Goal: Task Accomplishment & Management: Manage account settings

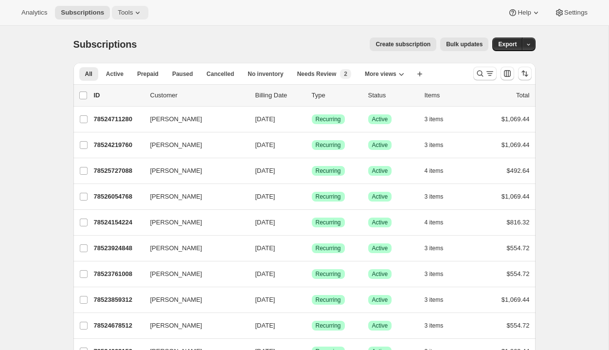
click at [133, 14] on span "Tools" at bounding box center [125, 13] width 15 height 8
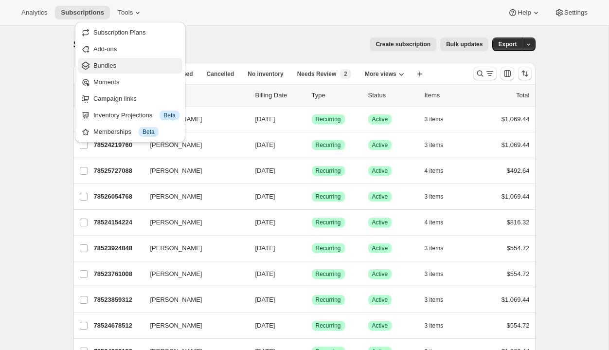
click at [110, 65] on span "Bundles" at bounding box center [104, 65] width 23 height 7
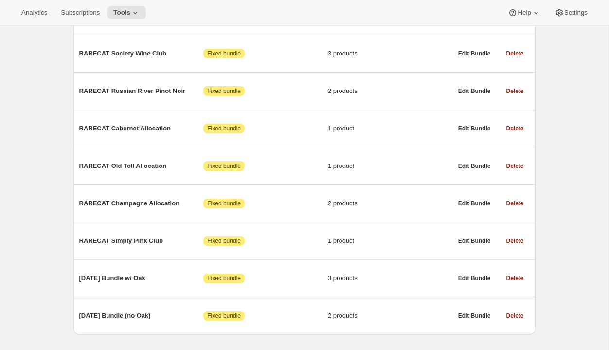
scroll to position [540, 0]
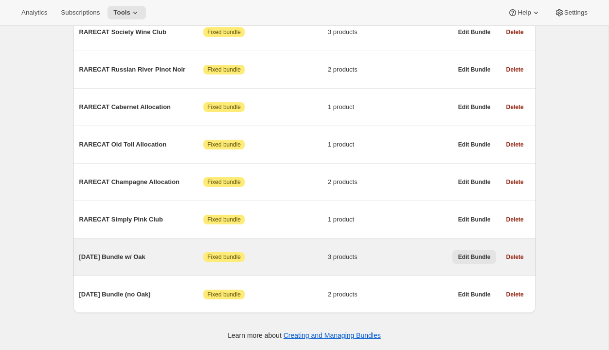
click at [473, 254] on span "Edit Bundle" at bounding box center [474, 257] width 33 height 8
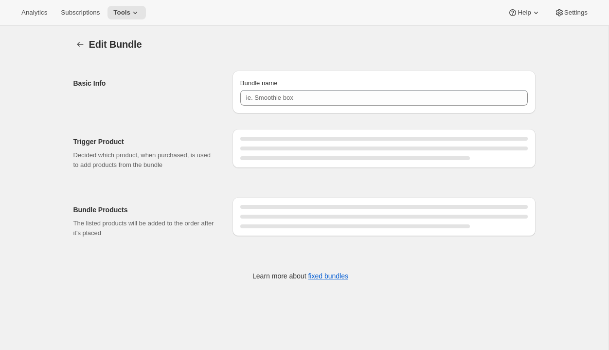
type input "[DATE] Bundle w/ Oak"
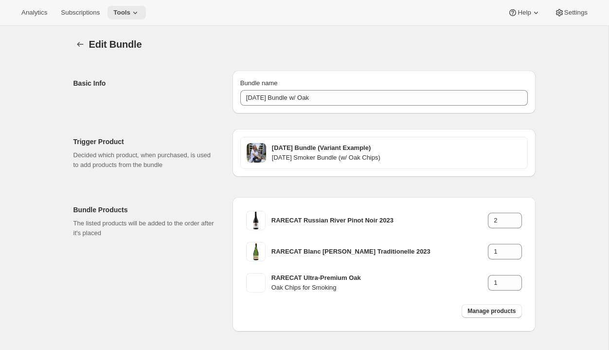
click at [139, 13] on icon at bounding box center [135, 13] width 10 height 10
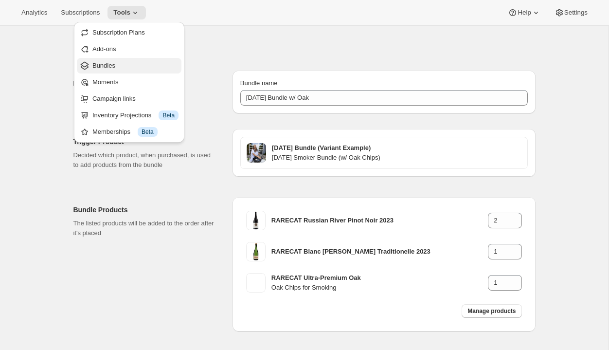
click at [105, 63] on span "Bundles" at bounding box center [103, 65] width 23 height 7
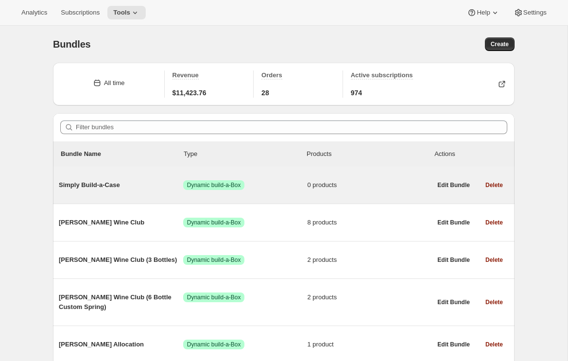
click at [78, 185] on span "Simply Build-a-Case" at bounding box center [121, 185] width 124 height 10
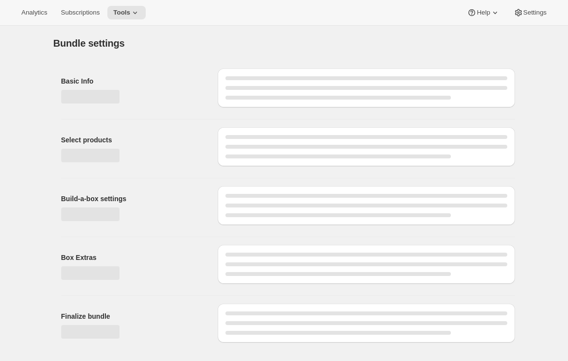
type input "Simply Build-a-Case"
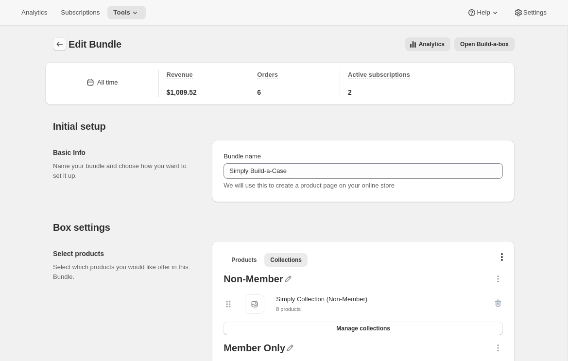
click at [58, 46] on icon "Bundles" at bounding box center [60, 44] width 10 height 10
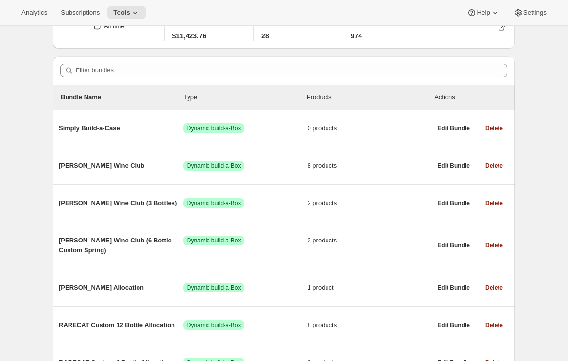
scroll to position [65, 0]
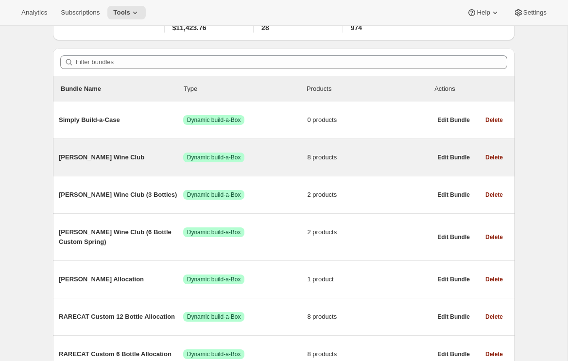
click at [91, 156] on span "[PERSON_NAME] Wine Club" at bounding box center [121, 158] width 124 height 10
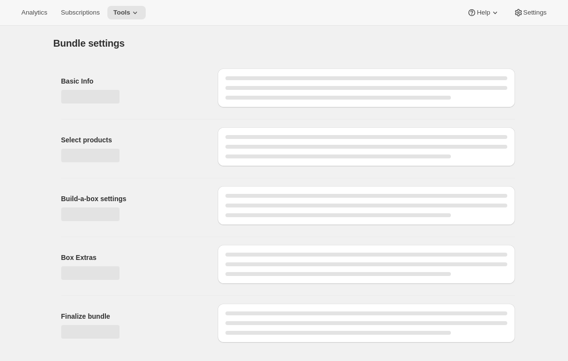
type input "[PERSON_NAME] Wine Club"
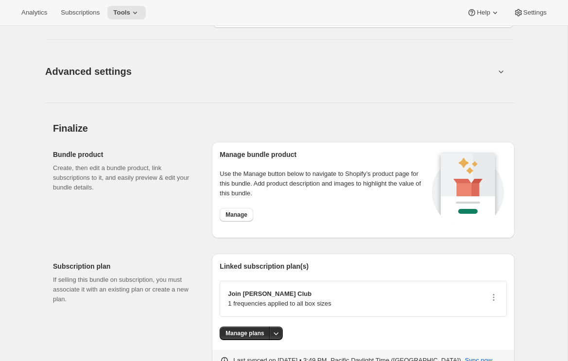
scroll to position [1051, 0]
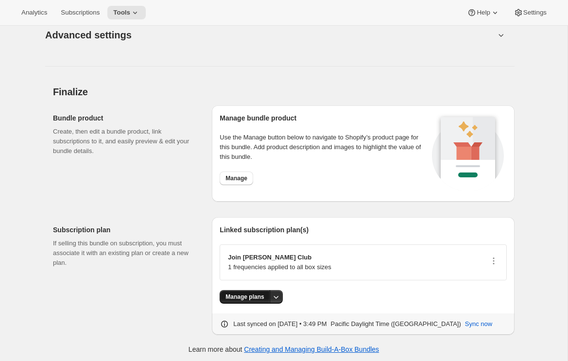
click at [264, 293] on span "Manage plans" at bounding box center [245, 297] width 38 height 8
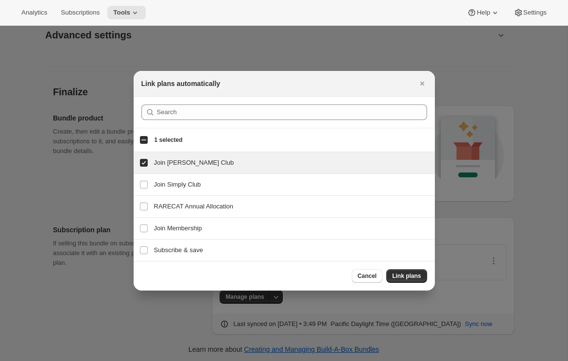
click at [541, 224] on div at bounding box center [284, 180] width 568 height 361
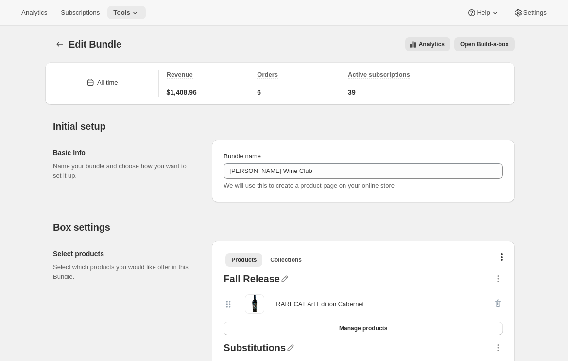
click at [139, 10] on icon at bounding box center [135, 13] width 10 height 10
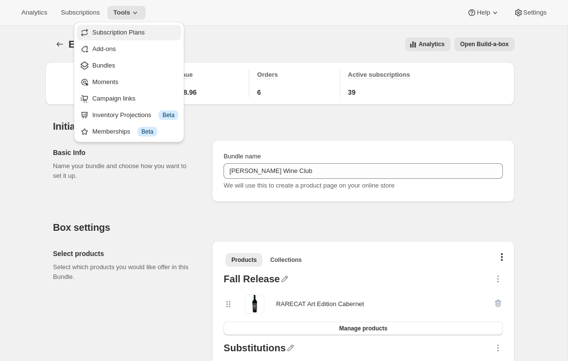
click at [126, 34] on span "Subscription Plans" at bounding box center [118, 32] width 53 height 7
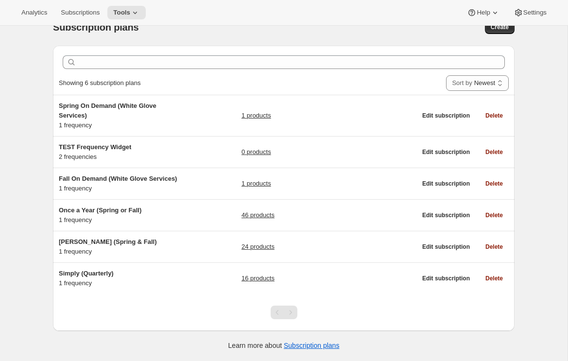
scroll to position [25, 0]
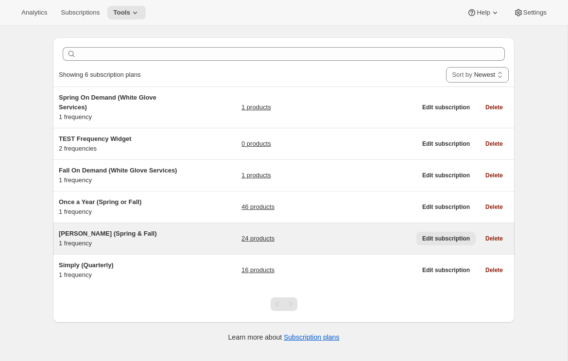
click at [444, 236] on span "Edit subscription" at bounding box center [447, 239] width 48 height 8
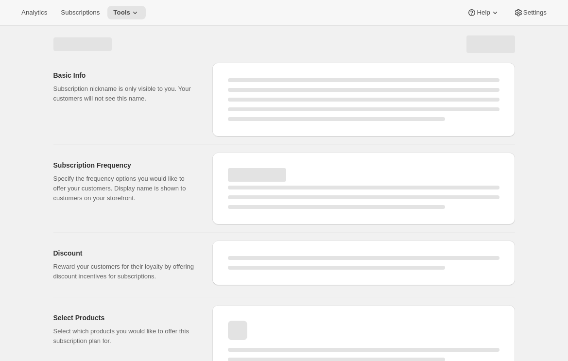
select select "WEEK"
select select "MONTH"
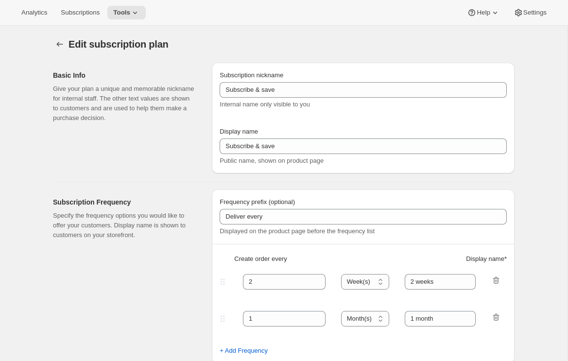
type input "[PERSON_NAME] (Spring & Fall)"
type input "Join [PERSON_NAME] Club"
type input "Delivery"
type input "6"
select select "MONTH"
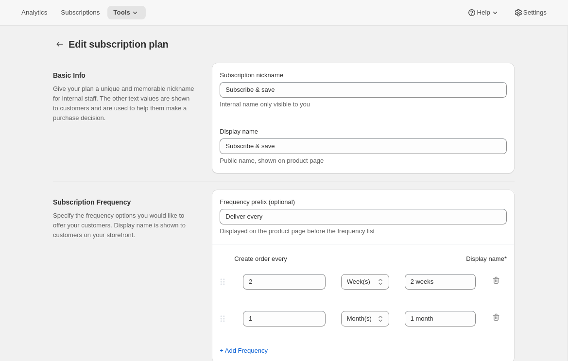
type input "Spring & Fall"
type input "20"
type input "No obligation, modify or cancel your wine club anytime."
checkbox input "true"
select select "YEARDAY"
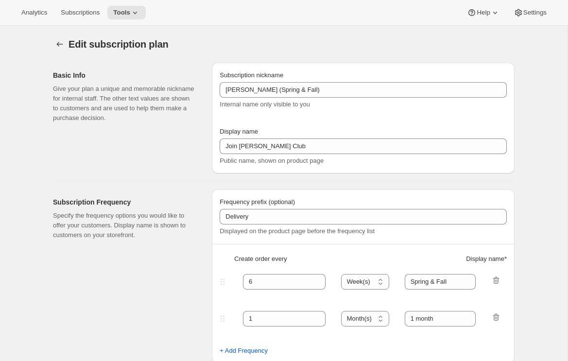
select select "3"
select select "20"
select select "9"
select select "25"
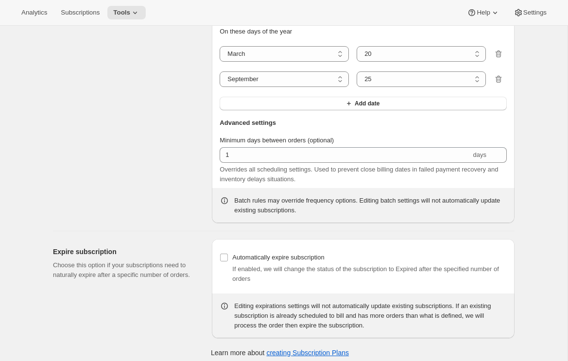
scroll to position [1195, 0]
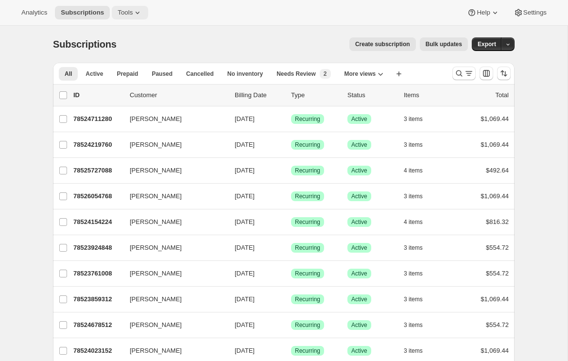
click at [137, 11] on icon at bounding box center [138, 13] width 10 height 10
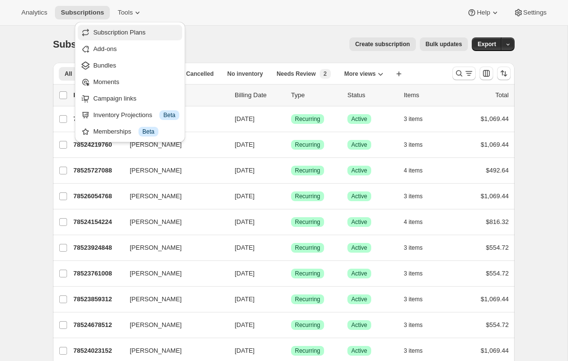
click at [123, 29] on span "Subscription Plans" at bounding box center [119, 32] width 53 height 7
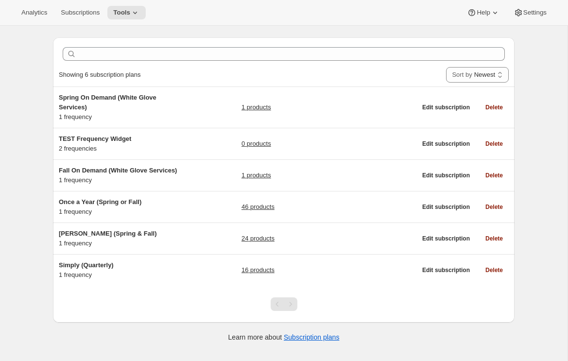
scroll to position [25, 0]
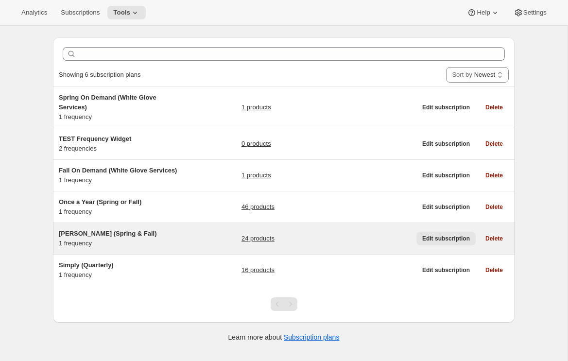
click at [443, 236] on span "Edit subscription" at bounding box center [447, 239] width 48 height 8
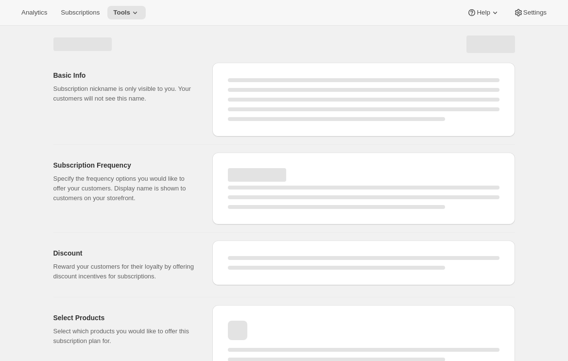
select select "WEEK"
select select "MONTH"
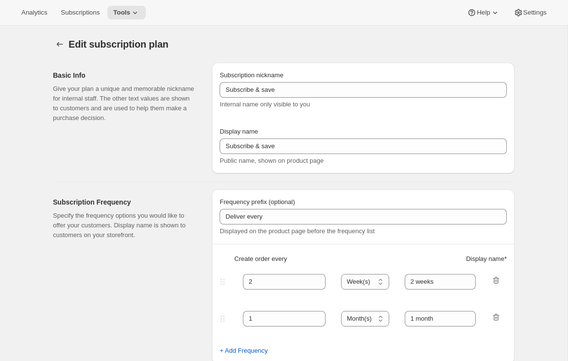
type input "[PERSON_NAME] (Spring & Fall)"
type input "Join [PERSON_NAME] Club"
type input "Delivery"
type input "6"
select select "MONTH"
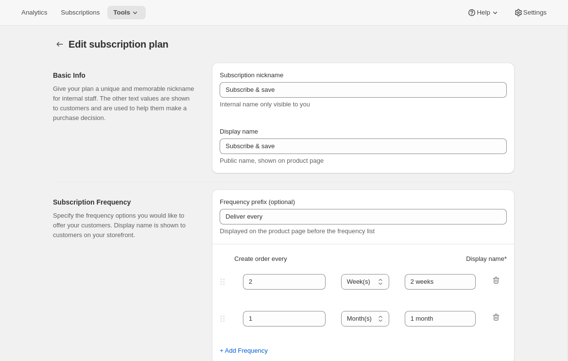
type input "Spring & Fall"
type input "20"
type input "No obligation, modify or cancel your wine club anytime."
checkbox input "true"
select select "YEARDAY"
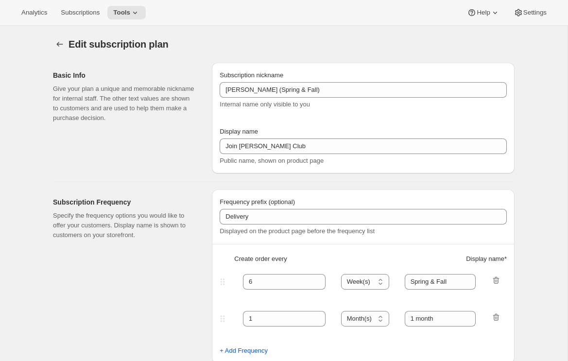
select select "3"
select select "20"
select select "9"
select select "25"
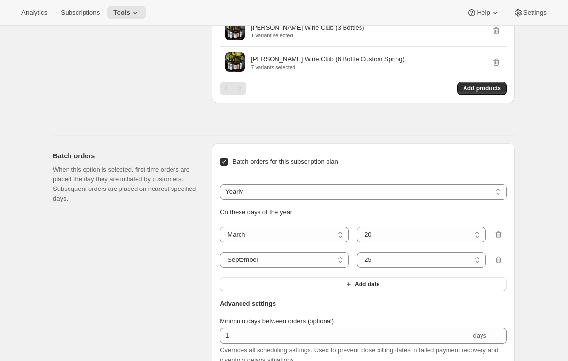
scroll to position [1026, 0]
click at [137, 12] on icon at bounding box center [135, 13] width 4 height 2
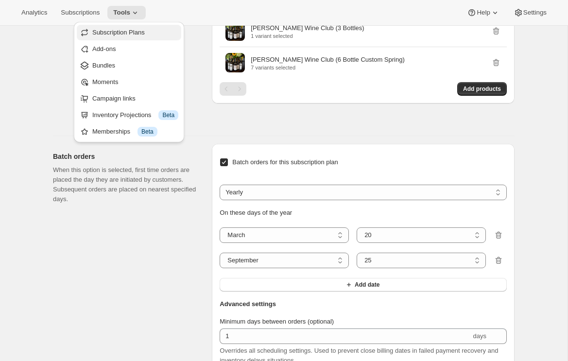
click at [124, 34] on span "Subscription Plans" at bounding box center [118, 32] width 53 height 7
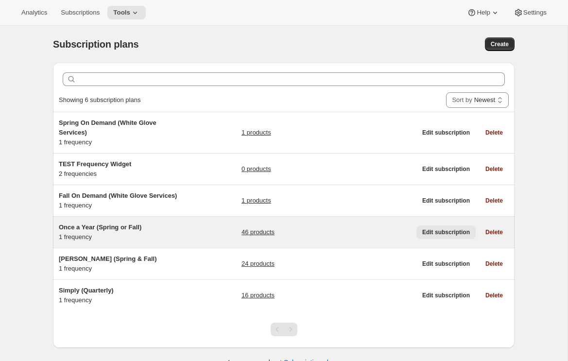
click at [452, 231] on span "Edit subscription" at bounding box center [447, 233] width 48 height 8
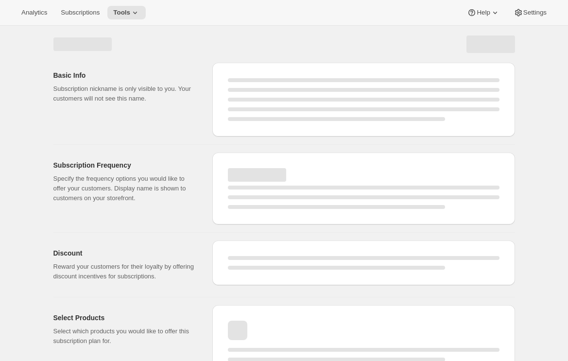
select select "WEEK"
select select "MONTH"
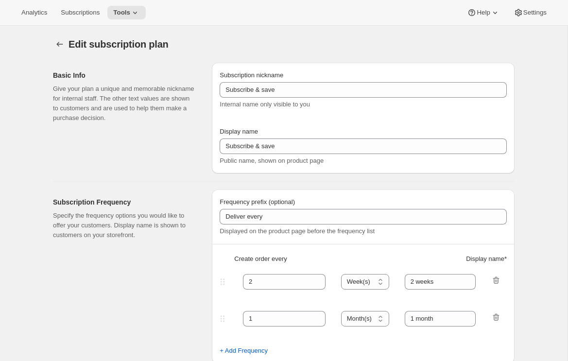
type input "Once a Year (Spring or Fall)"
type input "RARECAT Annual Allocation"
type input "1"
select select "YEAR"
type input "Spring or Fall"
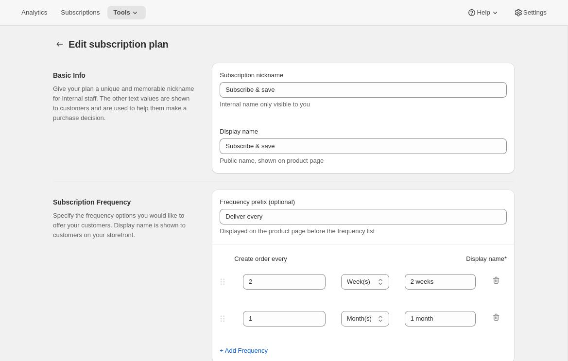
type input "20"
checkbox input "true"
select select "YEARDAY"
select select "3"
select select "15"
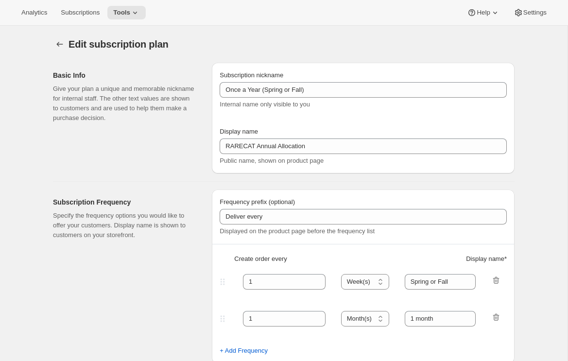
select select "10"
select select "15"
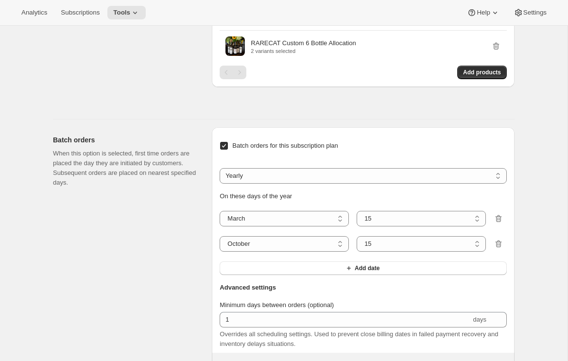
scroll to position [1483, 0]
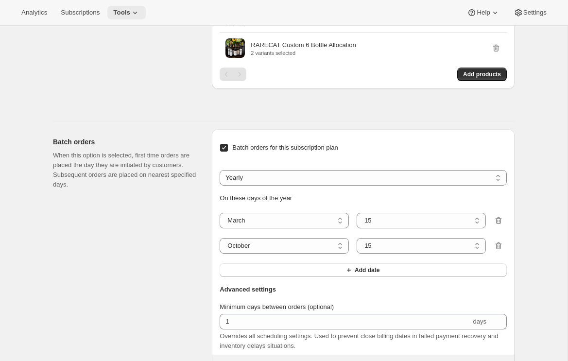
click at [139, 12] on icon at bounding box center [135, 13] width 10 height 10
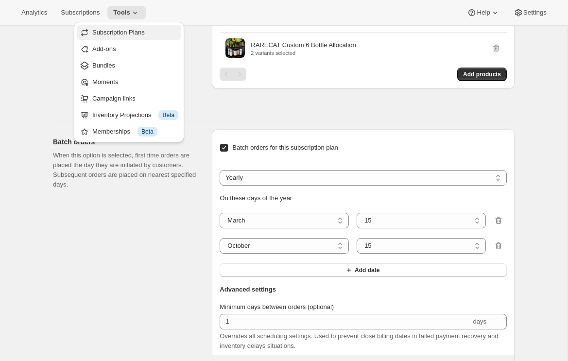
click at [128, 34] on span "Subscription Plans" at bounding box center [118, 32] width 53 height 7
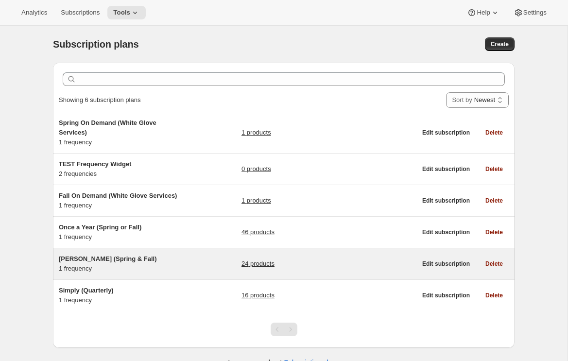
click at [102, 257] on span "[PERSON_NAME] (Spring & Fall)" at bounding box center [108, 258] width 98 height 7
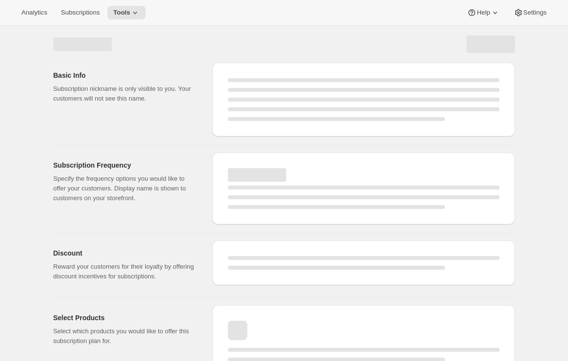
select select "WEEK"
select select "MONTH"
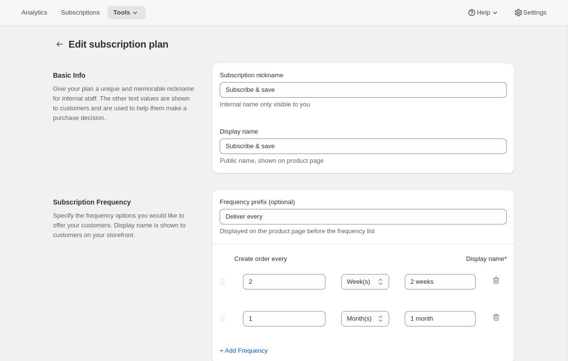
type input "[PERSON_NAME] (Spring & Fall)"
type input "Join [PERSON_NAME] Club"
type input "Delivery"
type input "6"
select select "MONTH"
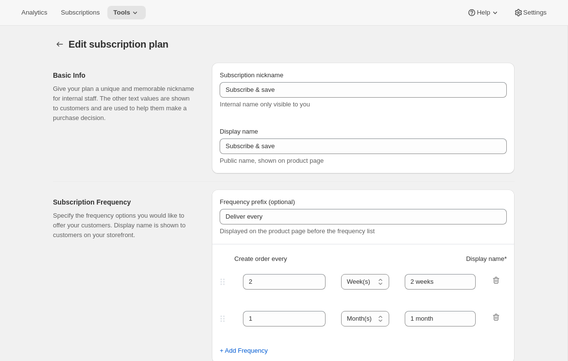
type input "Spring & Fall"
type input "20"
type input "No obligation, modify or cancel your wine club anytime."
checkbox input "true"
select select "YEARDAY"
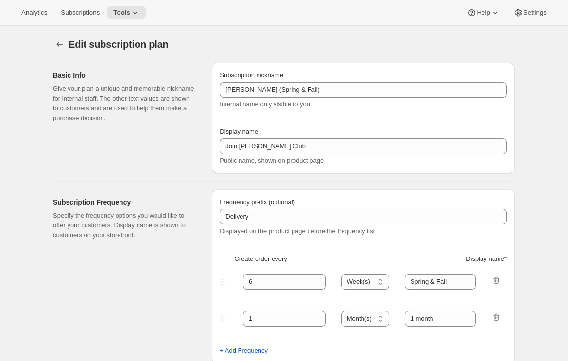
select select "3"
select select "20"
select select "9"
select select "25"
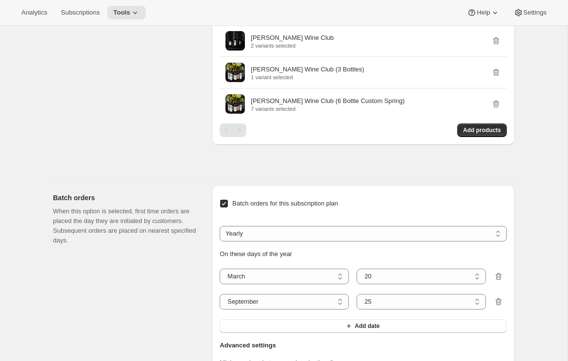
scroll to position [987, 0]
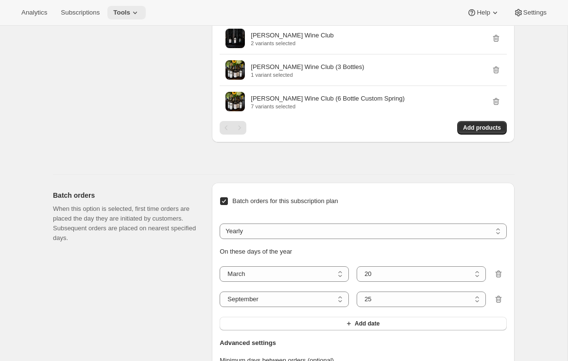
click at [137, 12] on icon at bounding box center [135, 13] width 4 height 2
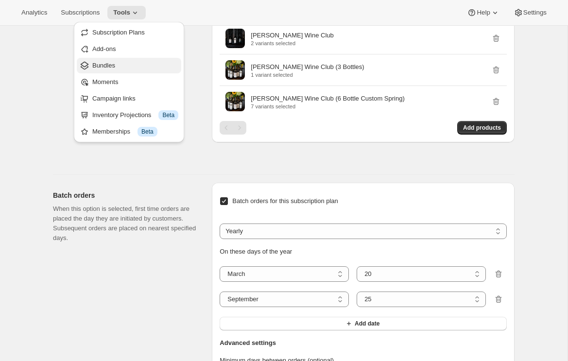
click at [106, 66] on span "Bundles" at bounding box center [103, 65] width 23 height 7
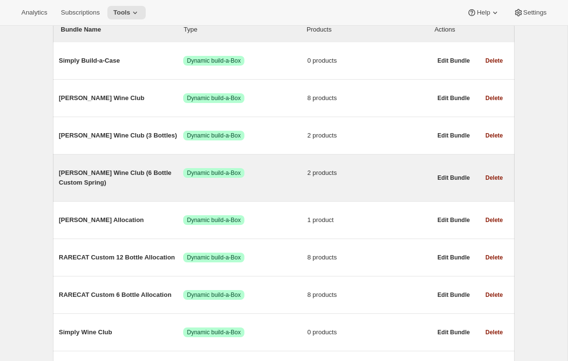
scroll to position [129, 0]
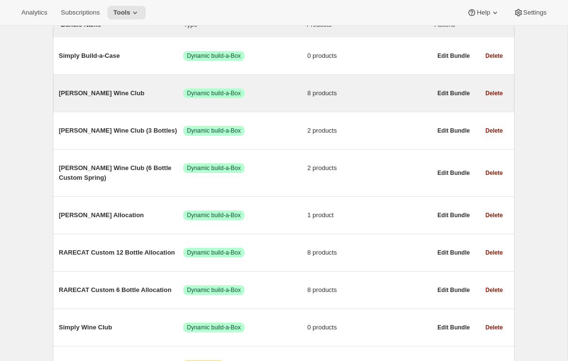
click at [79, 92] on span "[PERSON_NAME] Wine Club" at bounding box center [121, 93] width 124 height 10
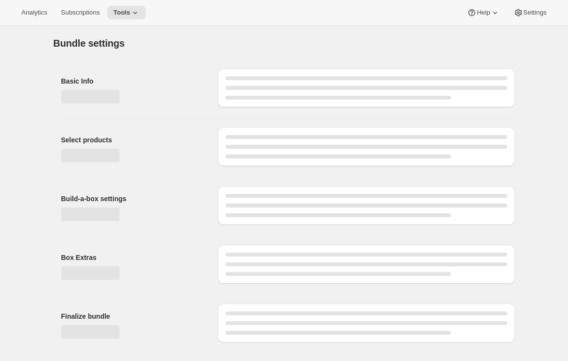
type input "[PERSON_NAME] Wine Club"
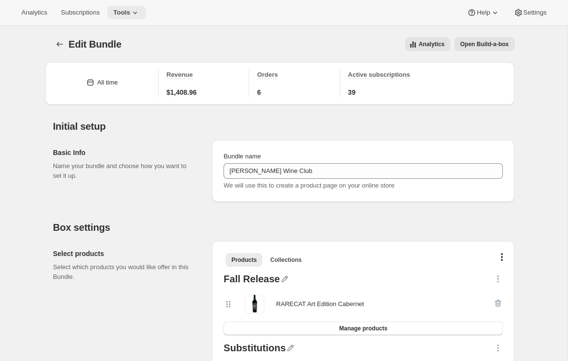
click at [140, 10] on icon at bounding box center [135, 13] width 10 height 10
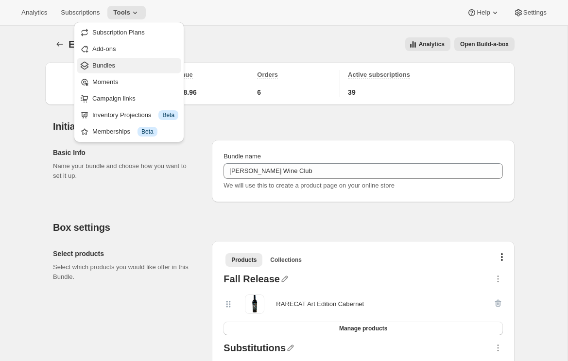
click at [104, 68] on span "Bundles" at bounding box center [103, 65] width 23 height 7
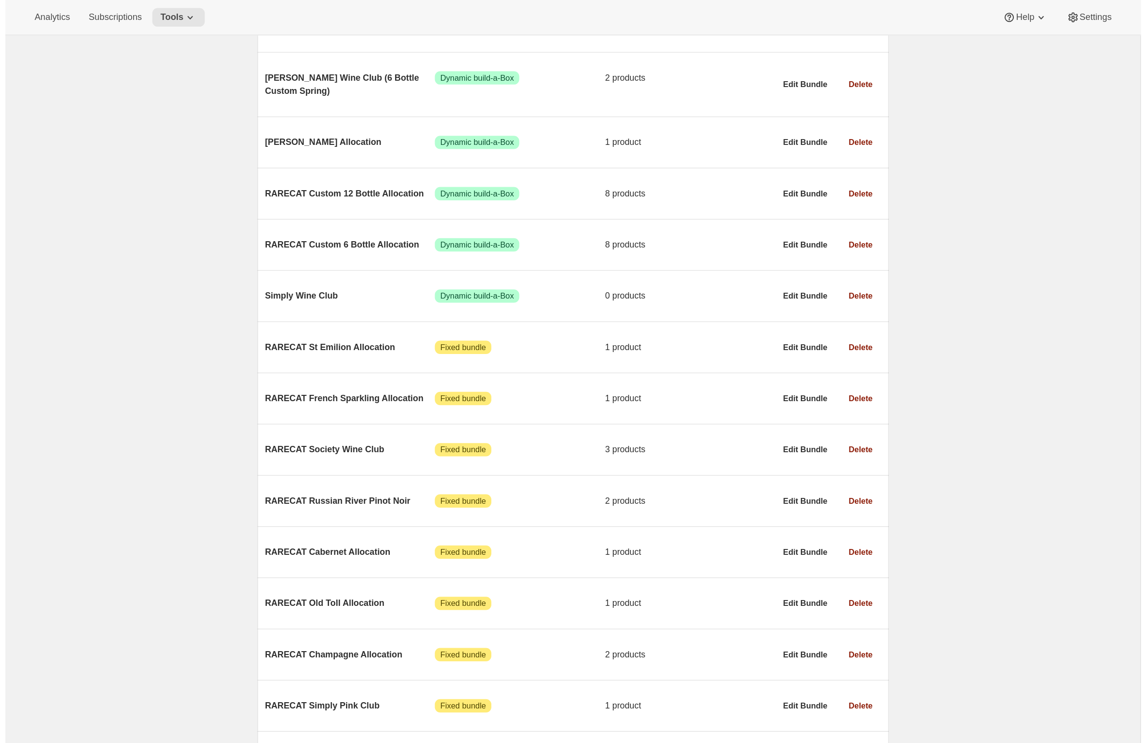
scroll to position [152, 0]
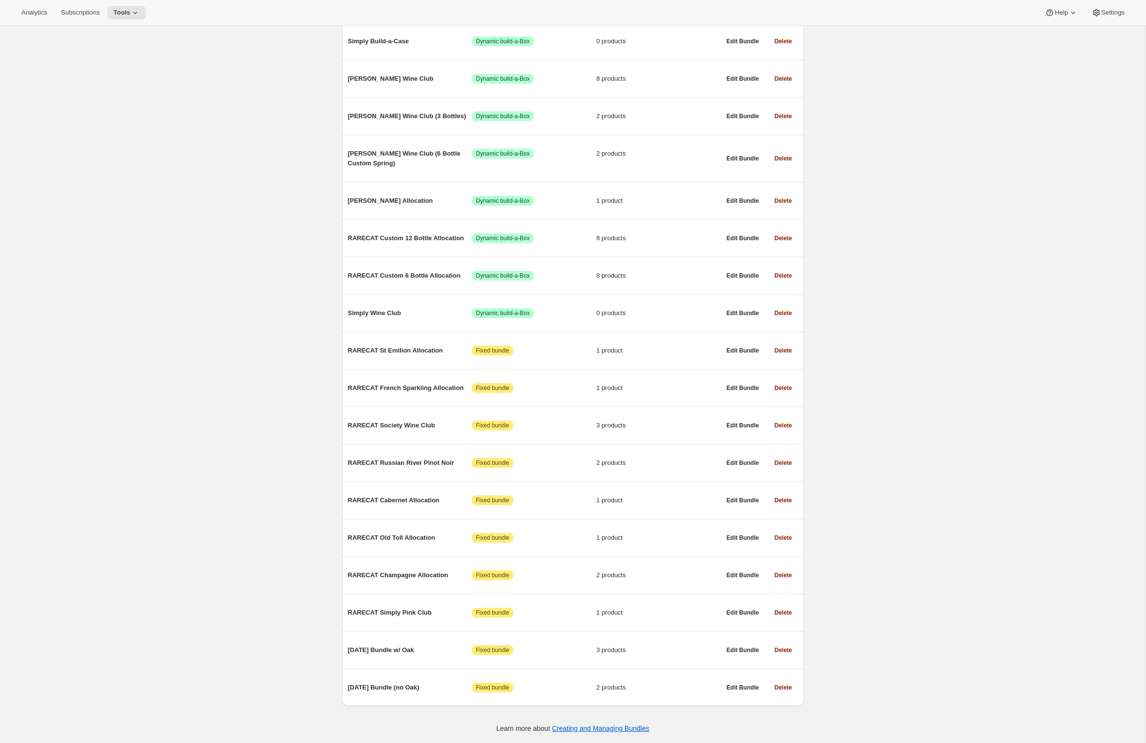
click at [568, 339] on div "Bundles. This page is ready Bundles Create All time Revenue $11,423.76 Orders 2…" at bounding box center [573, 312] width 1146 height 861
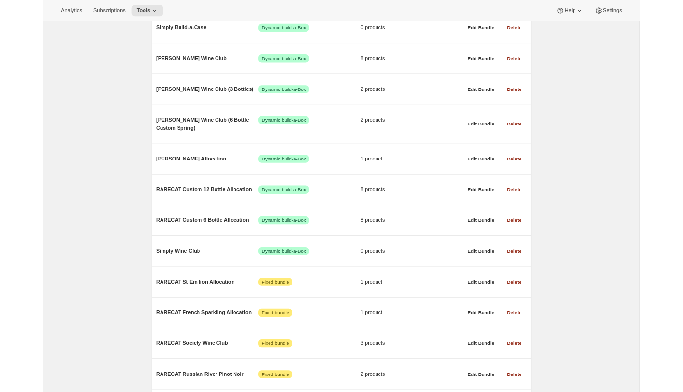
scroll to position [152, 0]
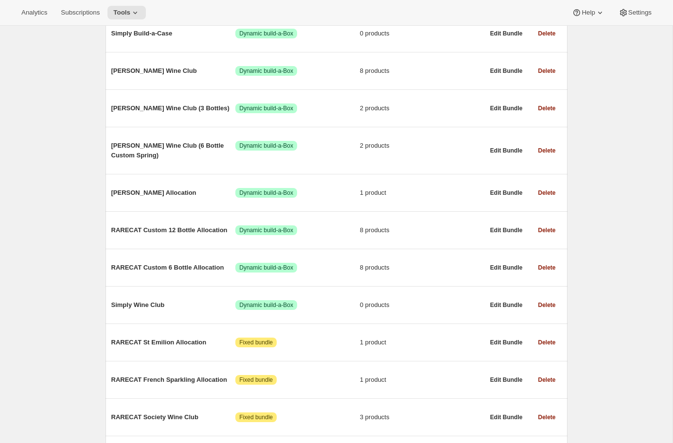
drag, startPoint x: 639, startPoint y: 195, endPoint x: 597, endPoint y: 192, distance: 42.0
click at [568, 192] on div "Bundles. This page is ready Bundles Create All time Revenue $11,423.76 Orders 2…" at bounding box center [336, 304] width 672 height 861
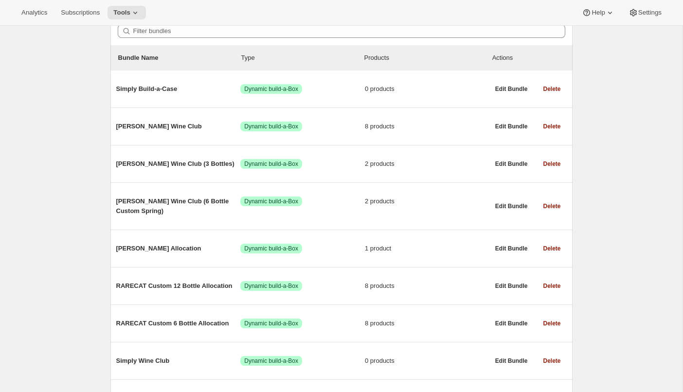
scroll to position [101, 0]
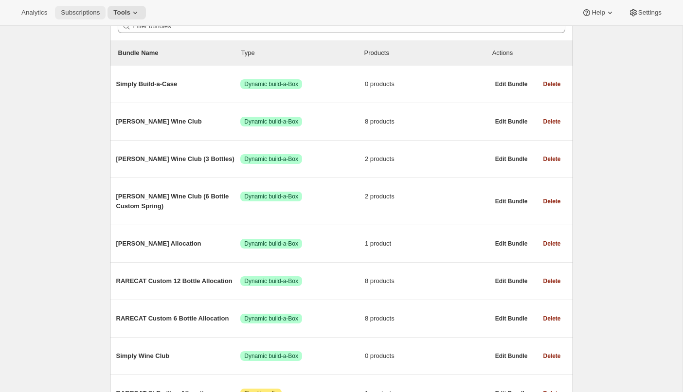
click at [84, 14] on span "Subscriptions" at bounding box center [80, 13] width 39 height 8
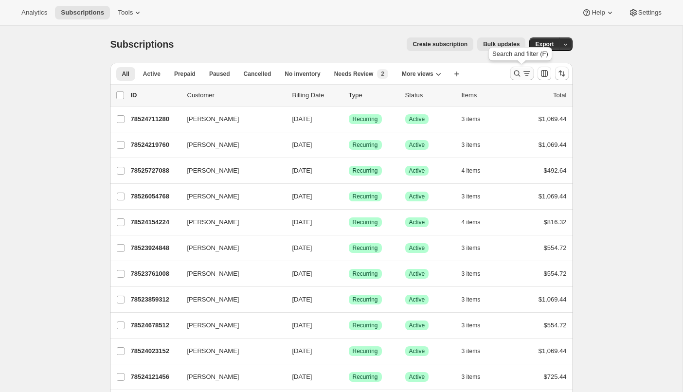
click at [516, 72] on icon "Search and filter results" at bounding box center [517, 74] width 10 height 10
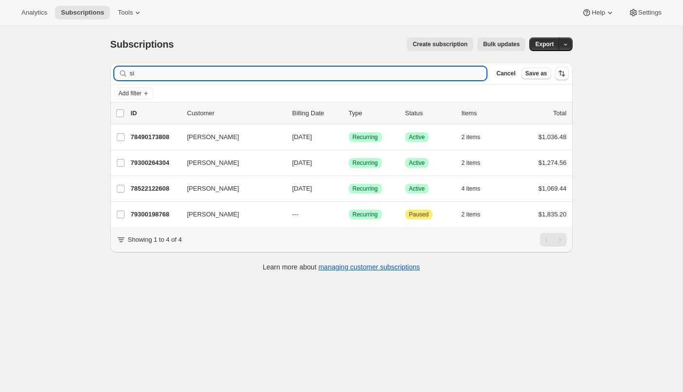
type input "s"
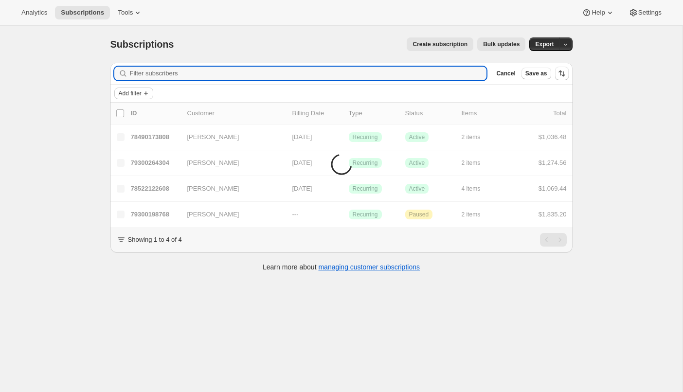
click at [132, 90] on span "Add filter" at bounding box center [130, 93] width 23 height 8
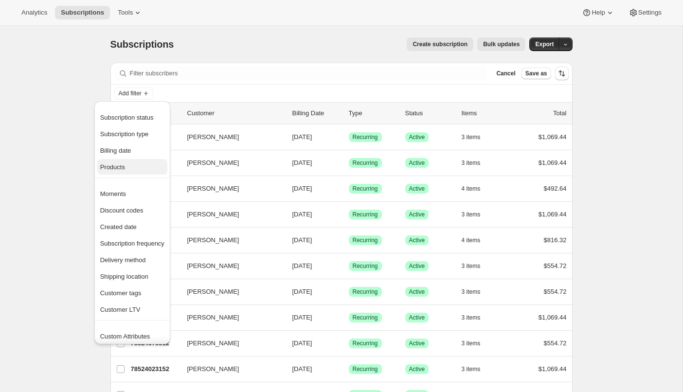
click at [117, 166] on span "Products" at bounding box center [112, 166] width 25 height 7
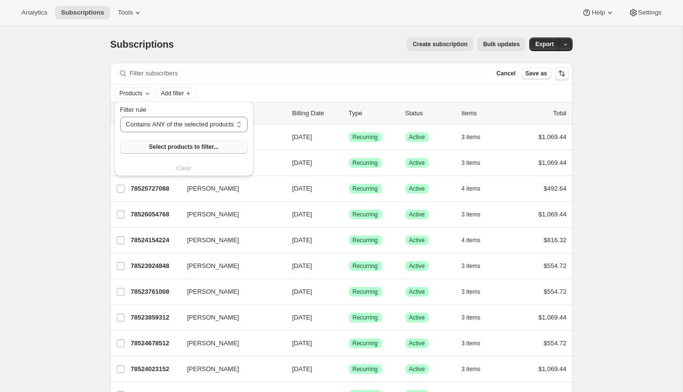
click at [191, 148] on span "Select products to filter..." at bounding box center [184, 147] width 70 height 8
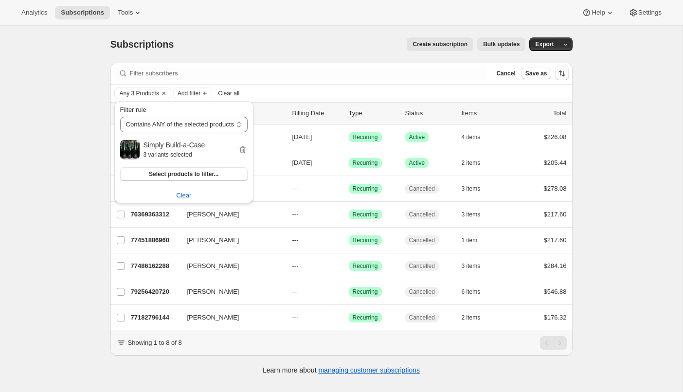
click at [334, 20] on div "Analytics Subscriptions Tools Help Settings" at bounding box center [341, 13] width 683 height 26
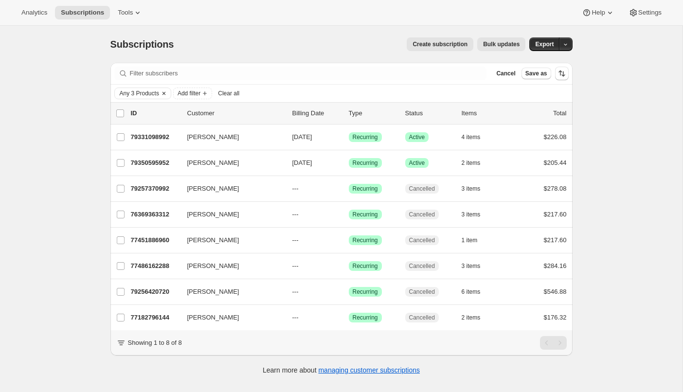
click at [145, 92] on span "Any 3 Products" at bounding box center [139, 93] width 39 height 8
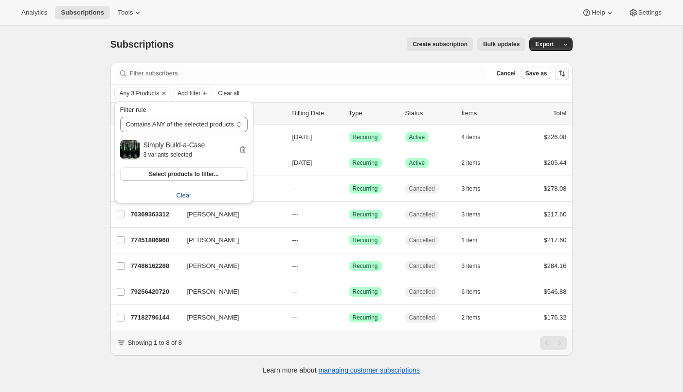
click at [187, 192] on span "Clear" at bounding box center [183, 196] width 15 height 10
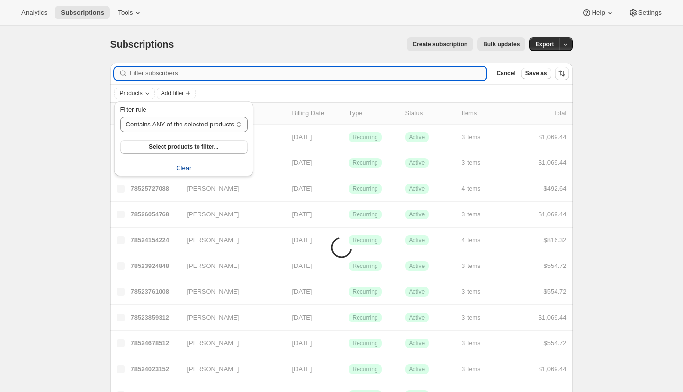
click at [150, 74] on input "Filter subscribers" at bounding box center [308, 74] width 357 height 14
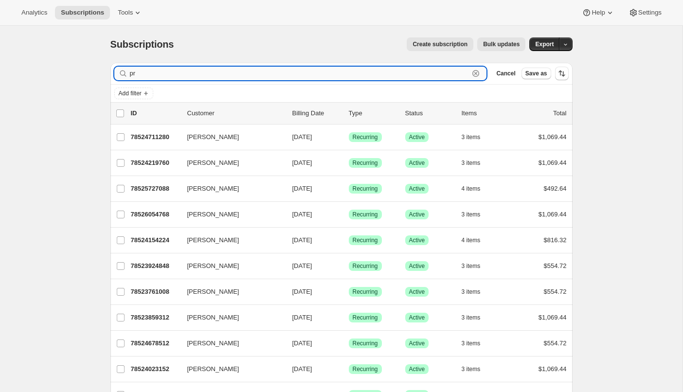
type input "pro"
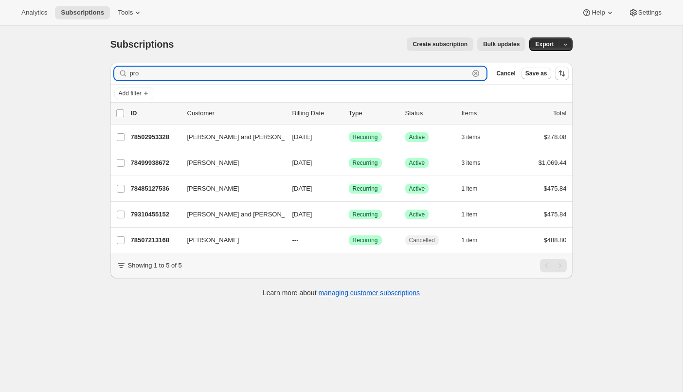
drag, startPoint x: 155, startPoint y: 76, endPoint x: 106, endPoint y: 75, distance: 48.6
click at [106, 75] on div "Filter subscribers pro Clear Cancel Save as Add filter 0 selected Update next b…" at bounding box center [338, 181] width 470 height 252
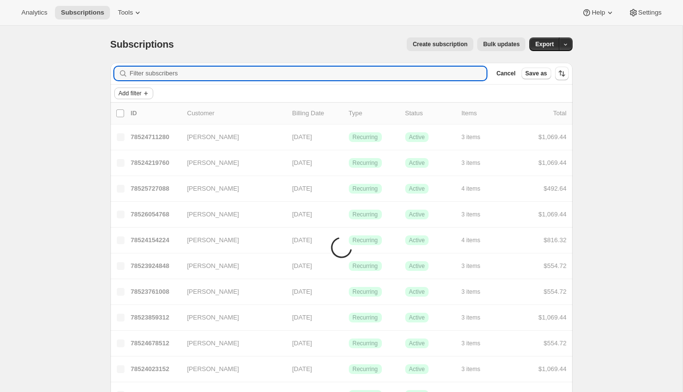
click at [123, 92] on span "Add filter" at bounding box center [130, 93] width 23 height 8
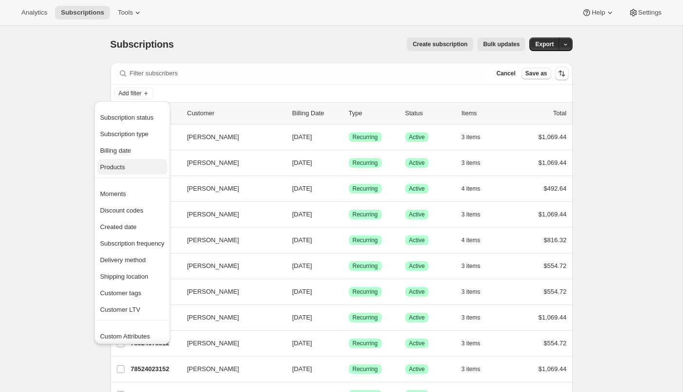
click at [115, 166] on span "Products" at bounding box center [112, 166] width 25 height 7
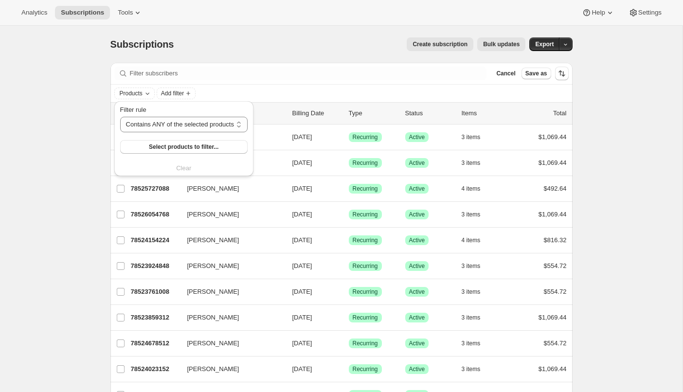
click at [260, 29] on div "Subscriptions. This page is ready Subscriptions Create subscription Bulk update…" at bounding box center [341, 44] width 462 height 37
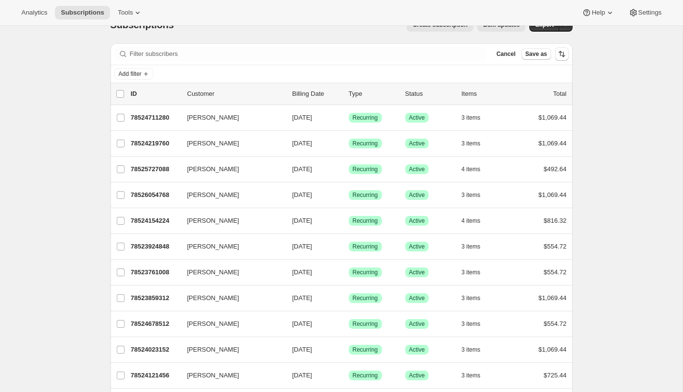
scroll to position [21, 0]
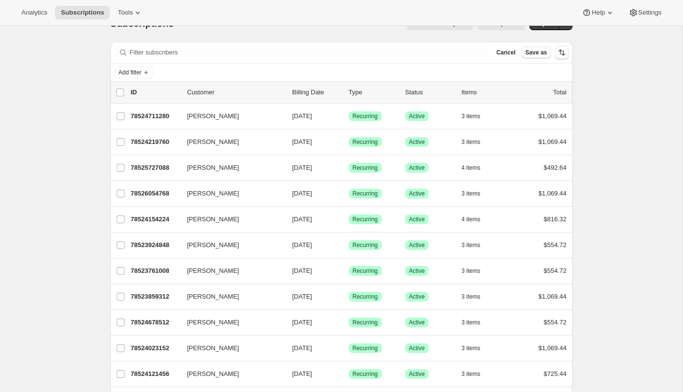
click at [316, 93] on p "Billing Date" at bounding box center [316, 93] width 49 height 10
click at [560, 52] on icon "Sort the results" at bounding box center [562, 53] width 10 height 10
click at [506, 82] on span at bounding box center [507, 84] width 8 height 8
click at [503, 81] on input "Next billing date" at bounding box center [503, 80] width 0 height 0
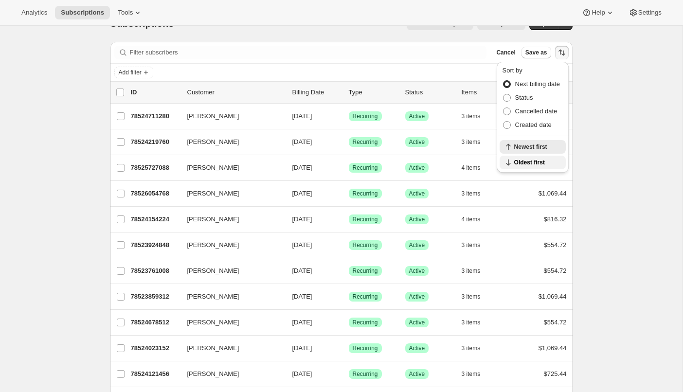
click at [507, 161] on icon "button" at bounding box center [508, 163] width 10 height 10
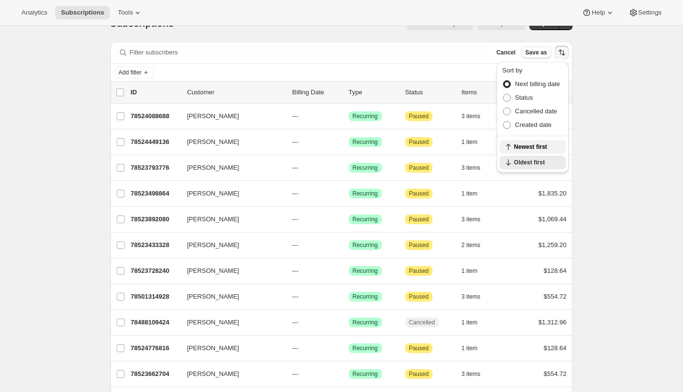
click at [506, 142] on icon "button" at bounding box center [508, 147] width 10 height 10
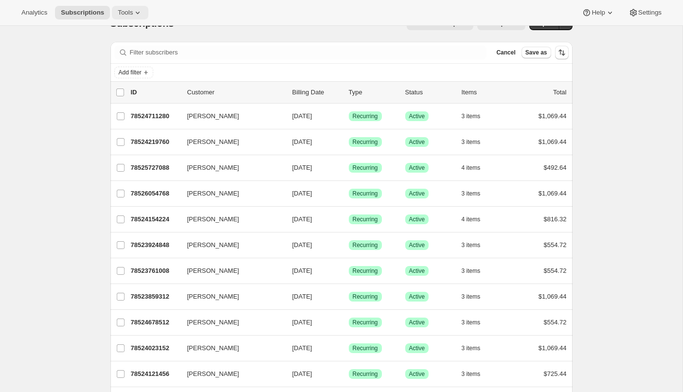
click at [141, 12] on icon at bounding box center [138, 13] width 10 height 10
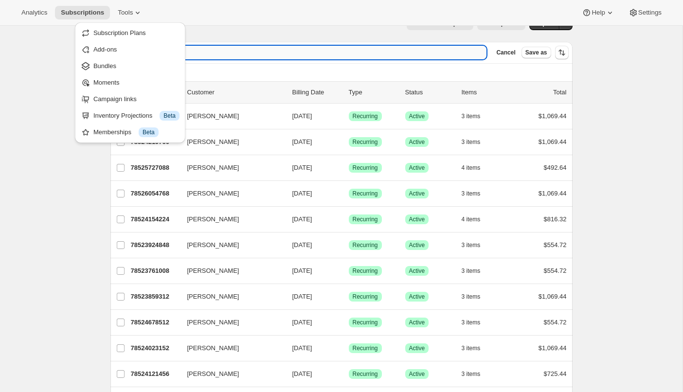
click at [276, 49] on input "Filter subscribers" at bounding box center [308, 53] width 357 height 14
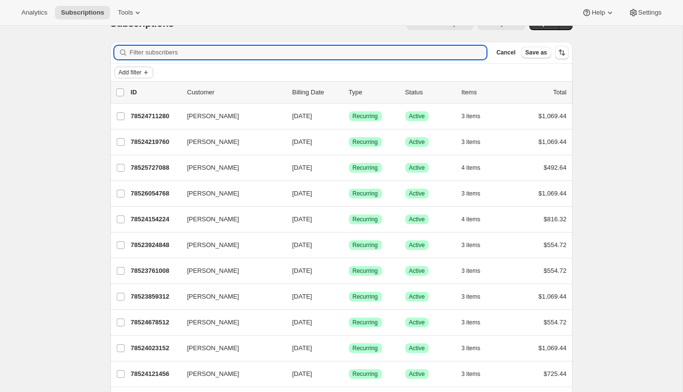
click at [141, 70] on span "Add filter" at bounding box center [130, 73] width 23 height 8
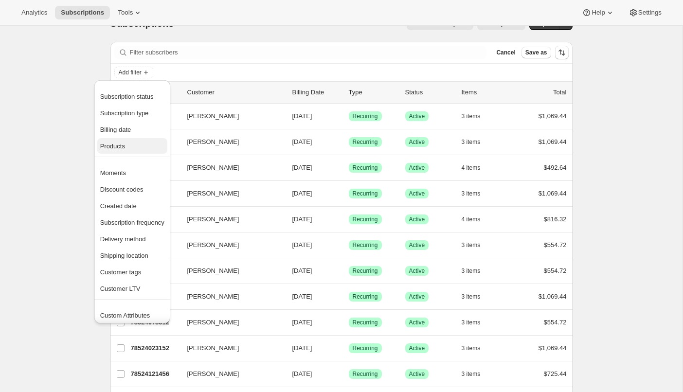
click at [116, 147] on span "Products" at bounding box center [112, 145] width 25 height 7
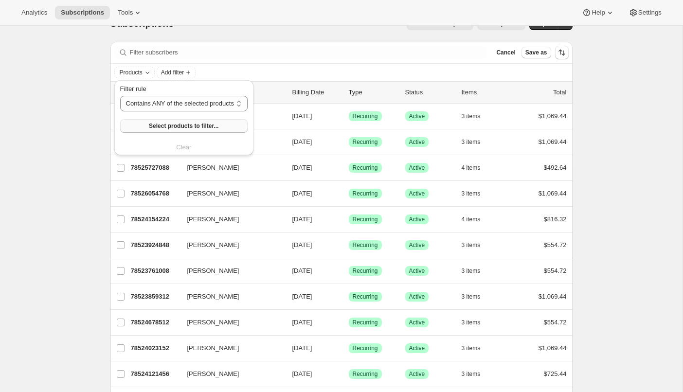
click at [182, 123] on span "Select products to filter..." at bounding box center [184, 126] width 70 height 8
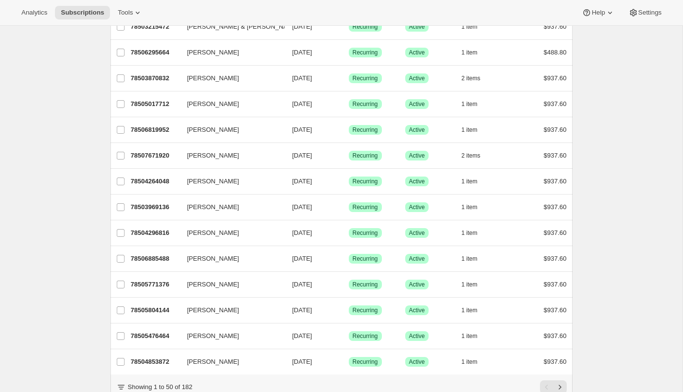
scroll to position [1064, 0]
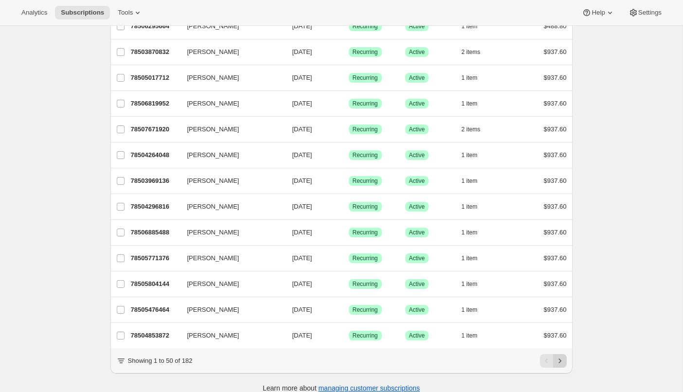
click at [559, 356] on icon "Next" at bounding box center [560, 361] width 10 height 10
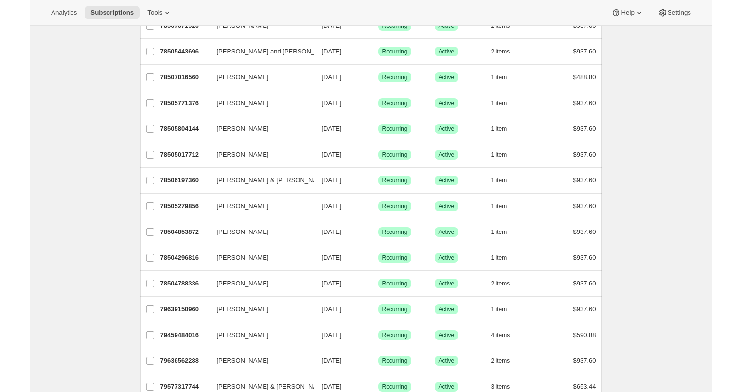
scroll to position [0, 0]
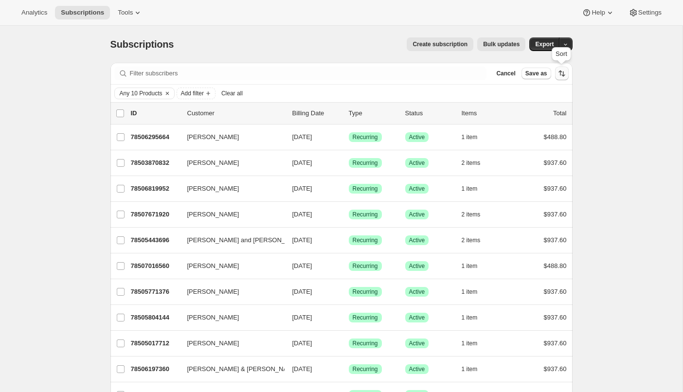
click at [562, 74] on icon "Sort the results" at bounding box center [562, 74] width 10 height 10
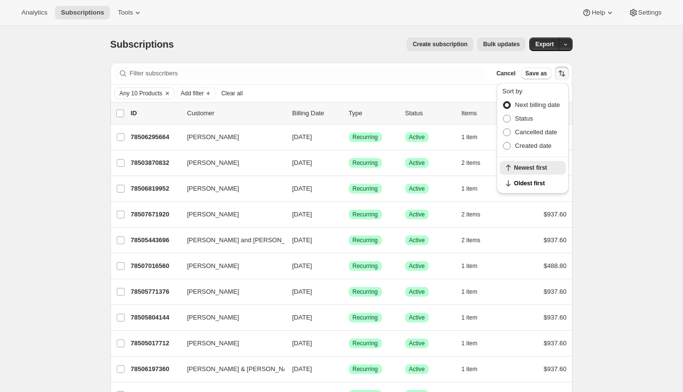
click at [503, 105] on span at bounding box center [507, 105] width 8 height 8
click at [503, 102] on input "Next billing date" at bounding box center [503, 101] width 0 height 0
click at [525, 163] on button "Newest first" at bounding box center [532, 168] width 66 height 14
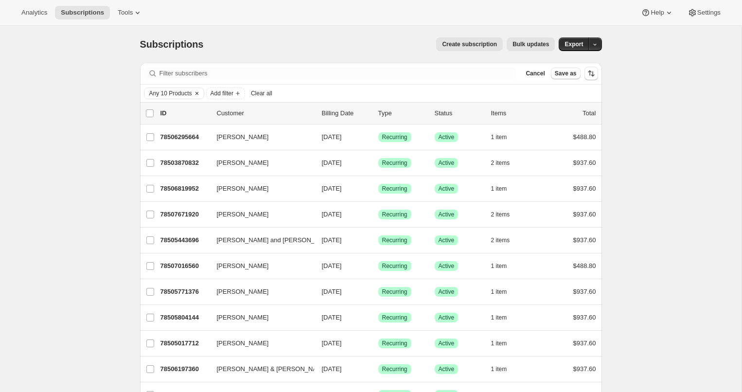
click at [185, 93] on span "Any 10 Products" at bounding box center [170, 93] width 43 height 8
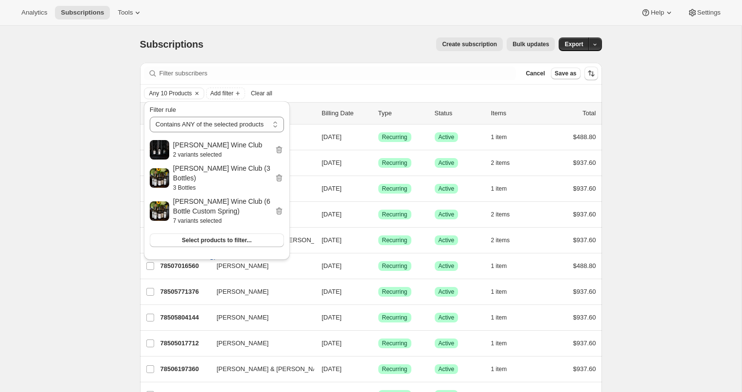
click at [226, 254] on button "Clear" at bounding box center [217, 262] width 146 height 16
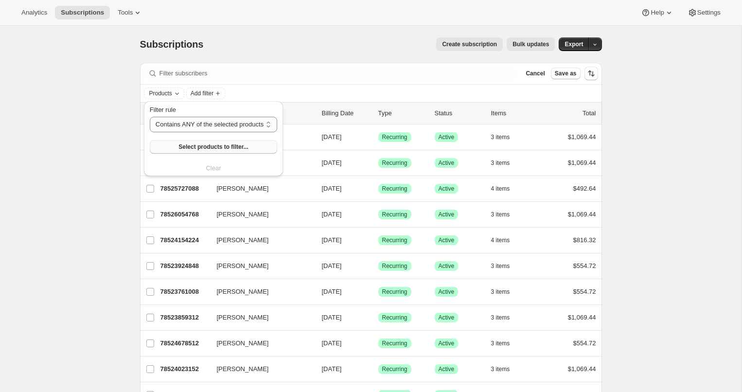
click at [205, 142] on button "Select products to filter..." at bounding box center [213, 147] width 127 height 14
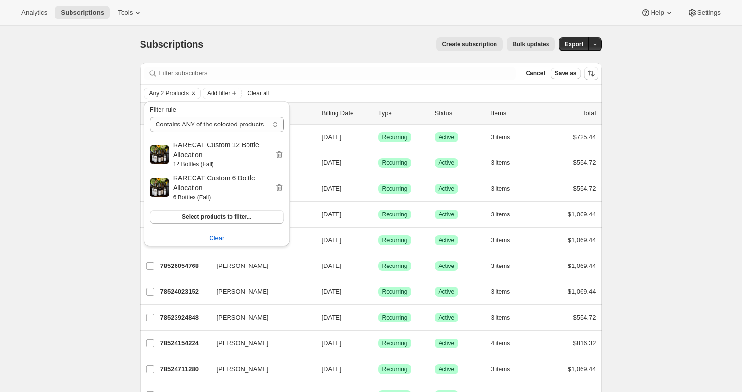
click at [317, 32] on div "Subscriptions. This page is ready Subscriptions Create subscription Bulk update…" at bounding box center [371, 44] width 462 height 37
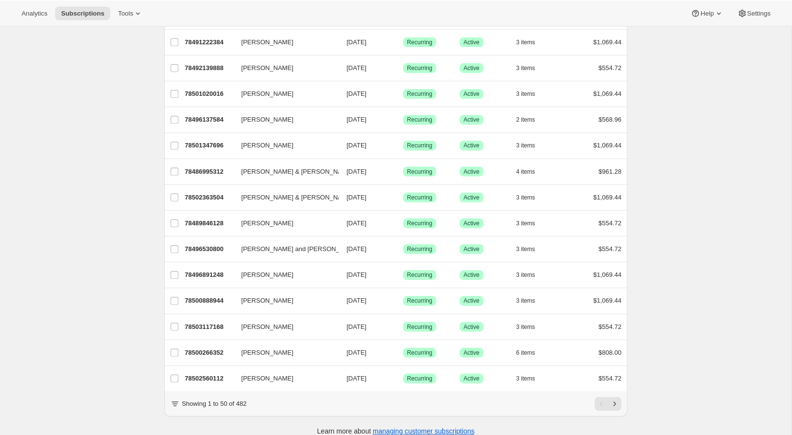
scroll to position [1021, 0]
click at [568, 361] on icon "Next" at bounding box center [615, 404] width 10 height 10
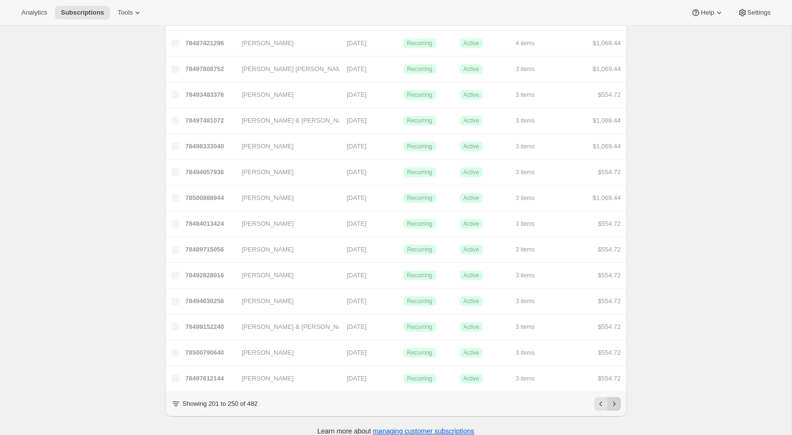
click at [568, 361] on icon "Next" at bounding box center [615, 404] width 10 height 10
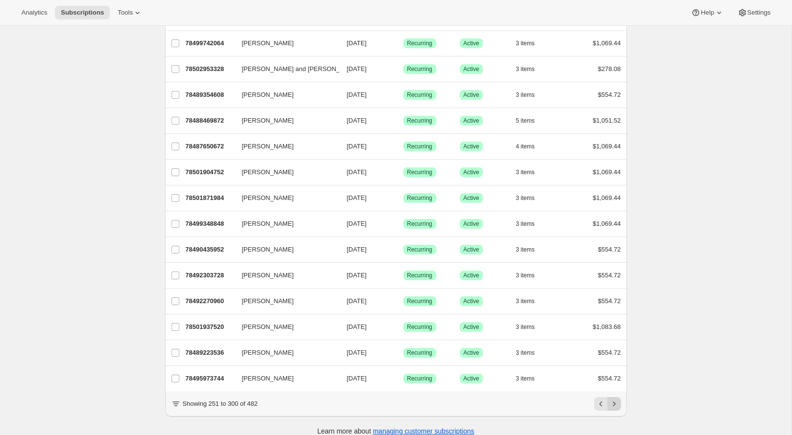
click at [568, 361] on icon "Next" at bounding box center [614, 403] width 2 height 4
click at [568, 361] on icon "Previous" at bounding box center [602, 404] width 10 height 10
click at [568, 361] on icon "Next" at bounding box center [615, 404] width 10 height 10
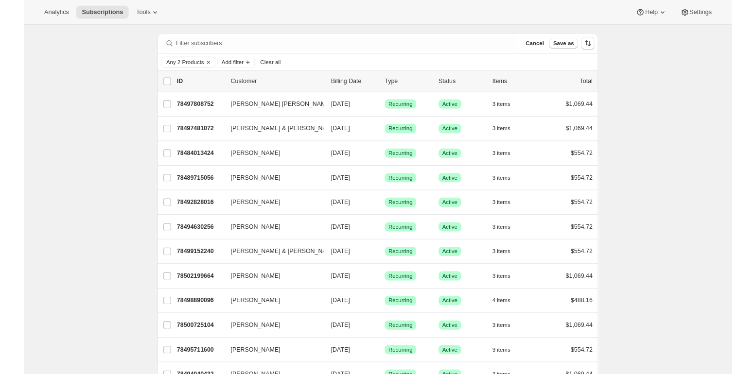
scroll to position [0, 0]
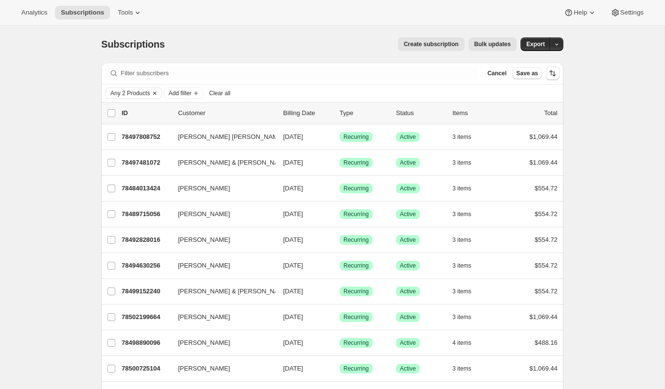
click at [129, 95] on span "Any 2 Products" at bounding box center [129, 93] width 39 height 8
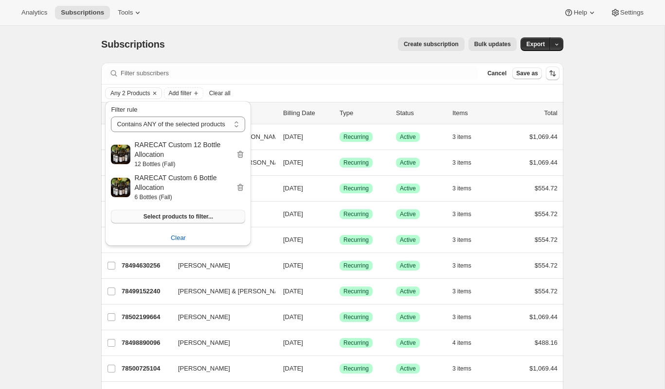
click at [199, 215] on span "Select products to filter..." at bounding box center [178, 217] width 70 height 8
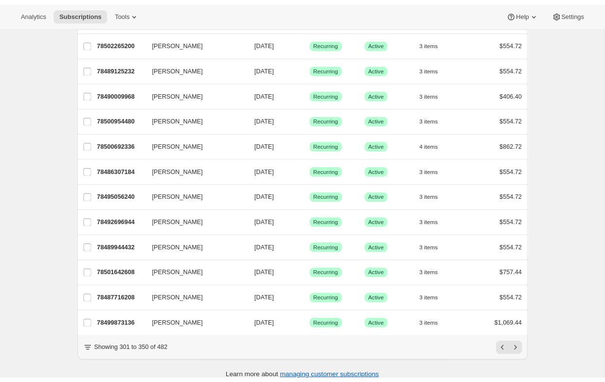
scroll to position [1074, 0]
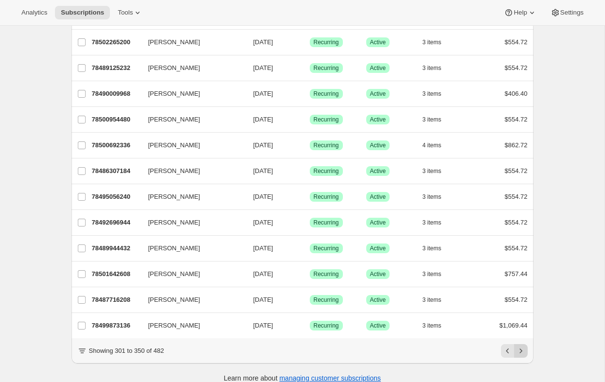
click at [519, 346] on icon "Next" at bounding box center [521, 351] width 10 height 10
click at [518, 346] on icon "Next" at bounding box center [521, 351] width 10 height 10
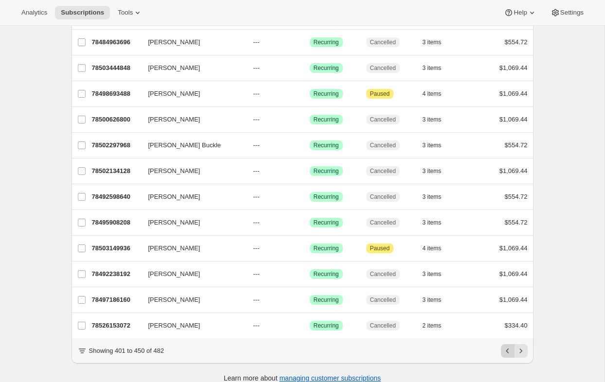
click at [507, 346] on icon "Previous" at bounding box center [508, 351] width 10 height 10
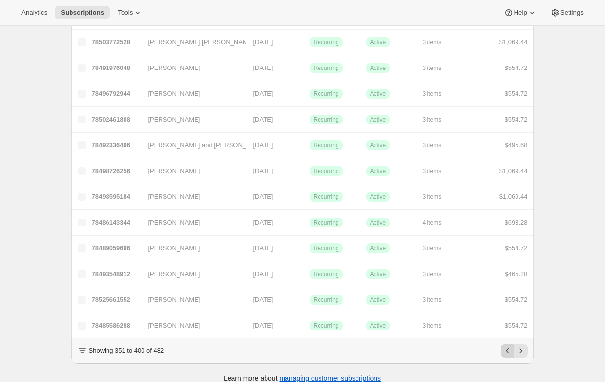
click at [507, 346] on icon "Previous" at bounding box center [508, 351] width 10 height 10
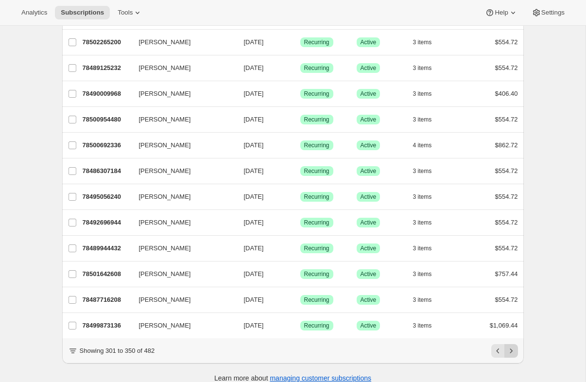
click at [513, 346] on icon "Next" at bounding box center [512, 351] width 10 height 10
click at [511, 349] on icon "Next" at bounding box center [511, 351] width 2 height 4
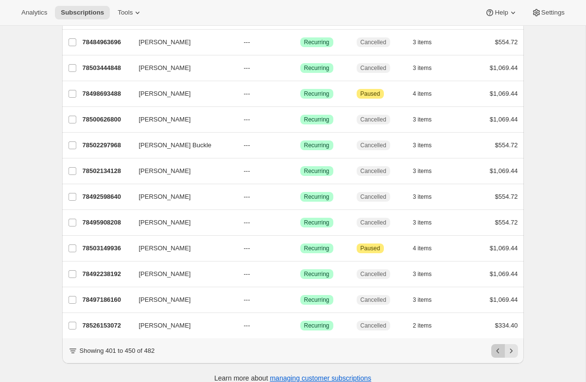
click at [496, 346] on icon "Previous" at bounding box center [498, 351] width 10 height 10
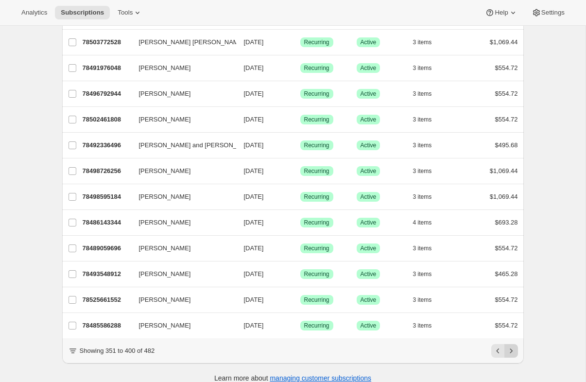
click at [512, 346] on icon "Next" at bounding box center [512, 351] width 10 height 10
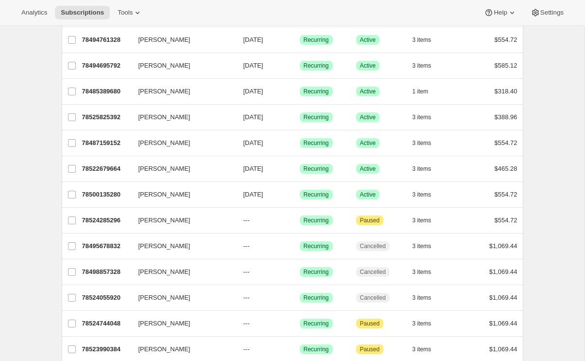
scroll to position [302, 0]
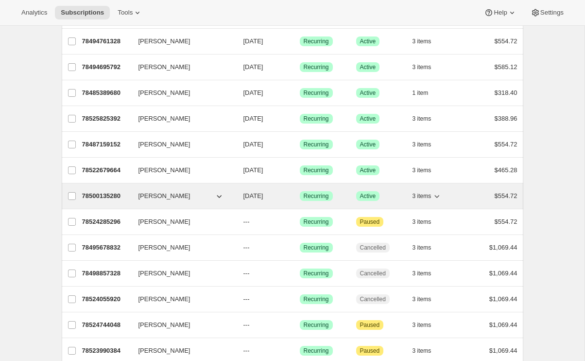
click at [163, 191] on span "John Cloherty" at bounding box center [165, 196] width 52 height 10
click at [111, 191] on p "78500135280" at bounding box center [106, 196] width 49 height 10
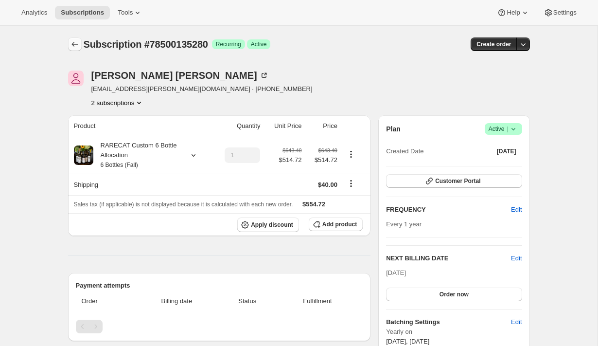
click at [74, 42] on icon "Subscriptions" at bounding box center [75, 44] width 10 height 10
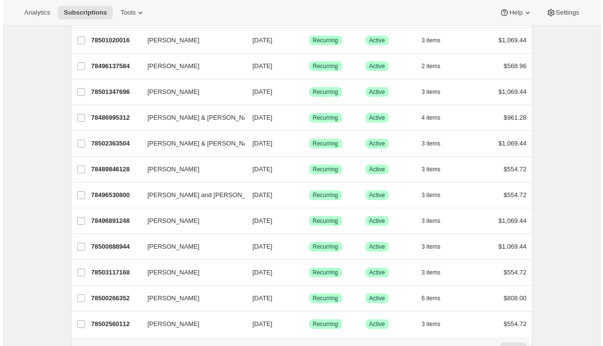
scroll to position [1093, 0]
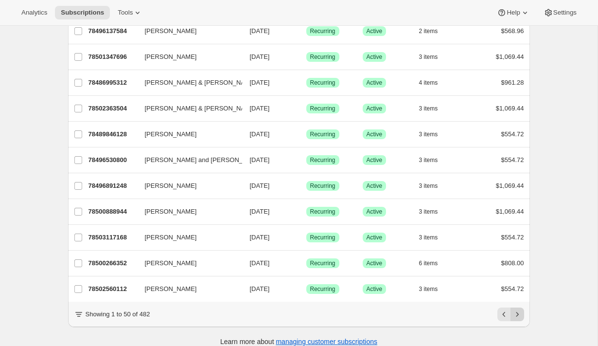
click at [520, 309] on icon "Next" at bounding box center [517, 314] width 10 height 10
click at [517, 312] on icon "Next" at bounding box center [517, 314] width 2 height 4
click at [518, 309] on icon "Next" at bounding box center [517, 314] width 10 height 10
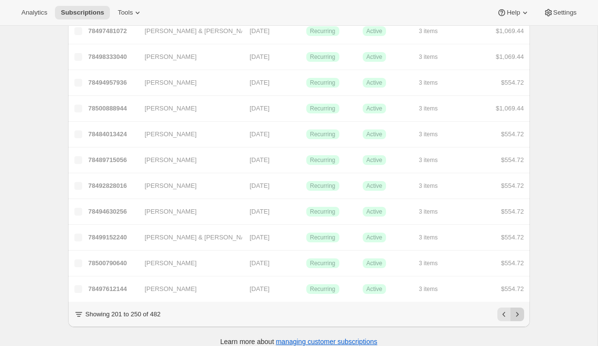
click at [518, 309] on icon "Next" at bounding box center [517, 314] width 10 height 10
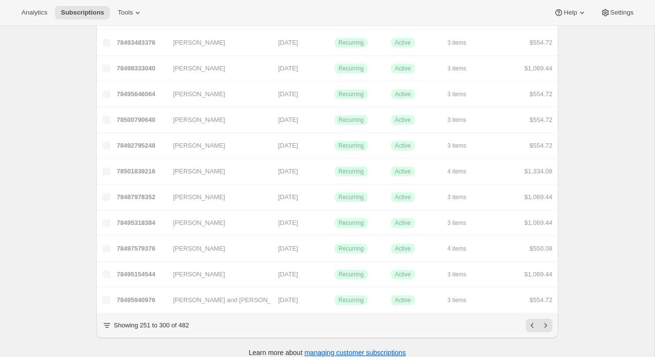
scroll to position [1069, 0]
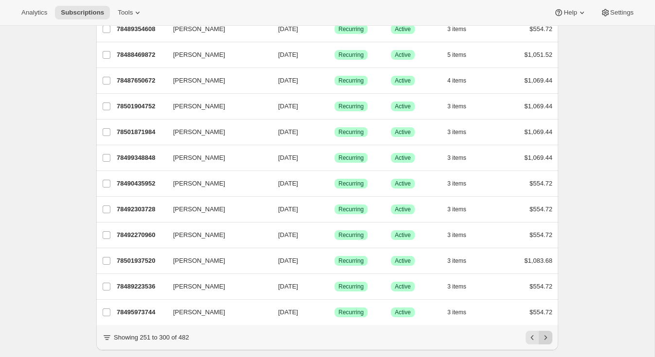
click at [547, 333] on icon "Next" at bounding box center [546, 338] width 10 height 10
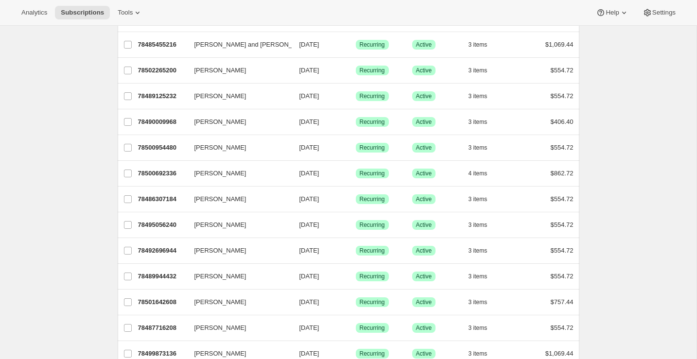
scroll to position [1079, 0]
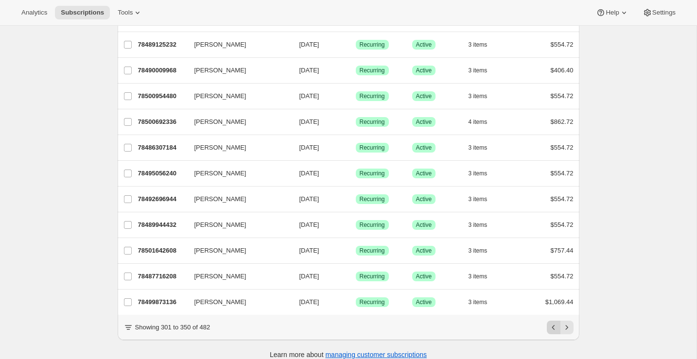
click at [554, 323] on icon "Previous" at bounding box center [554, 328] width 10 height 10
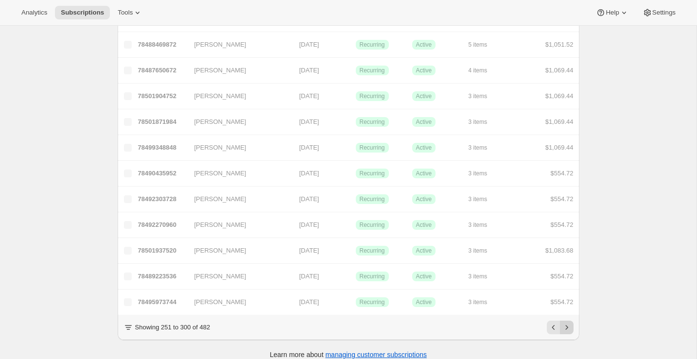
click at [568, 323] on icon "Next" at bounding box center [567, 328] width 10 height 10
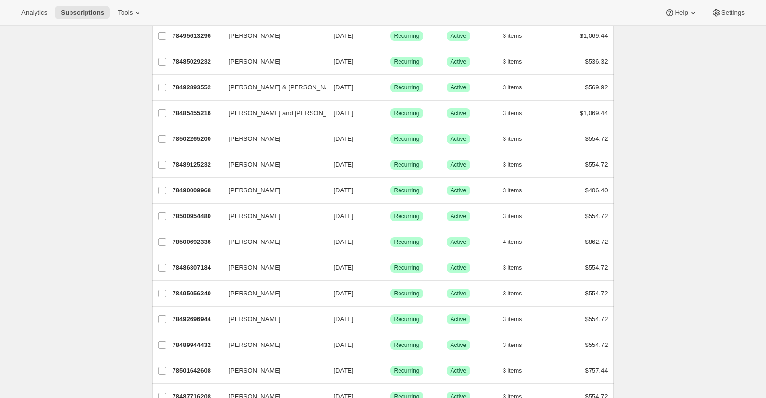
scroll to position [962, 0]
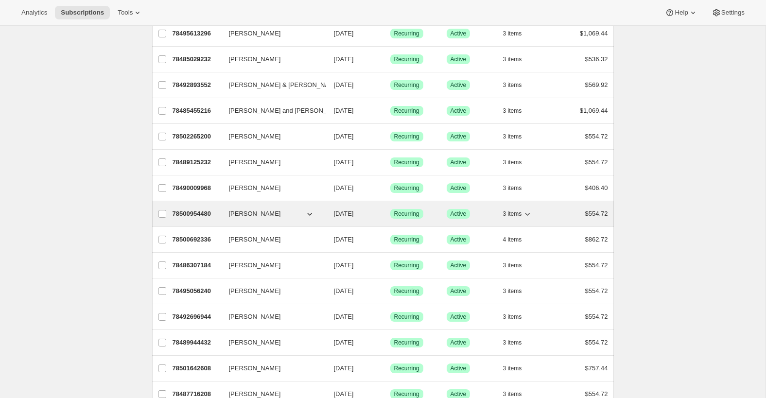
click at [194, 209] on p "78500954480" at bounding box center [197, 214] width 49 height 10
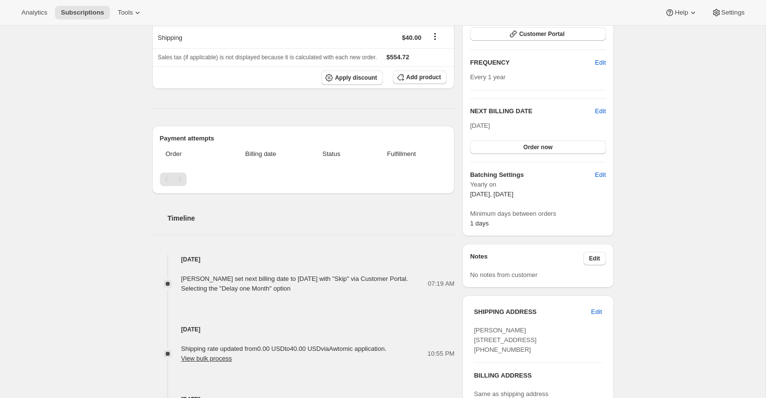
scroll to position [147, 0]
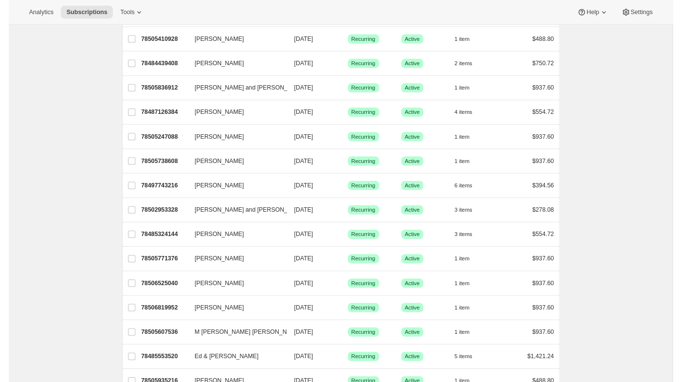
scroll to position [1036, 0]
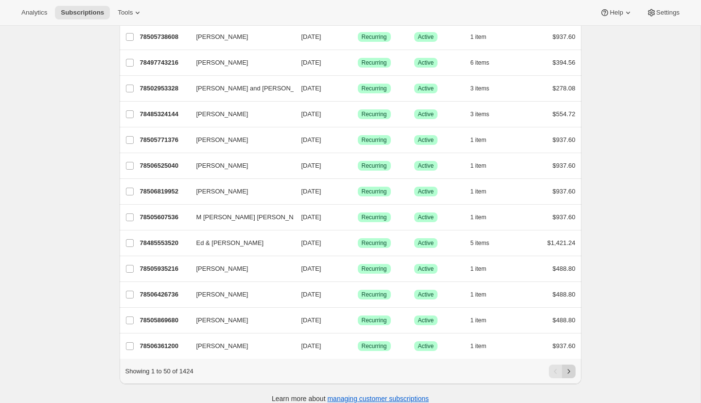
click at [568, 367] on icon "Next" at bounding box center [569, 372] width 10 height 10
click at [569, 367] on icon "Next" at bounding box center [569, 372] width 10 height 10
click at [566, 367] on icon "Next" at bounding box center [569, 372] width 10 height 10
click at [569, 367] on icon "Next" at bounding box center [569, 372] width 10 height 10
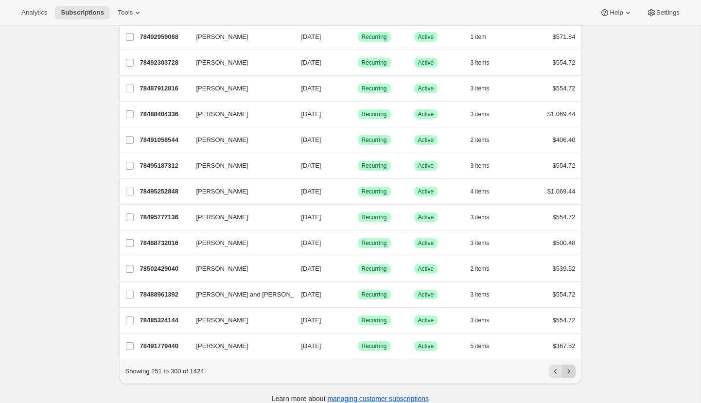
click at [571, 367] on icon "Next" at bounding box center [569, 372] width 10 height 10
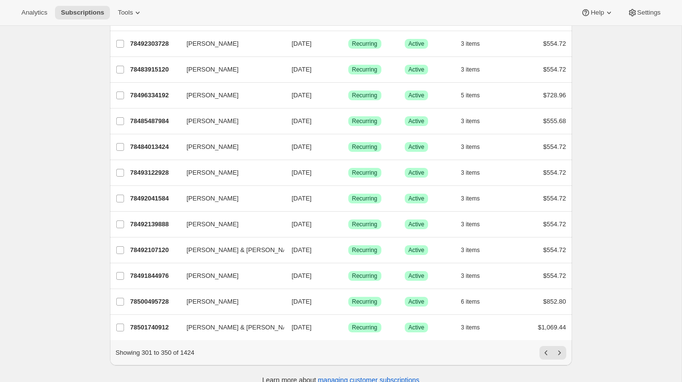
scroll to position [1057, 0]
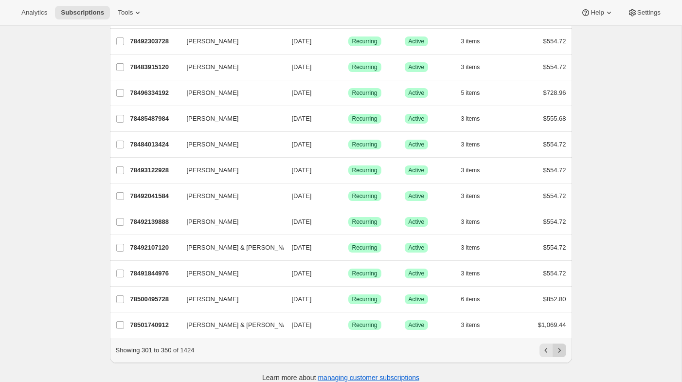
click at [558, 345] on icon "Next" at bounding box center [559, 350] width 10 height 10
click at [559, 345] on icon "Next" at bounding box center [559, 350] width 10 height 10
click at [544, 345] on icon "Previous" at bounding box center [546, 350] width 10 height 10
click at [559, 345] on icon "Next" at bounding box center [559, 350] width 10 height 10
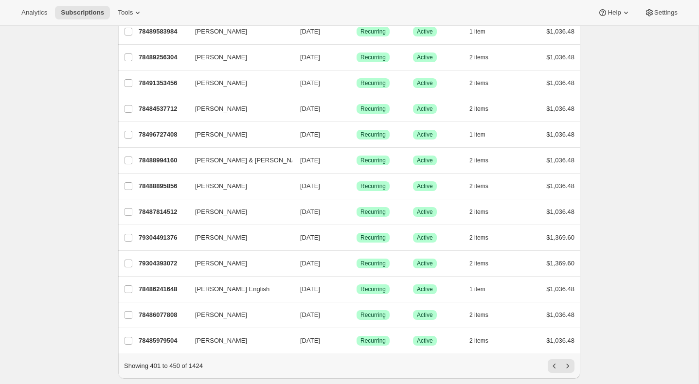
scroll to position [1055, 0]
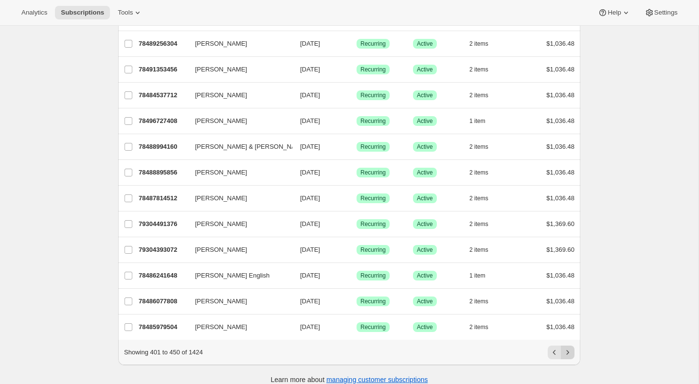
click at [568, 348] on icon "Next" at bounding box center [568, 353] width 10 height 10
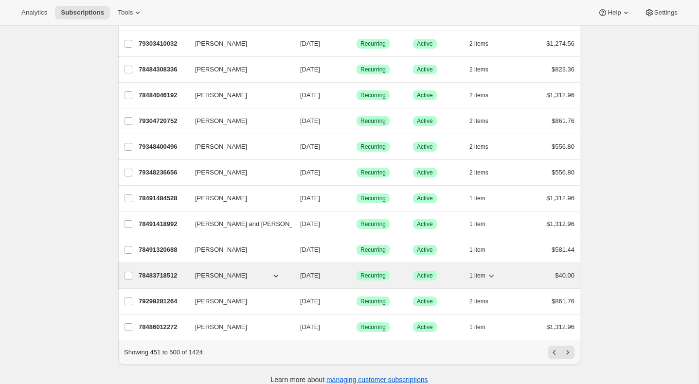
click at [157, 271] on p "78483718512" at bounding box center [163, 276] width 49 height 10
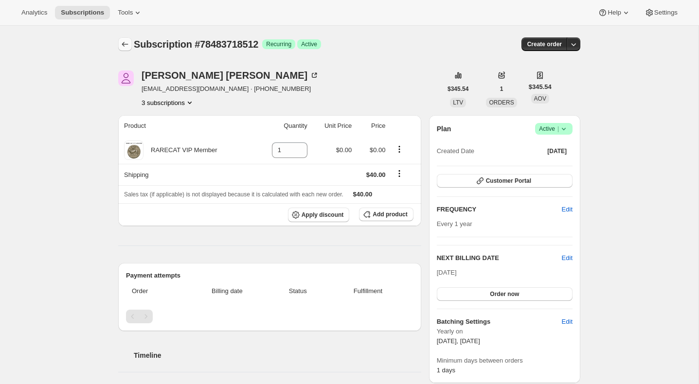
click at [123, 41] on icon "Subscriptions" at bounding box center [125, 44] width 10 height 10
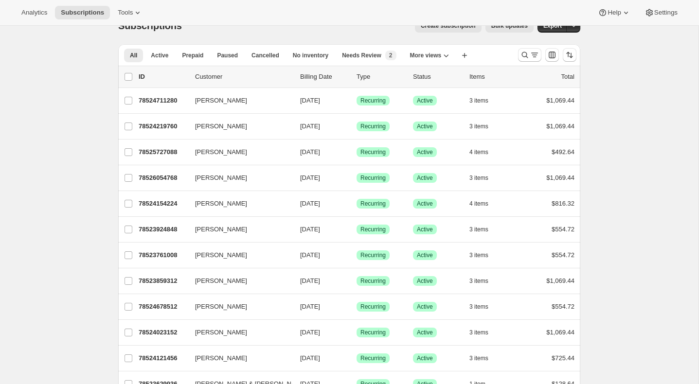
scroll to position [6, 0]
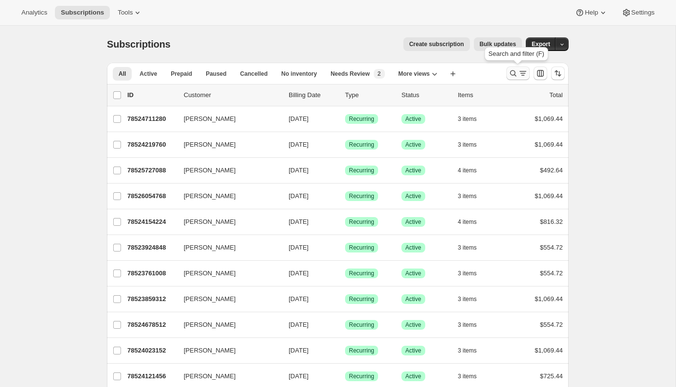
click at [514, 71] on icon "Search and filter results" at bounding box center [514, 74] width 10 height 10
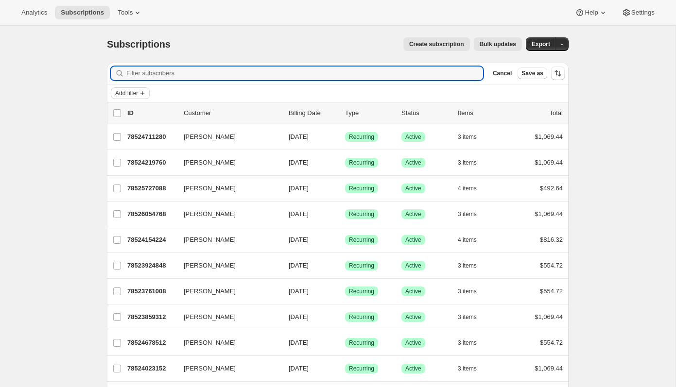
click at [122, 90] on span "Add filter" at bounding box center [126, 93] width 23 height 8
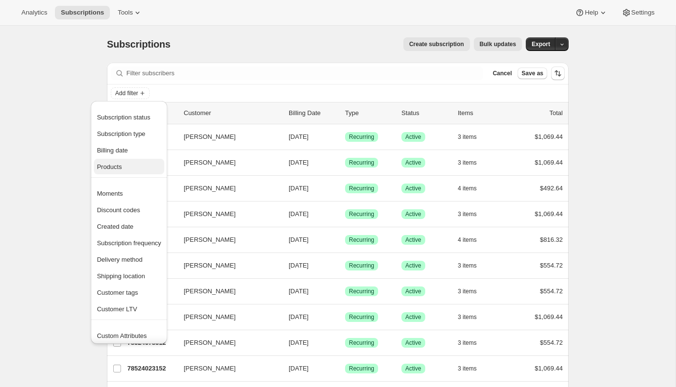
click at [122, 163] on span "Products" at bounding box center [109, 166] width 25 height 7
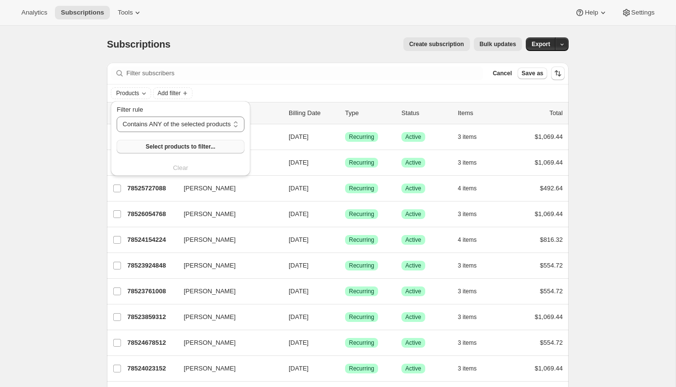
click at [173, 146] on span "Select products to filter..." at bounding box center [181, 147] width 70 height 8
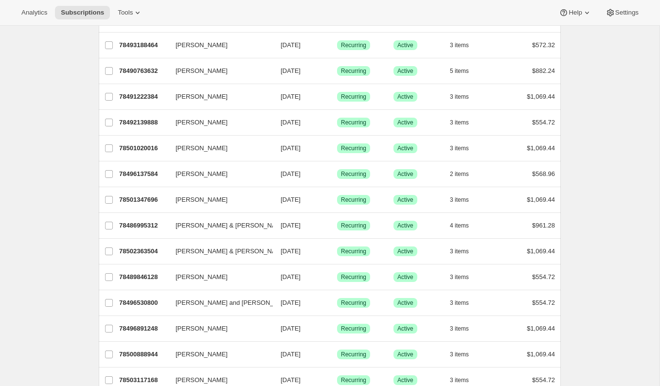
scroll to position [1070, 0]
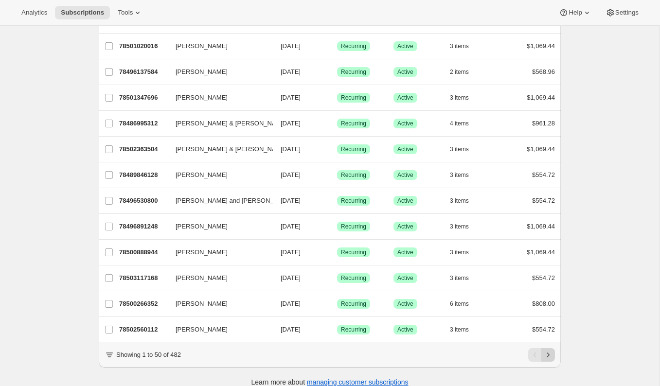
click at [550, 350] on icon "Next" at bounding box center [548, 355] width 10 height 10
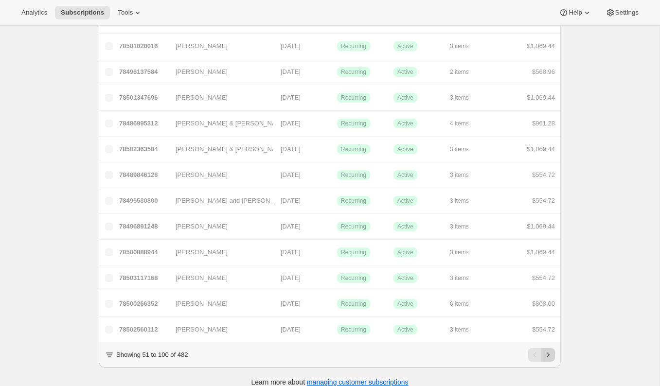
click at [550, 350] on icon "Next" at bounding box center [548, 355] width 10 height 10
click at [549, 350] on icon "Next" at bounding box center [548, 355] width 10 height 10
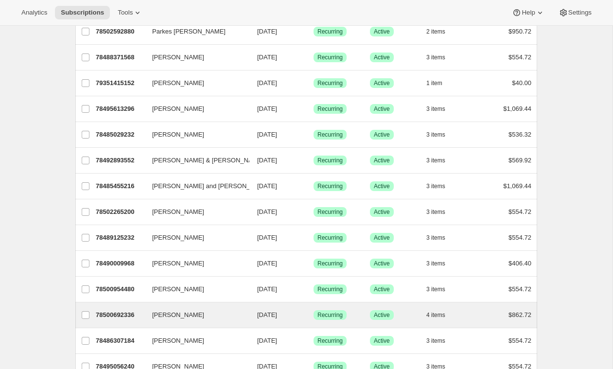
scroll to position [895, 0]
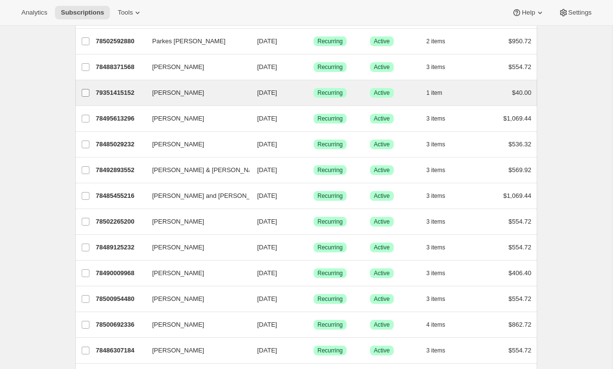
click at [85, 89] on input "Kate Joiner" at bounding box center [86, 93] width 8 height 8
checkbox input "true"
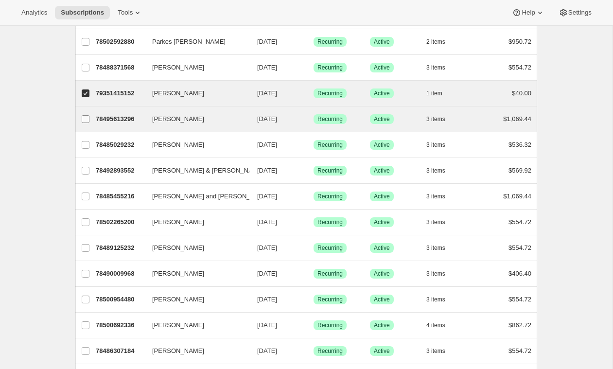
click at [85, 115] on input "Heather Christophersen" at bounding box center [86, 119] width 8 height 8
checkbox input "true"
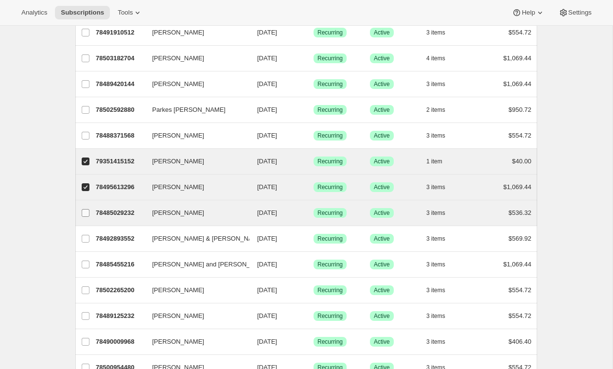
scroll to position [822, 0]
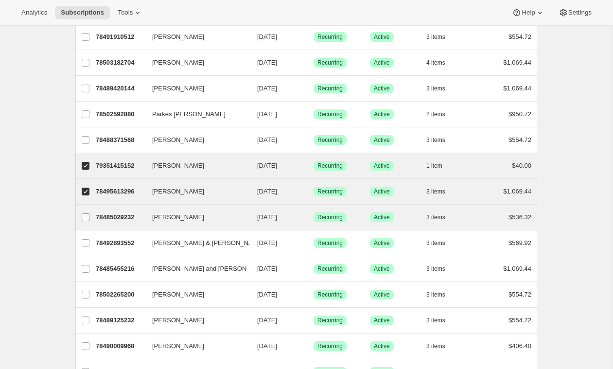
click at [85, 213] on input "Brian Hecker" at bounding box center [86, 217] width 8 height 8
checkbox input "true"
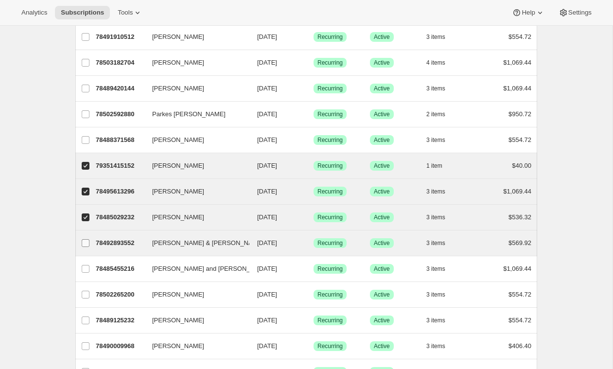
click at [84, 239] on input "Jeffrey & Julia Garber" at bounding box center [86, 243] width 8 height 8
checkbox input "true"
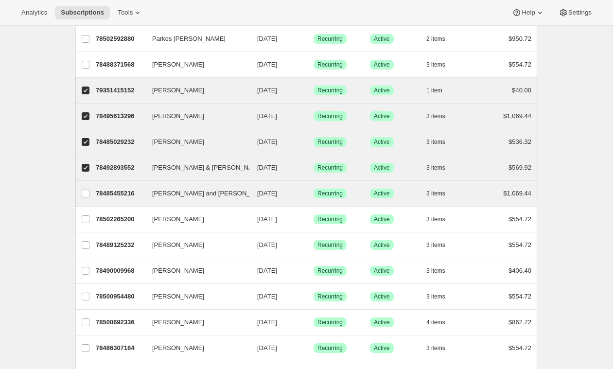
scroll to position [900, 0]
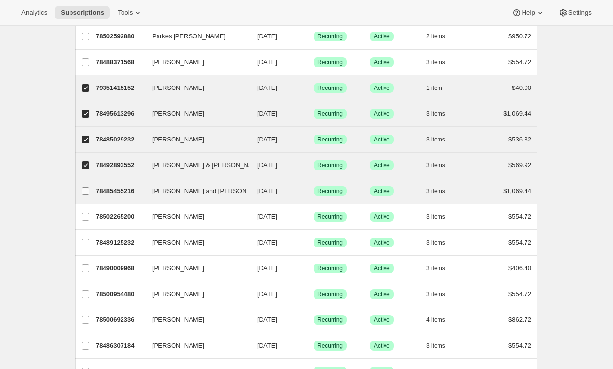
click at [86, 187] on input "Joseph and Julie Kaiser" at bounding box center [86, 191] width 8 height 8
checkbox input "true"
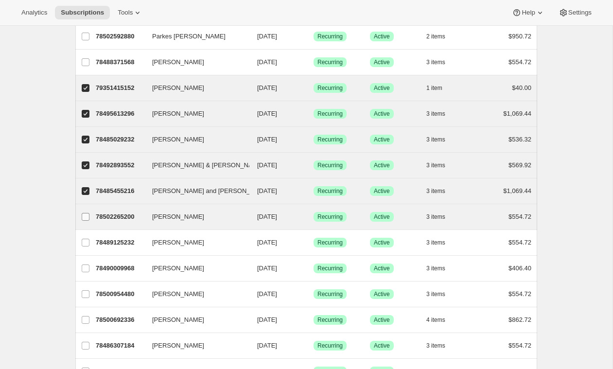
click at [88, 213] on input "Callie Cox Bauer" at bounding box center [86, 217] width 8 height 8
checkbox input "true"
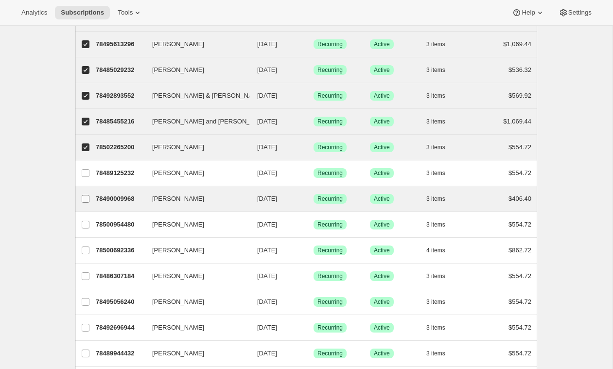
scroll to position [976, 0]
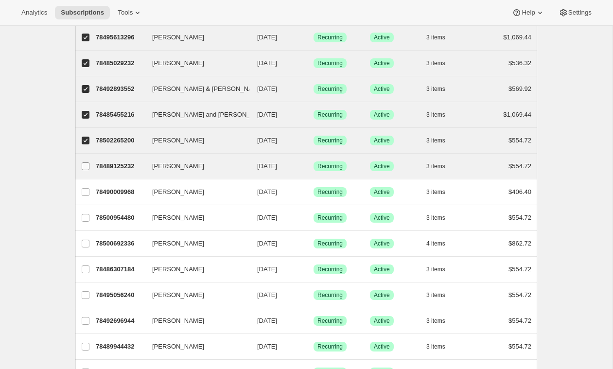
click at [85, 162] on input "SHAWNA IANNUCCILLI" at bounding box center [86, 166] width 8 height 8
checkbox input "true"
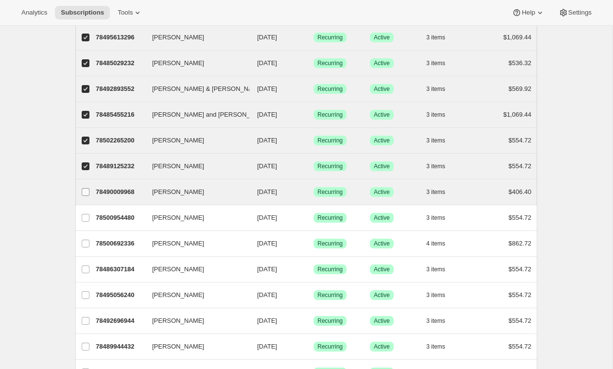
click at [85, 188] on span at bounding box center [85, 192] width 9 height 9
click at [85, 188] on input "Jennie Sewell" at bounding box center [86, 192] width 8 height 8
checkbox input "true"
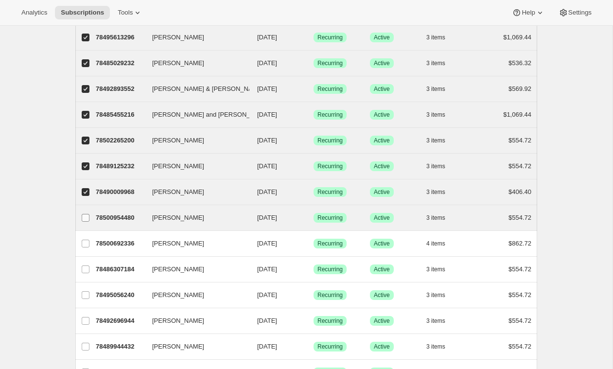
click at [84, 213] on span at bounding box center [85, 217] width 9 height 9
click at [84, 214] on input "Lisa Michaux" at bounding box center [86, 218] width 8 height 8
checkbox input "true"
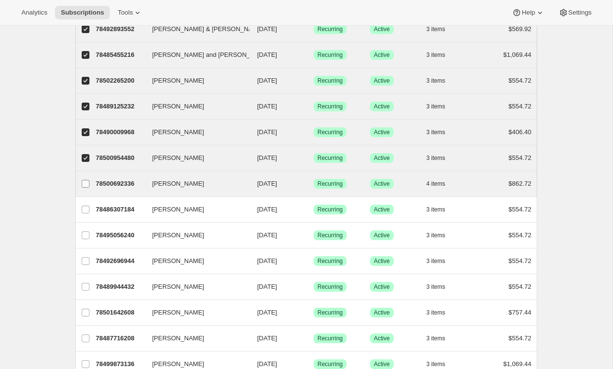
scroll to position [1050, 0]
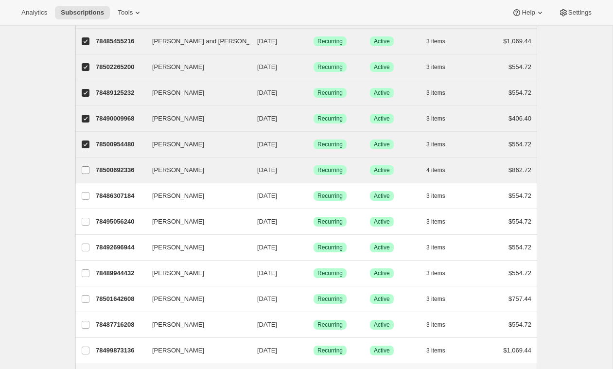
click at [87, 166] on input "Patrick Fisher" at bounding box center [86, 170] width 8 height 8
checkbox input "true"
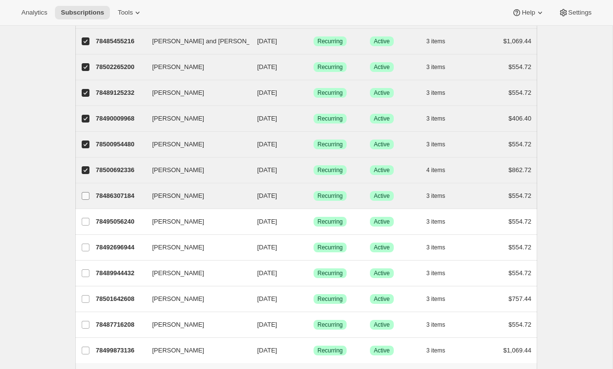
click at [85, 192] on input "Leslie Watt" at bounding box center [86, 196] width 8 height 8
checkbox input "true"
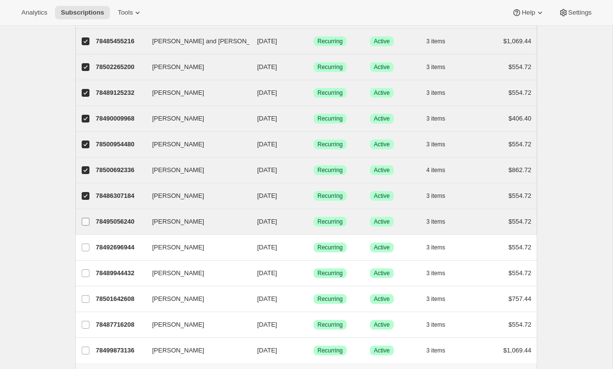
click at [86, 218] on input "Nancy Maiers" at bounding box center [86, 222] width 8 height 8
checkbox input "true"
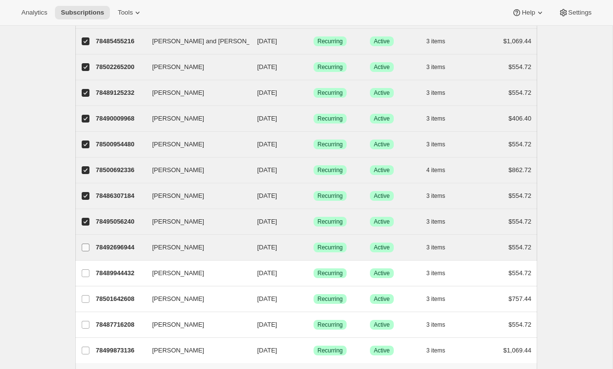
click at [84, 244] on input "Chris Kurdziel" at bounding box center [86, 248] width 8 height 8
checkbox input "true"
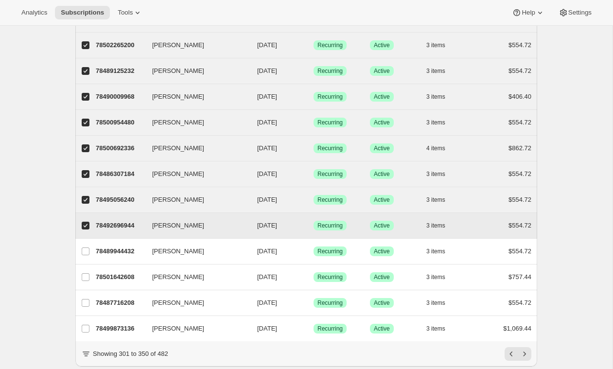
scroll to position [1088, 0]
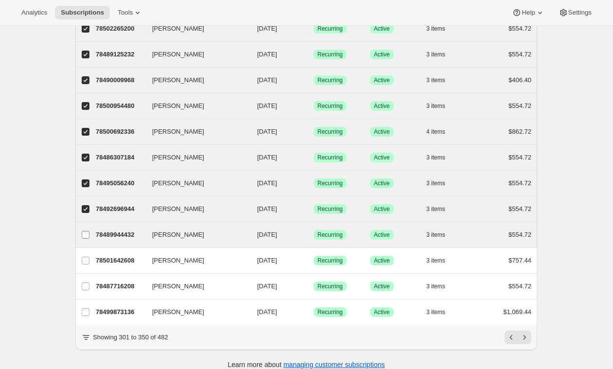
click at [88, 231] on input "Franci Martin" at bounding box center [86, 235] width 8 height 8
checkbox input "true"
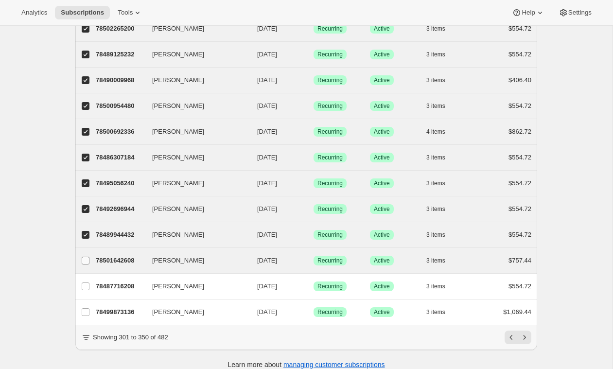
click at [87, 257] on input "Ryan Montgomery" at bounding box center [86, 261] width 8 height 8
checkbox input "true"
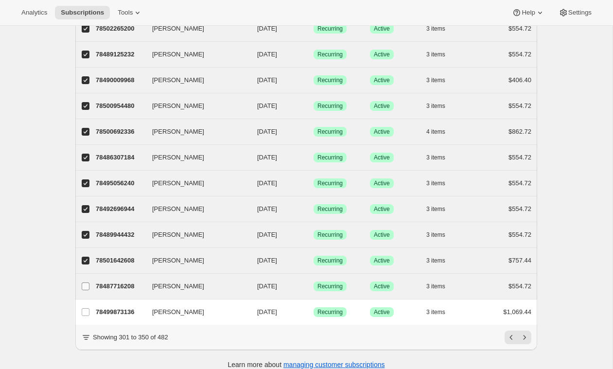
click at [86, 282] on input "Nancy Zolezzi" at bounding box center [86, 286] width 8 height 8
checkbox input "true"
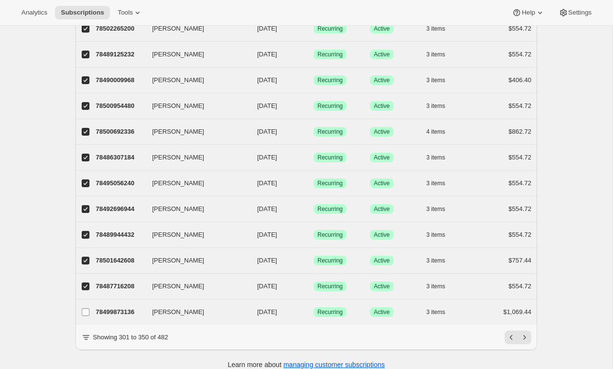
click at [86, 308] on input "Aisling Reidy" at bounding box center [86, 312] width 8 height 8
checkbox input "true"
click at [528, 333] on icon "Next" at bounding box center [525, 338] width 10 height 10
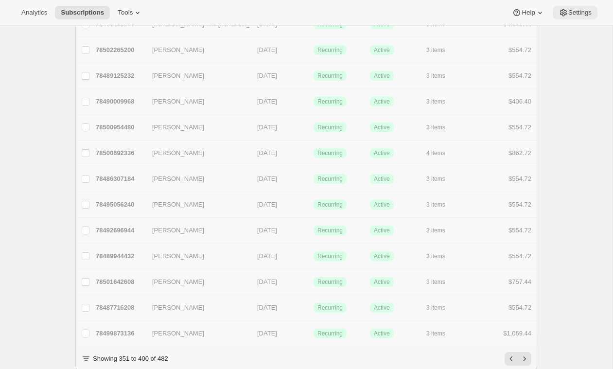
checkbox input "false"
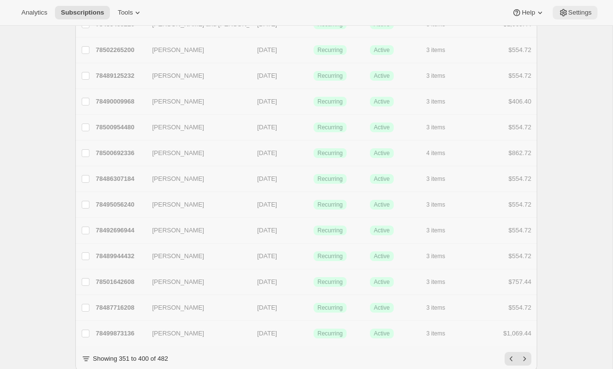
checkbox input "false"
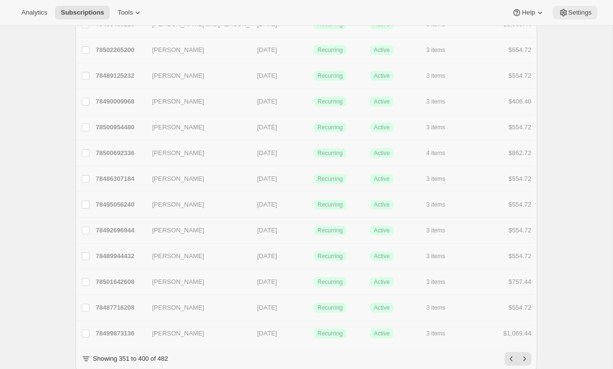
checkbox input "false"
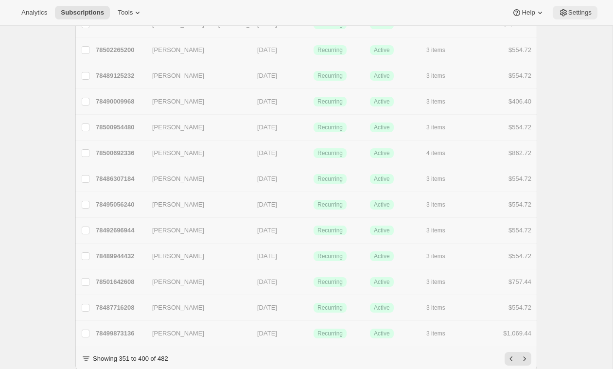
checkbox input "false"
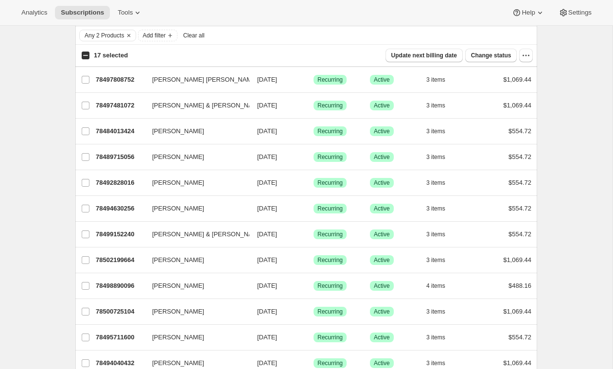
scroll to position [0, 0]
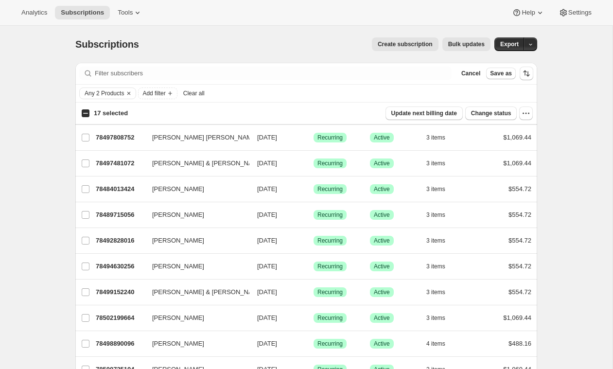
click at [85, 115] on input "17 selected" at bounding box center [86, 113] width 8 height 8
checkbox input "true"
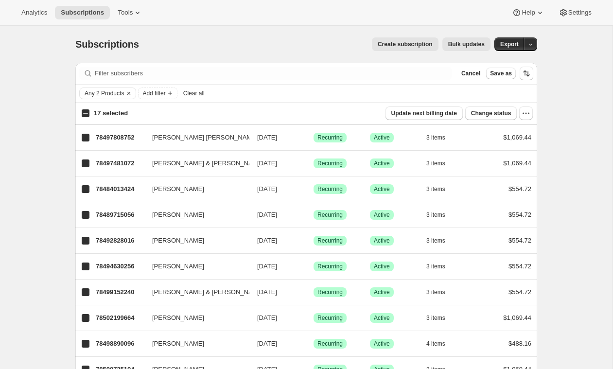
checkbox input "true"
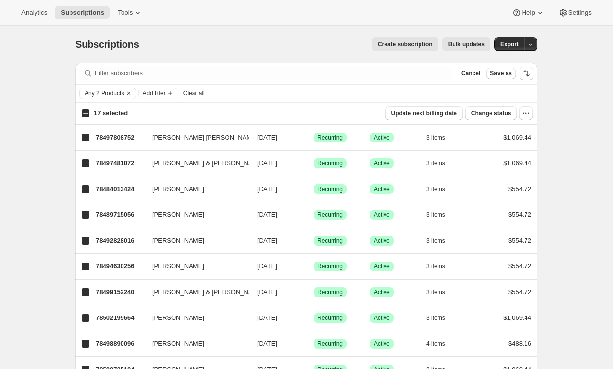
checkbox input "true"
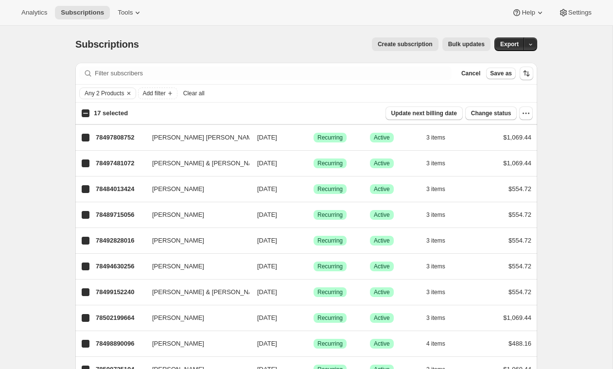
checkbox input "true"
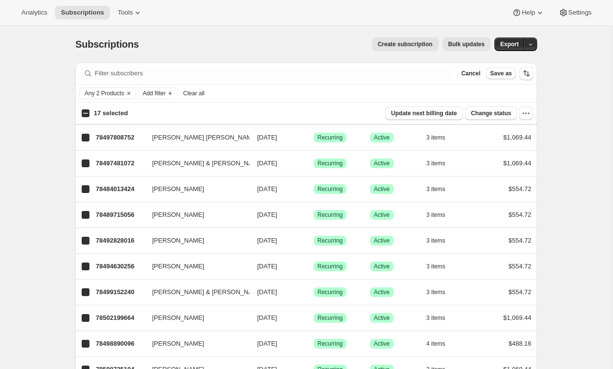
checkbox input "true"
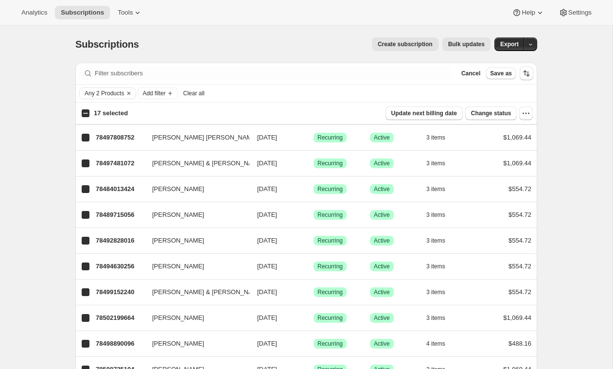
checkbox input "true"
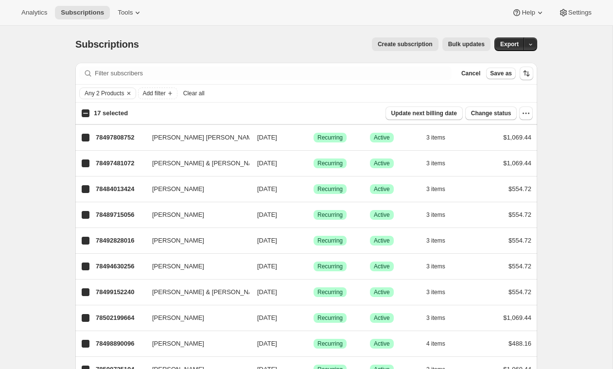
checkbox input "true"
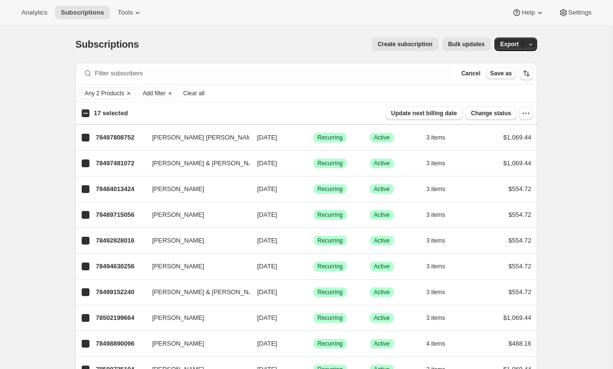
checkbox input "true"
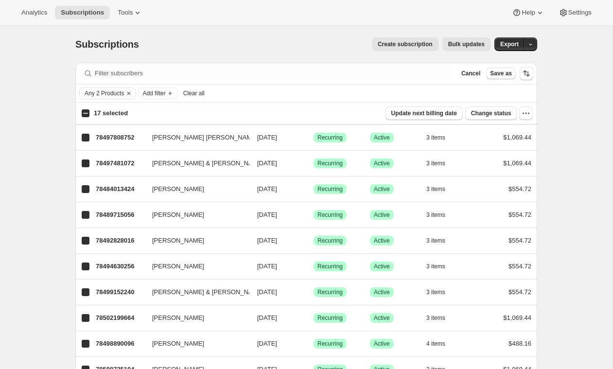
checkbox input "true"
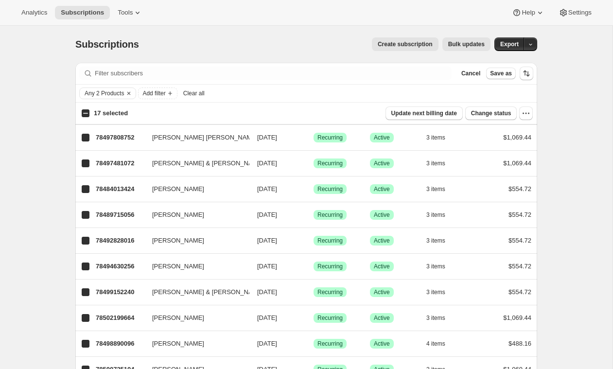
checkbox input "true"
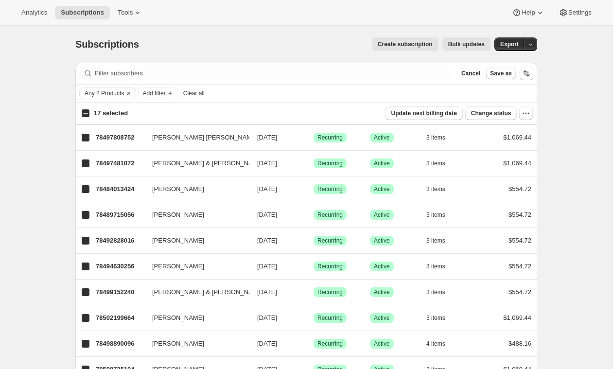
checkbox input "true"
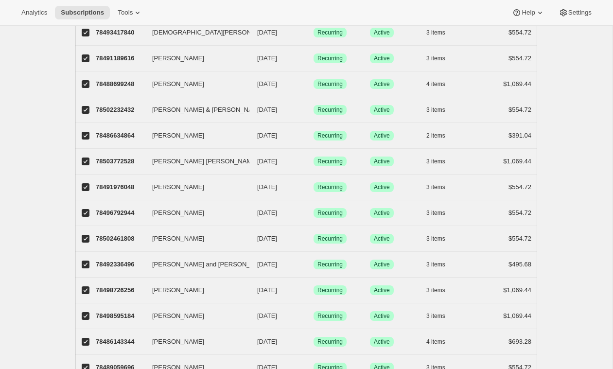
scroll to position [1088, 0]
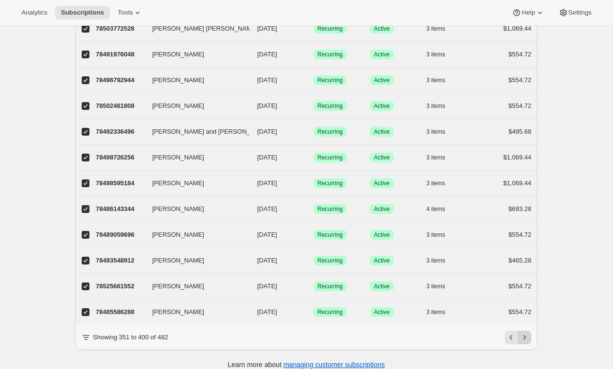
click at [525, 333] on icon "Next" at bounding box center [525, 338] width 10 height 10
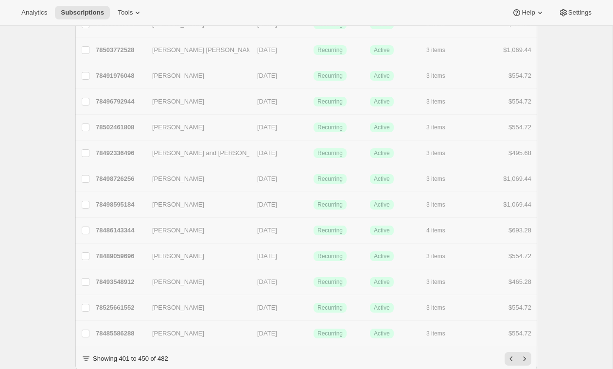
checkbox input "false"
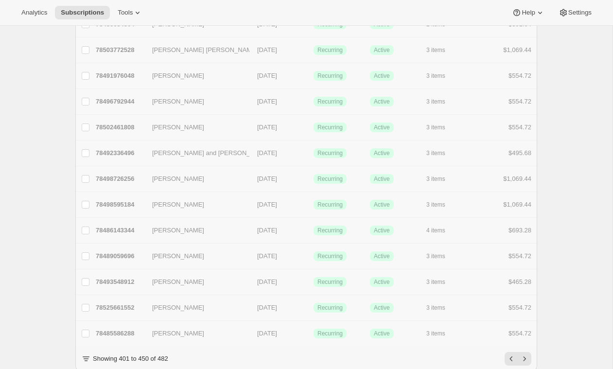
checkbox input "false"
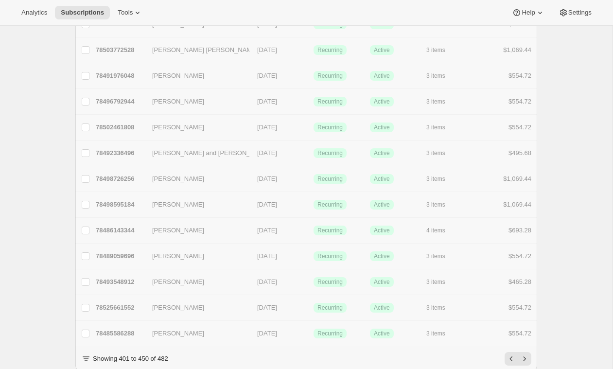
checkbox input "false"
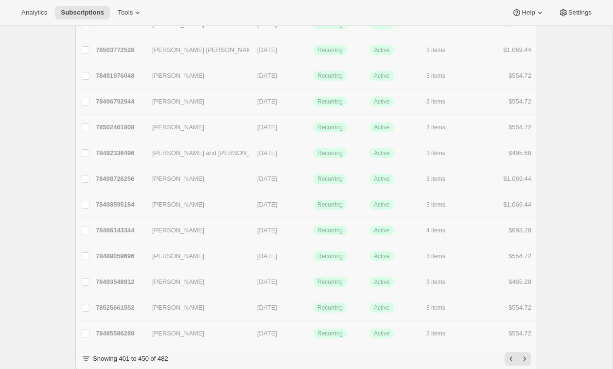
checkbox input "false"
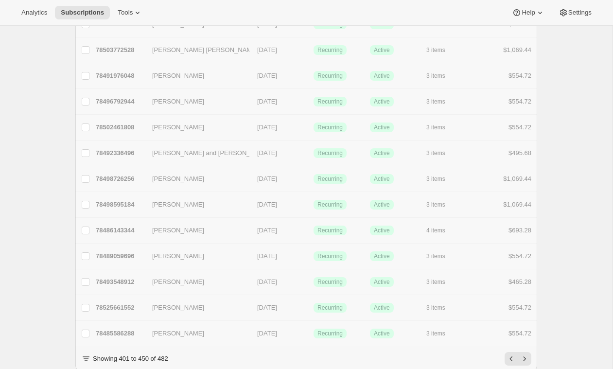
checkbox input "false"
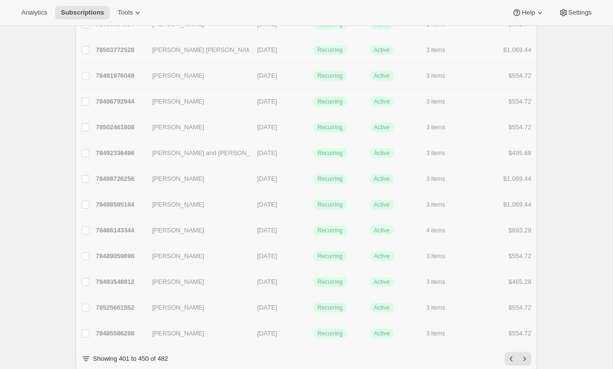
checkbox input "false"
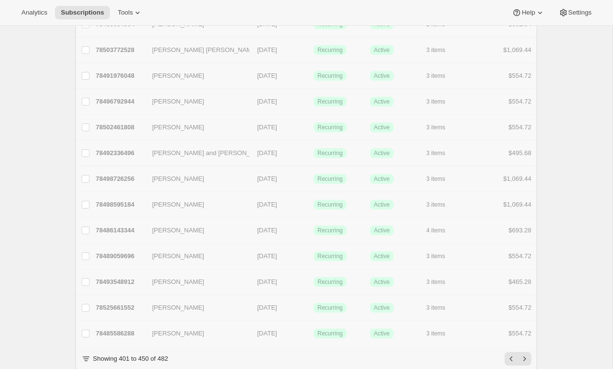
checkbox input "false"
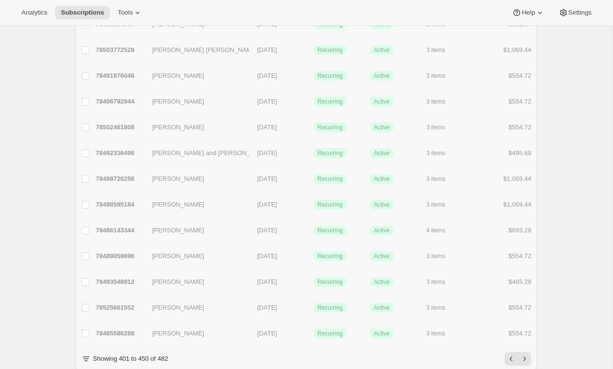
checkbox input "false"
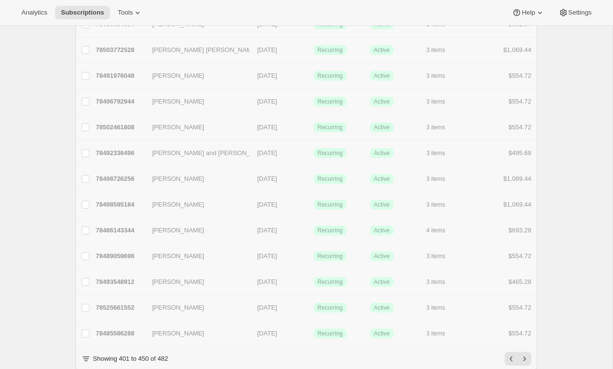
checkbox input "false"
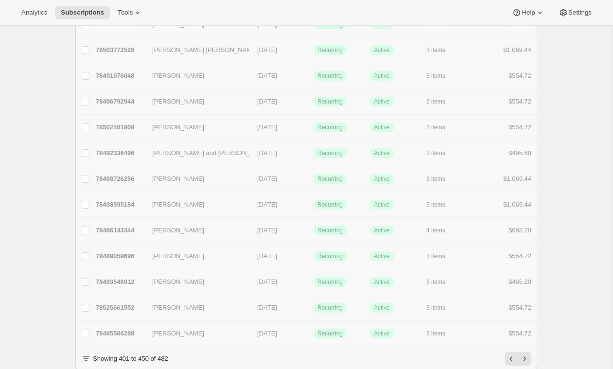
checkbox input "false"
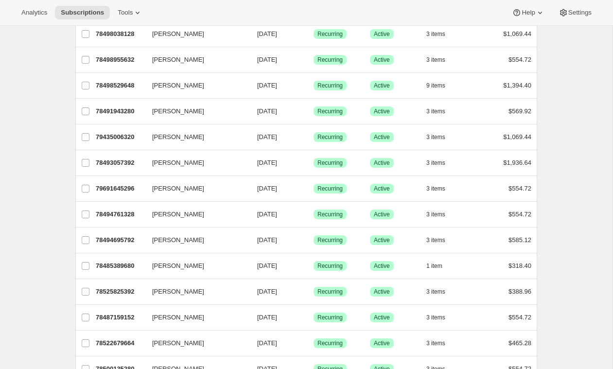
scroll to position [0, 0]
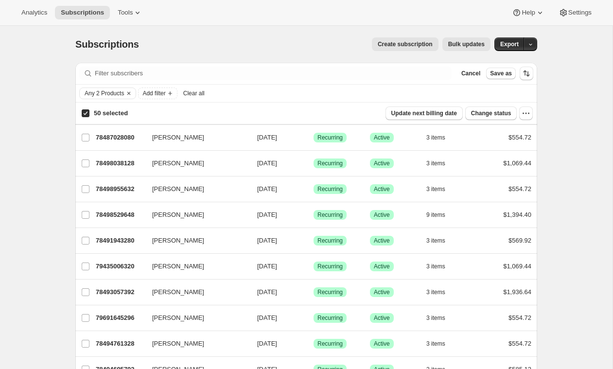
click at [86, 110] on input "50 selected" at bounding box center [86, 113] width 8 height 8
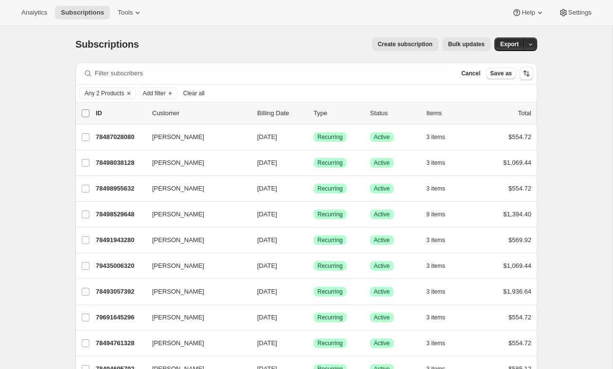
click at [86, 112] on input "0 selected" at bounding box center [86, 113] width 8 height 8
checkbox input "true"
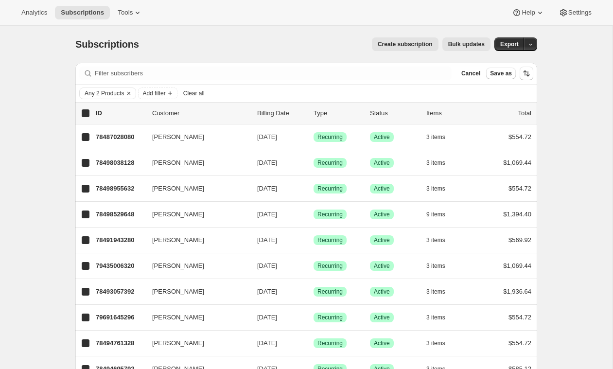
checkbox input "true"
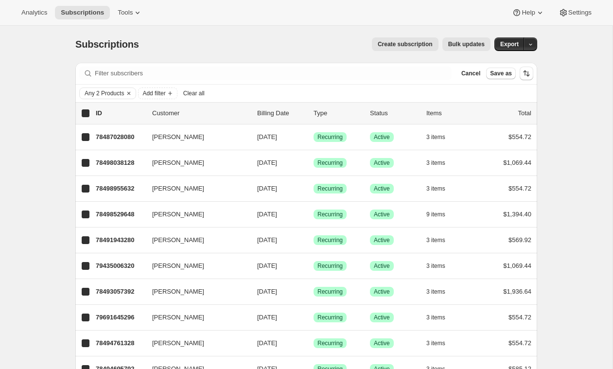
checkbox input "true"
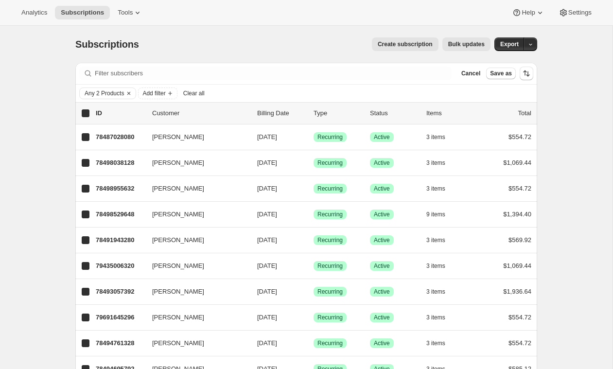
checkbox input "true"
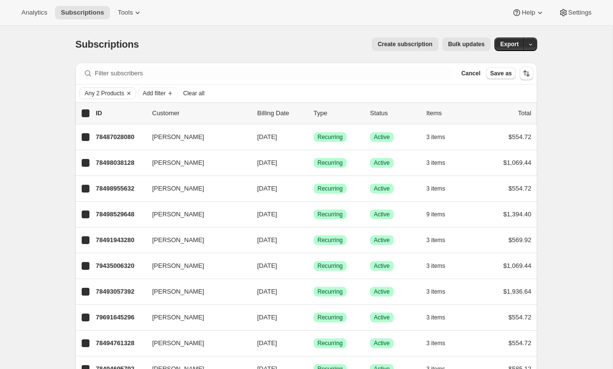
checkbox input "true"
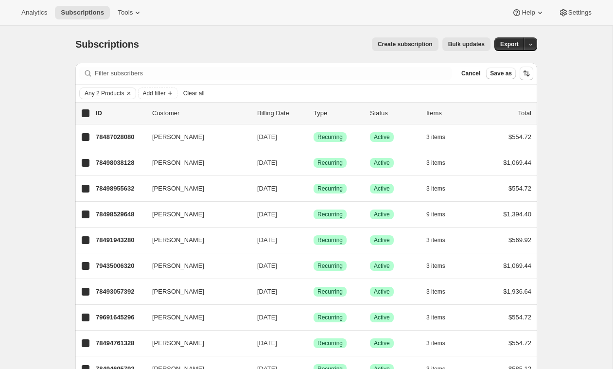
checkbox input "true"
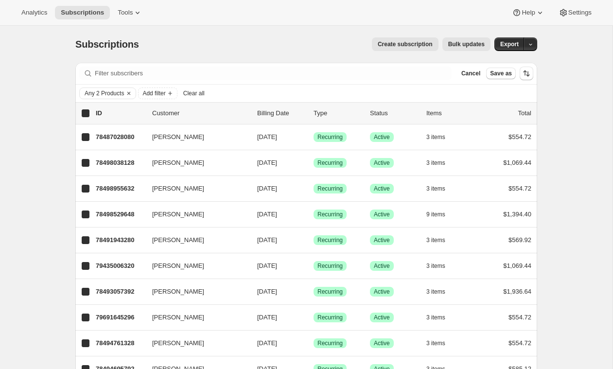
checkbox input "true"
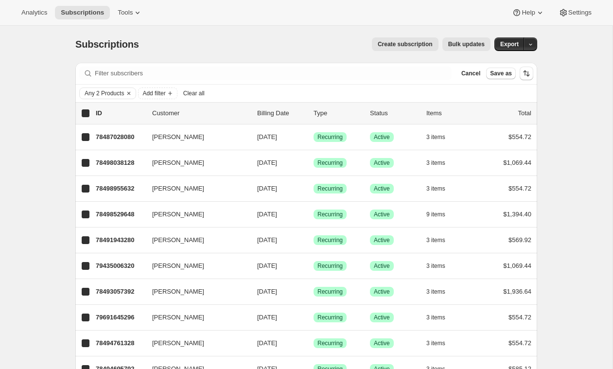
checkbox input "true"
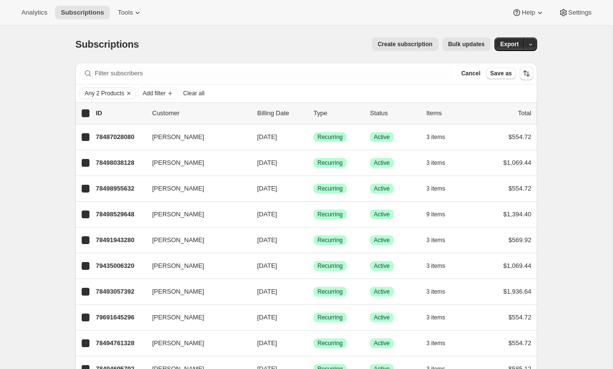
checkbox input "true"
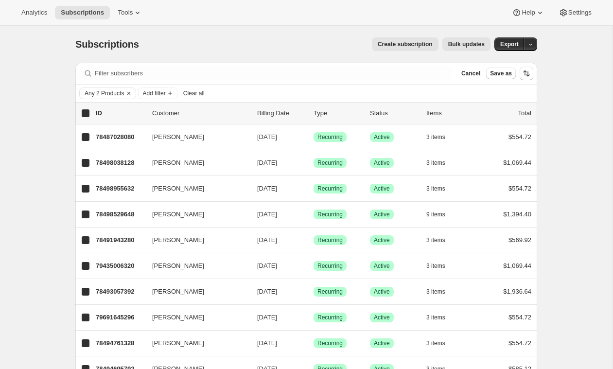
checkbox input "true"
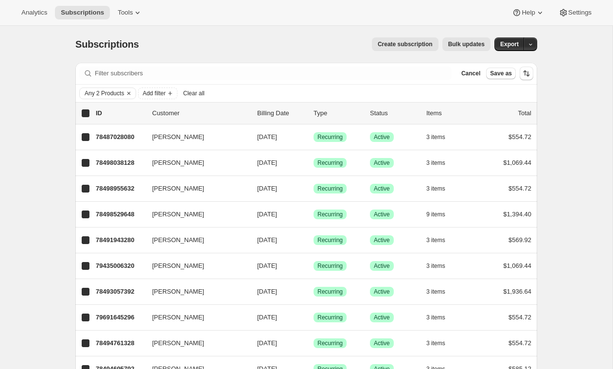
checkbox input "true"
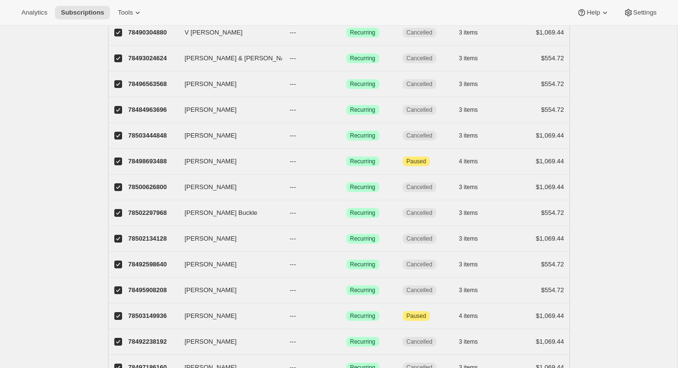
scroll to position [1008, 0]
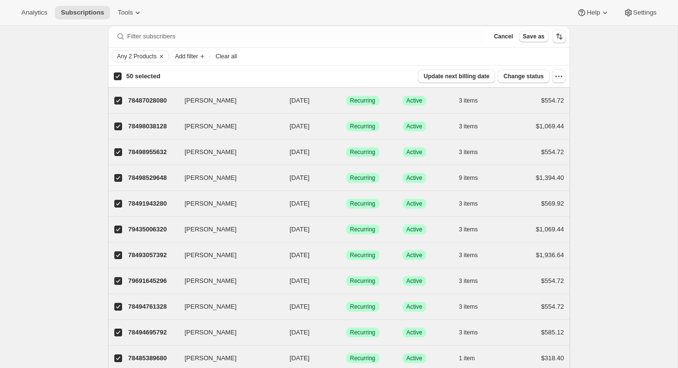
scroll to position [0, 0]
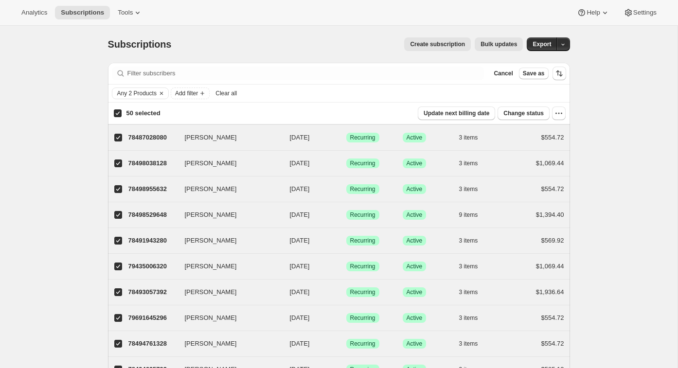
click at [120, 112] on input "50 selected" at bounding box center [118, 113] width 8 height 8
checkbox input "false"
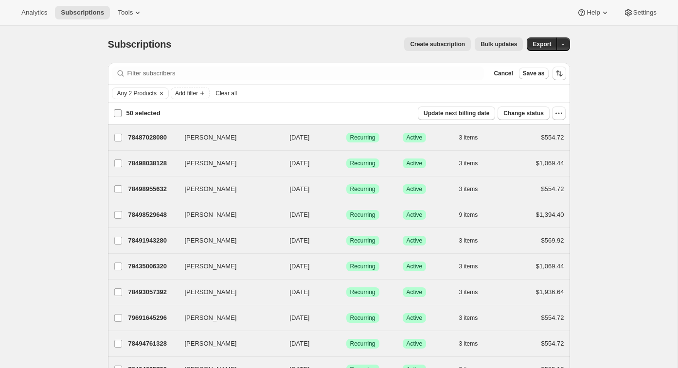
checkbox input "false"
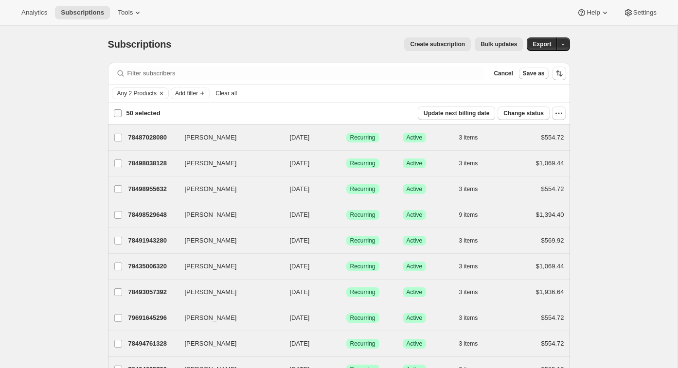
checkbox input "false"
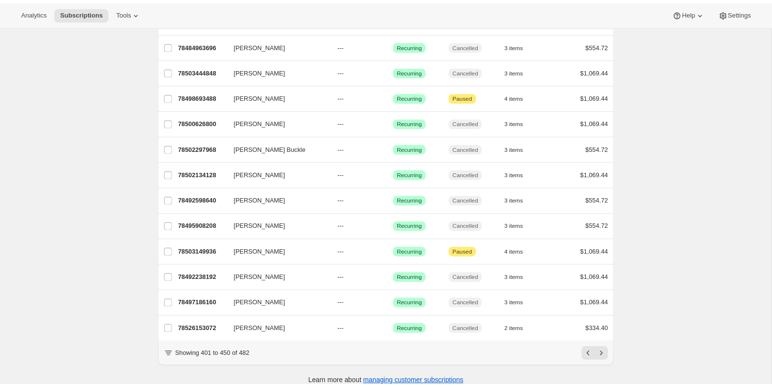
scroll to position [1070, 0]
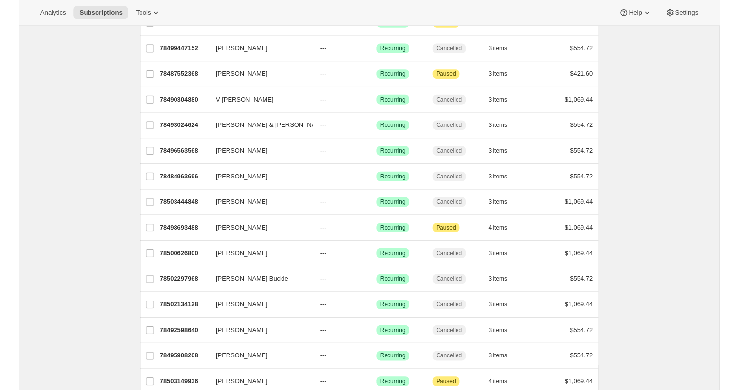
scroll to position [1064, 0]
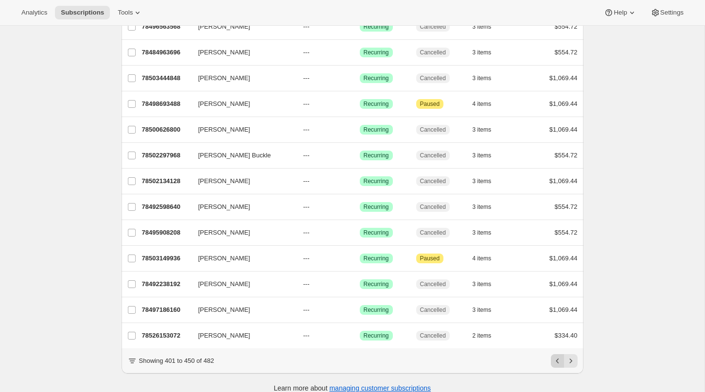
click at [555, 356] on icon "Previous" at bounding box center [558, 361] width 10 height 10
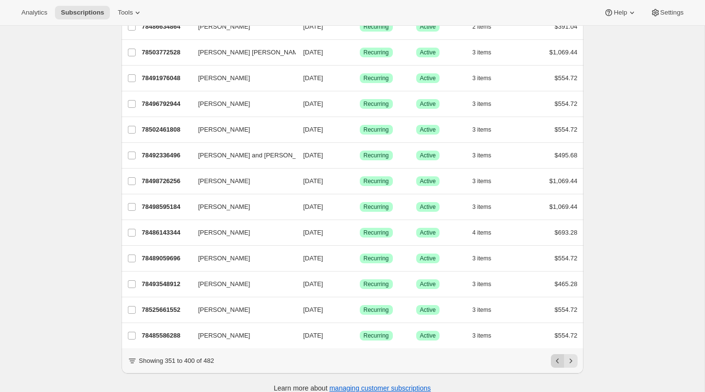
click at [559, 356] on icon "Previous" at bounding box center [558, 361] width 10 height 10
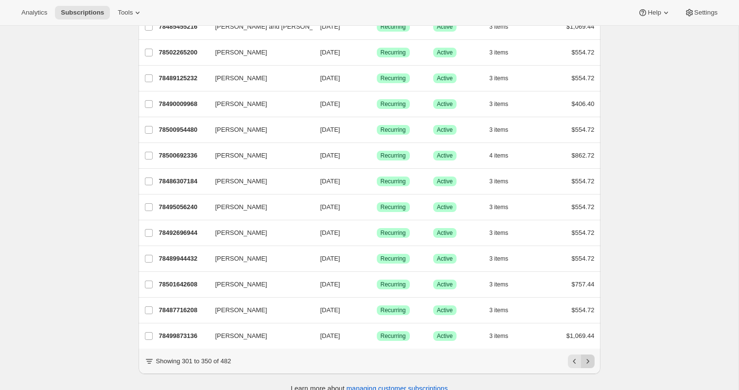
click at [590, 356] on icon "Next" at bounding box center [588, 361] width 10 height 10
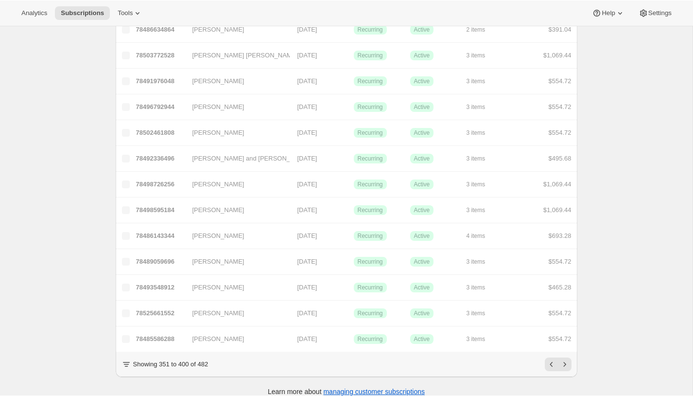
scroll to position [1060, 0]
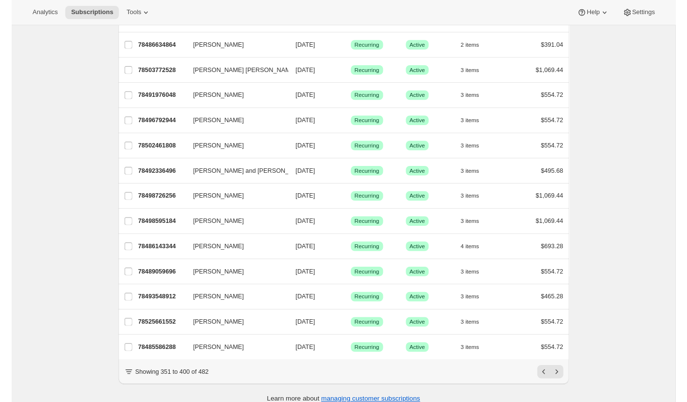
scroll to position [1040, 0]
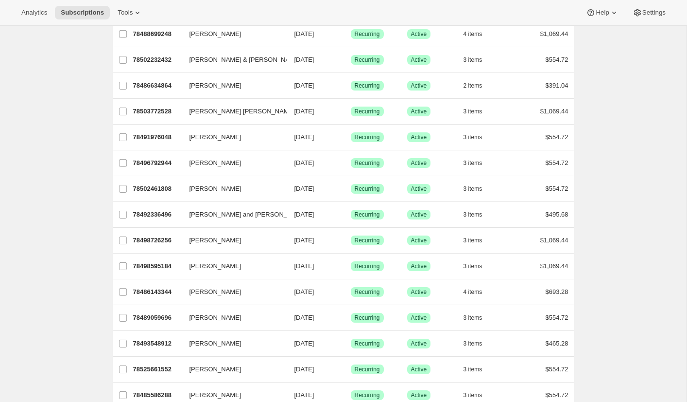
scroll to position [1055, 0]
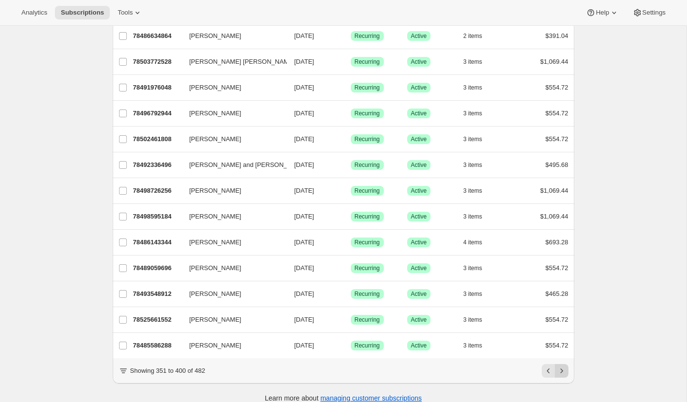
click at [563, 366] on icon "Next" at bounding box center [562, 371] width 10 height 10
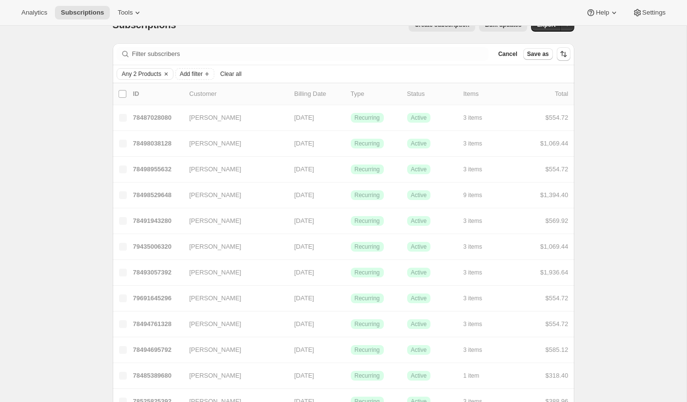
scroll to position [27, 0]
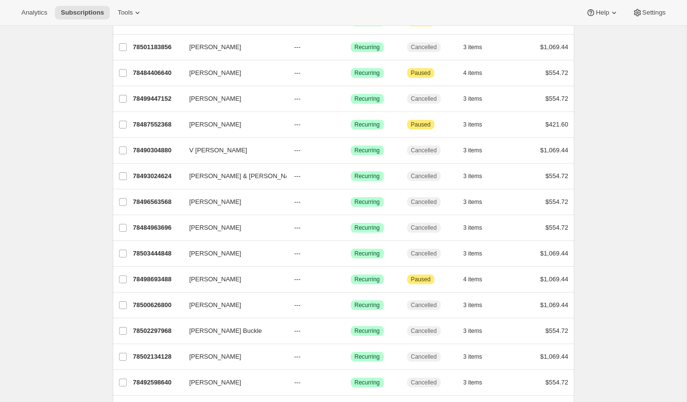
scroll to position [1055, 0]
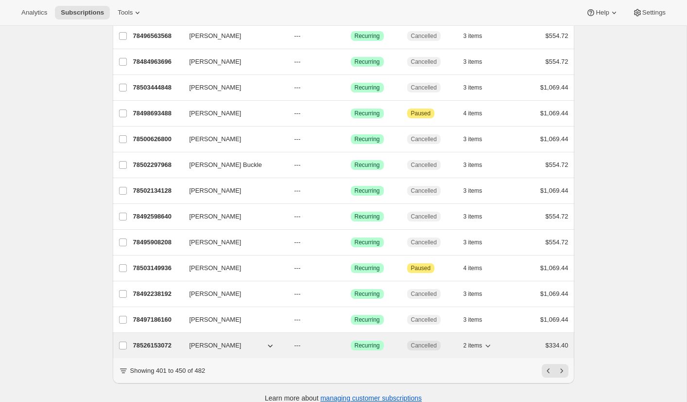
click at [158, 340] on p "78526153072" at bounding box center [157, 345] width 49 height 10
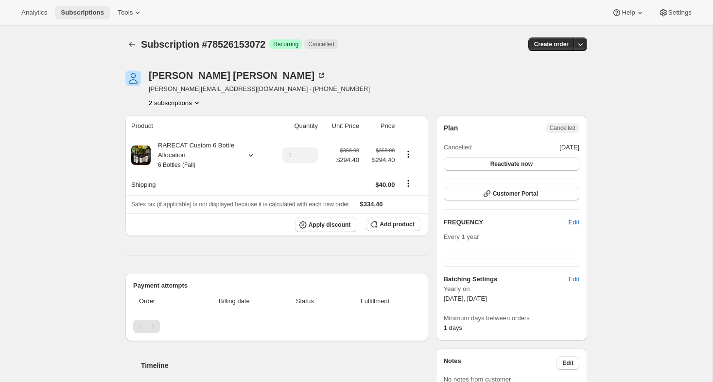
click at [91, 13] on span "Subscriptions" at bounding box center [82, 13] width 43 height 8
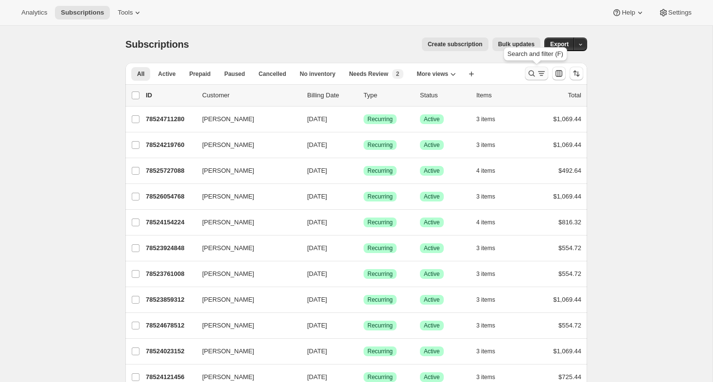
click at [532, 72] on icon "Search and filter results" at bounding box center [532, 74] width 10 height 10
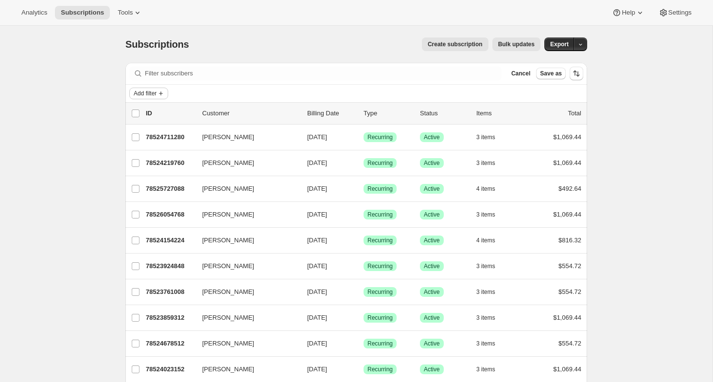
click at [143, 90] on span "Add filter" at bounding box center [145, 93] width 23 height 8
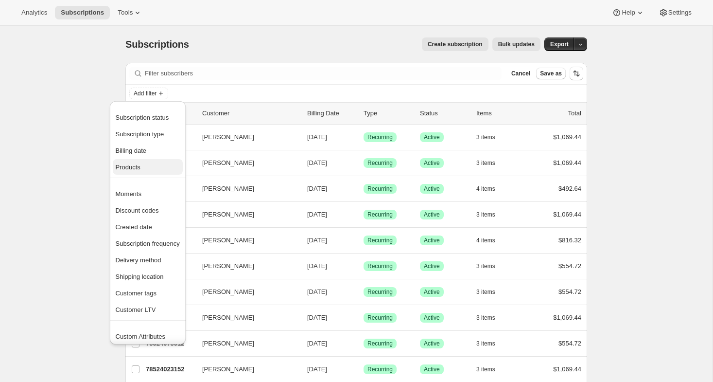
click at [129, 170] on span "Products" at bounding box center [128, 166] width 25 height 7
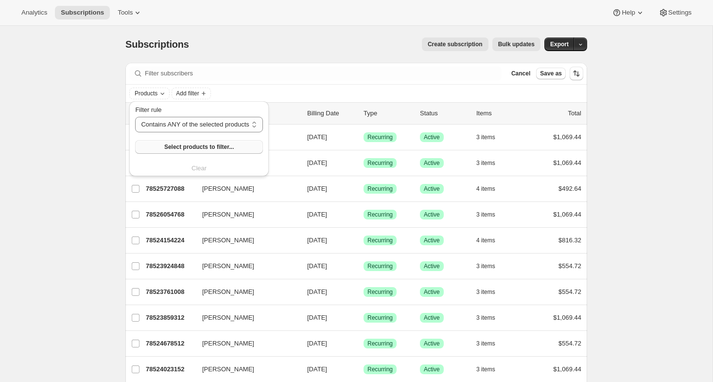
click at [195, 146] on span "Select products to filter..." at bounding box center [199, 147] width 70 height 8
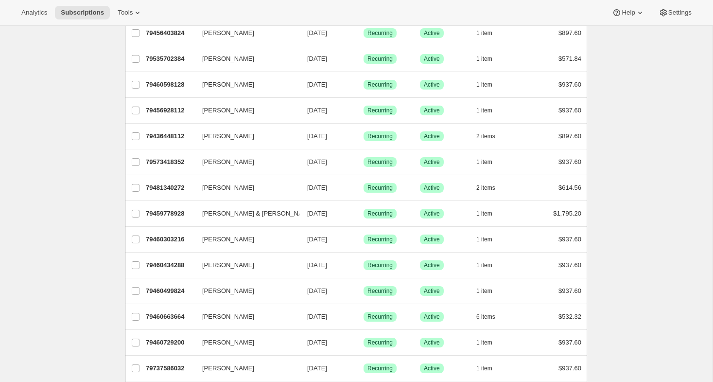
scroll to position [1074, 0]
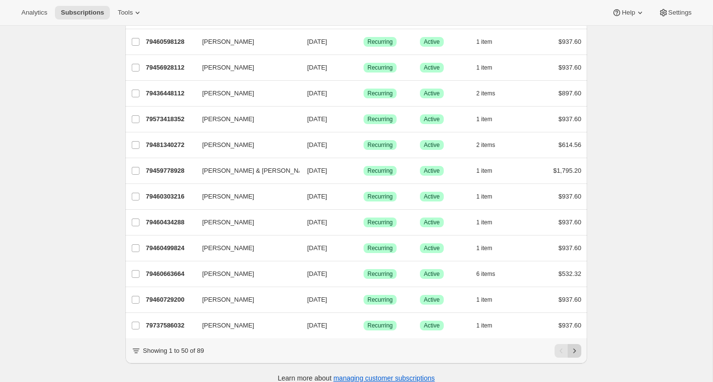
click at [577, 346] on icon "Next" at bounding box center [575, 351] width 10 height 10
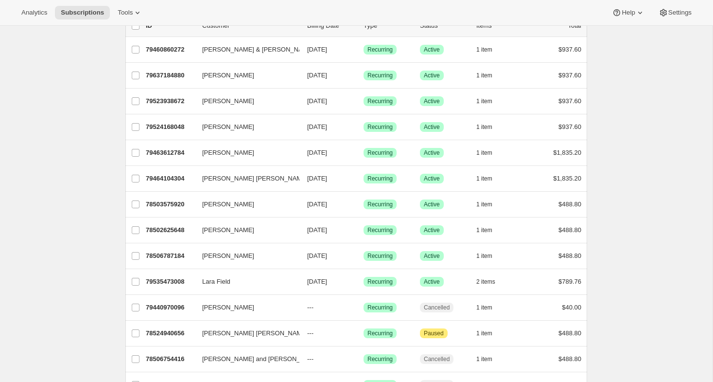
scroll to position [0, 0]
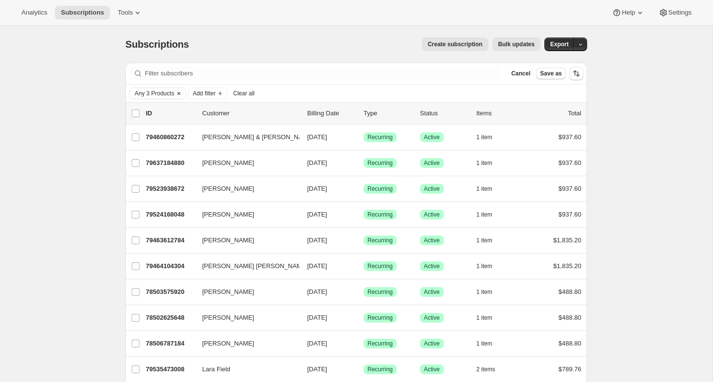
click at [157, 91] on span "Any 3 Products" at bounding box center [154, 93] width 39 height 8
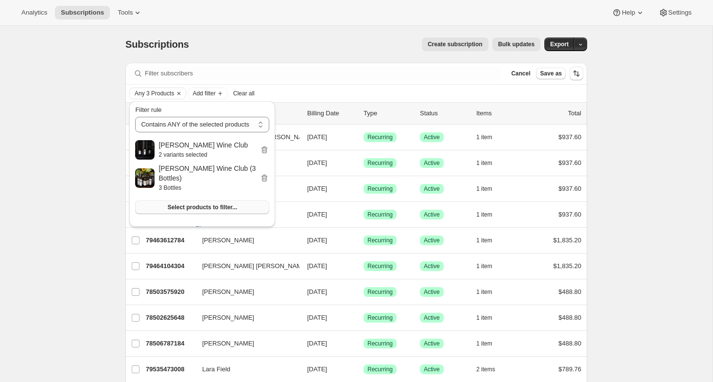
click at [199, 203] on span "Select products to filter..." at bounding box center [203, 207] width 70 height 8
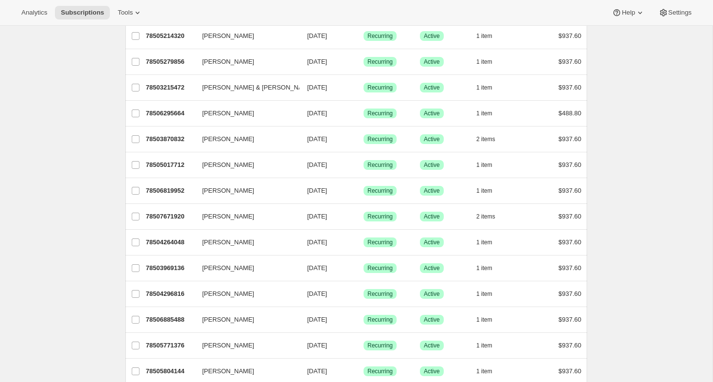
scroll to position [1074, 0]
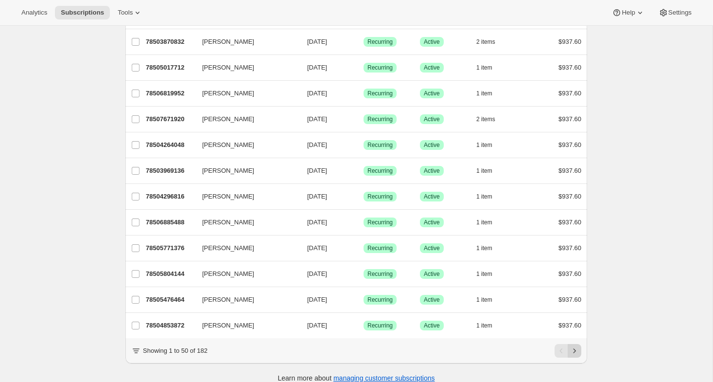
click at [575, 346] on icon "Next" at bounding box center [575, 351] width 10 height 10
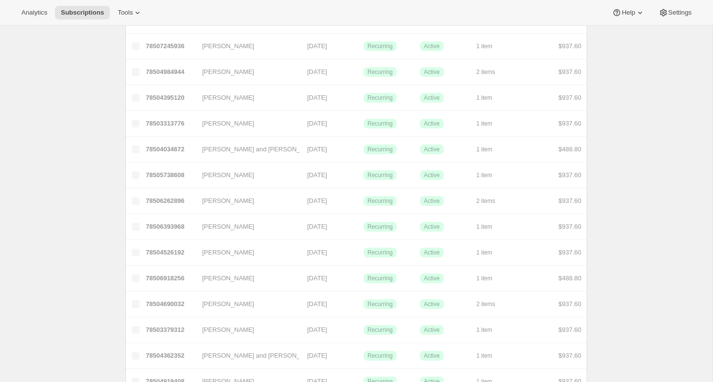
scroll to position [0, 0]
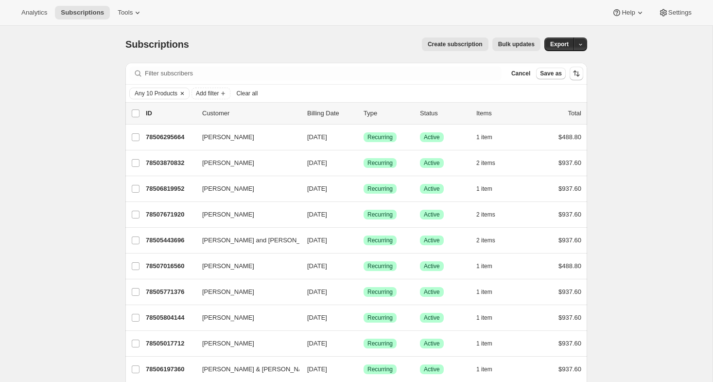
click at [159, 91] on span "Any 10 Products" at bounding box center [156, 93] width 43 height 8
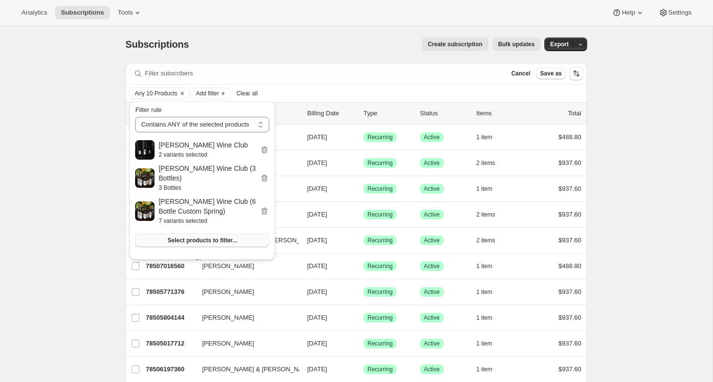
click at [194, 236] on span "Select products to filter..." at bounding box center [203, 240] width 70 height 8
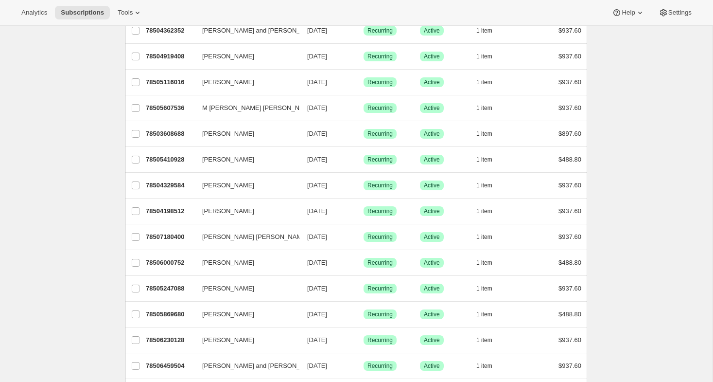
scroll to position [1074, 0]
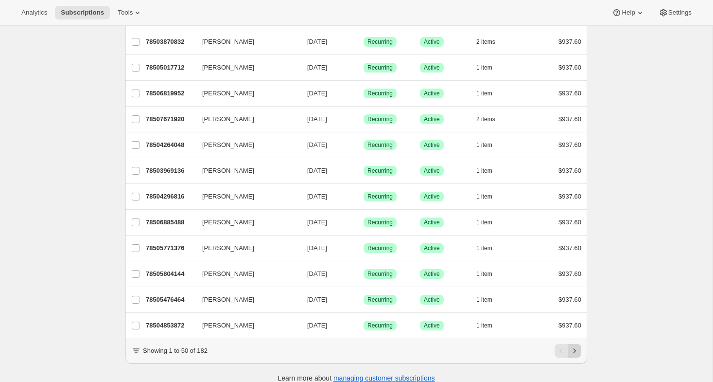
click at [574, 346] on icon "Next" at bounding box center [575, 351] width 10 height 10
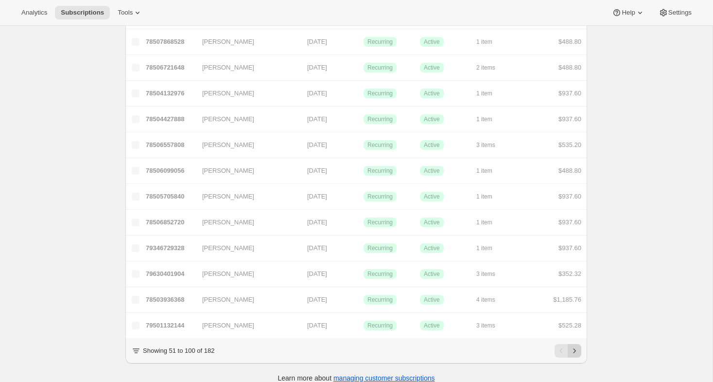
click at [575, 348] on icon "Next" at bounding box center [575, 350] width 2 height 4
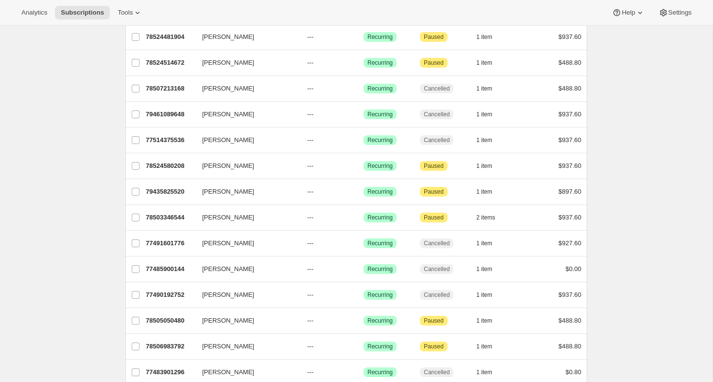
scroll to position [614, 0]
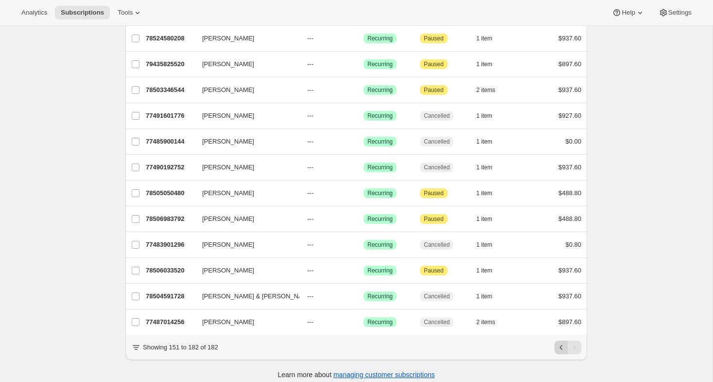
click at [560, 342] on icon "Previous" at bounding box center [562, 347] width 10 height 10
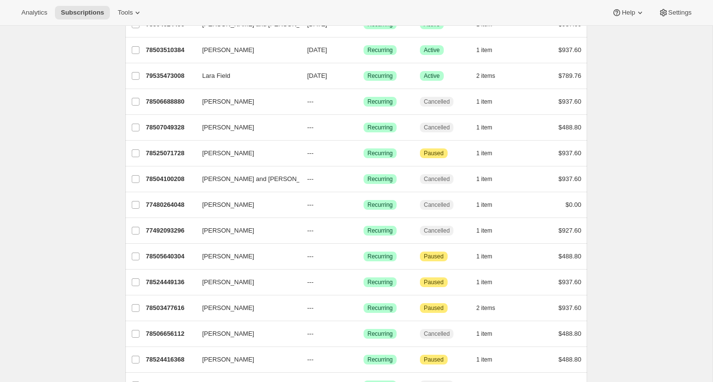
scroll to position [938, 0]
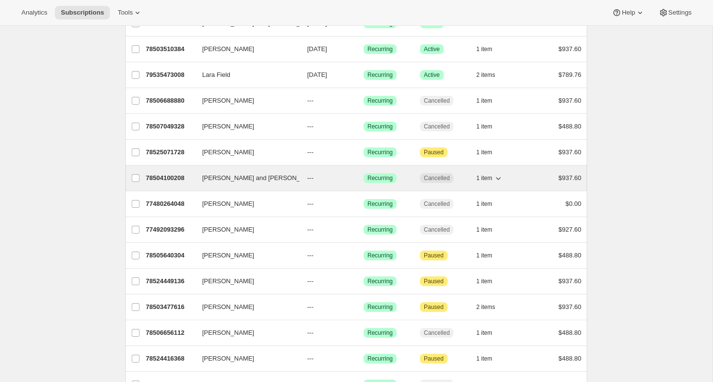
click at [170, 173] on p "78504100208" at bounding box center [170, 178] width 49 height 10
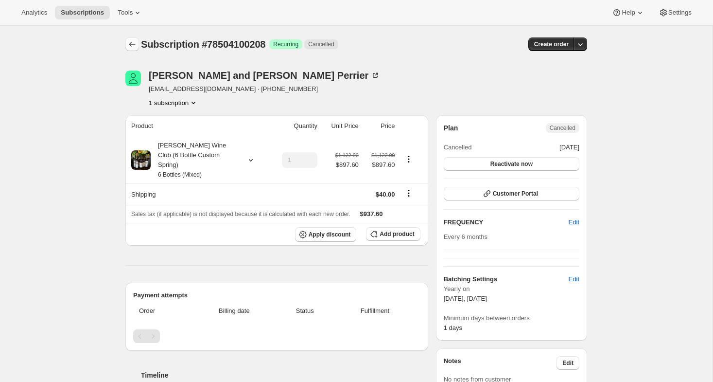
click at [129, 41] on icon "Subscriptions" at bounding box center [132, 44] width 10 height 10
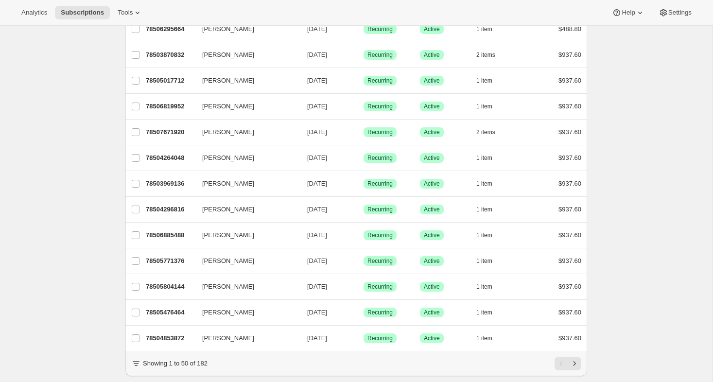
scroll to position [1057, 0]
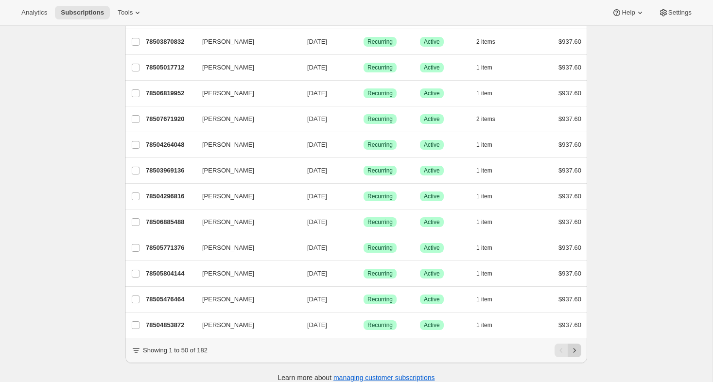
click at [578, 346] on icon "Next" at bounding box center [575, 351] width 10 height 10
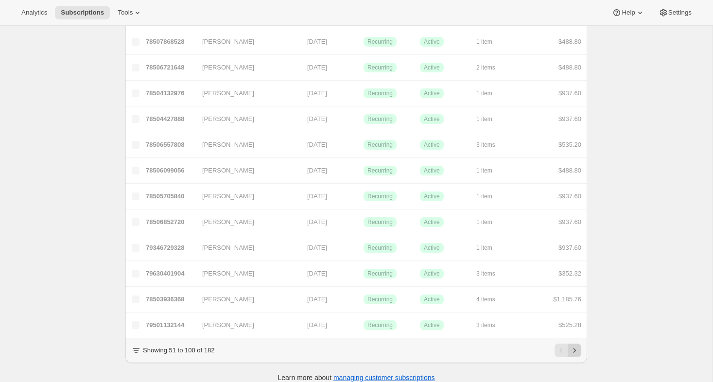
click at [576, 346] on icon "Next" at bounding box center [575, 351] width 10 height 10
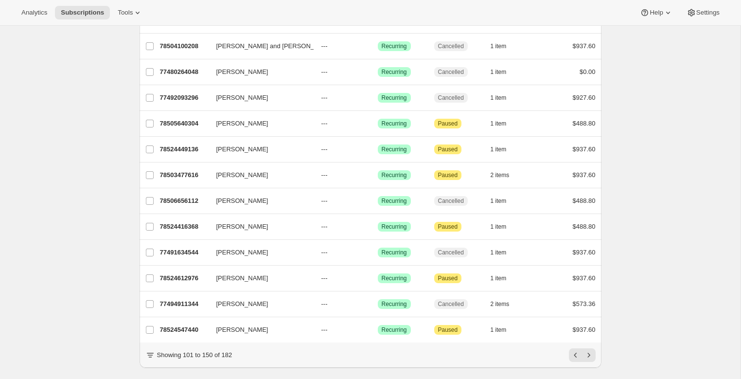
scroll to position [1060, 0]
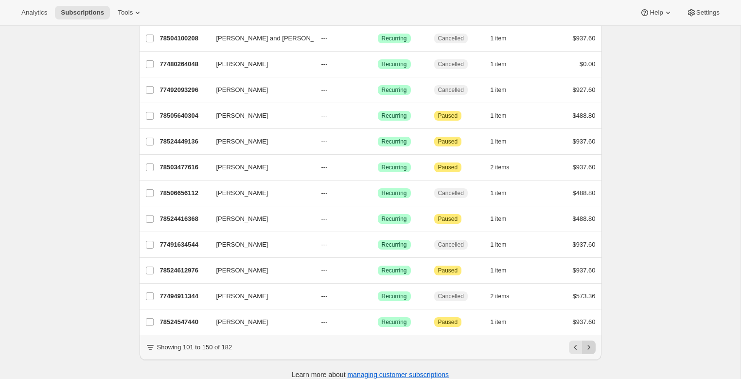
click at [588, 345] on icon "Next" at bounding box center [588, 347] width 2 height 4
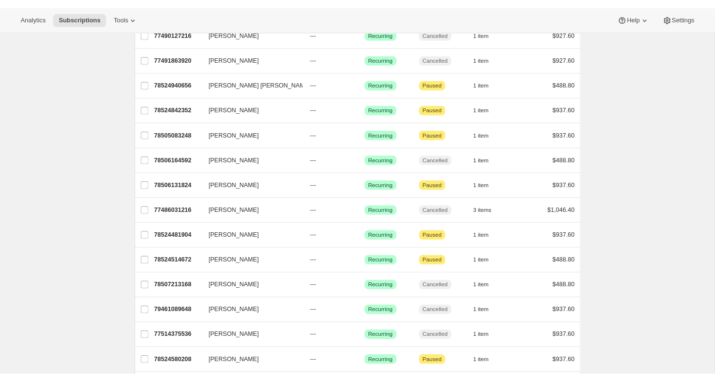
scroll to position [268, 0]
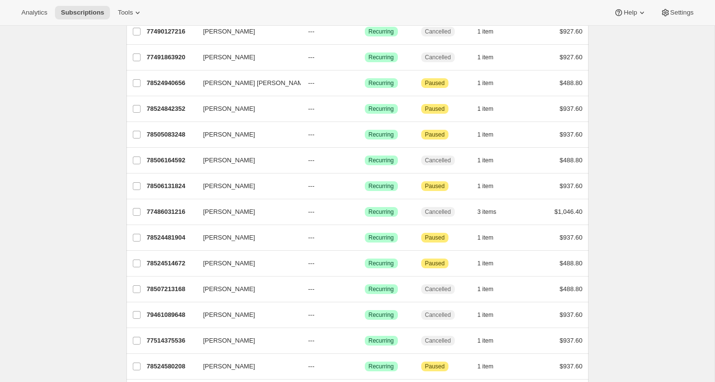
click at [662, 238] on div "Subscriptions. This page is ready Subscriptions Create subscription Bulk update…" at bounding box center [357, 237] width 714 height 959
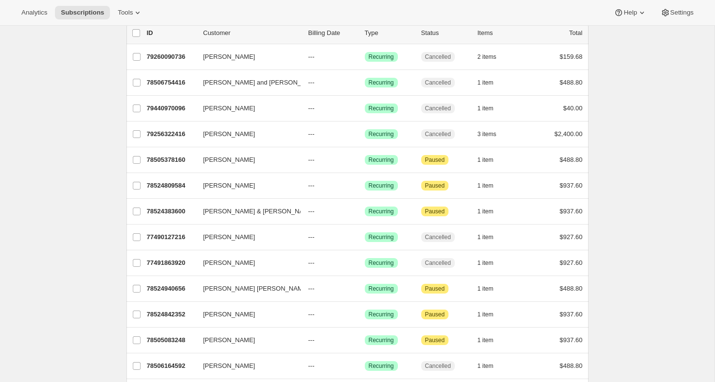
scroll to position [53, 0]
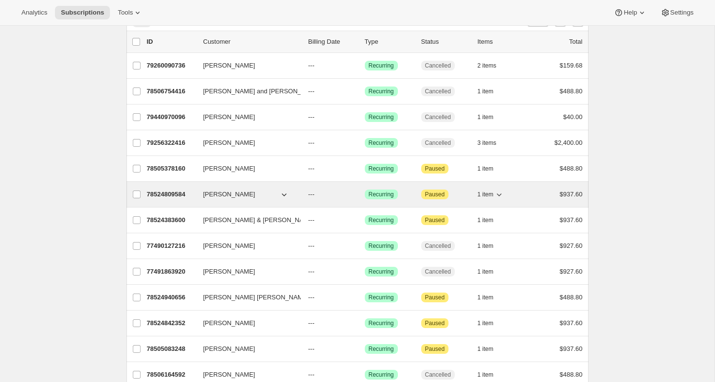
click at [179, 191] on p "78524809584" at bounding box center [171, 195] width 49 height 10
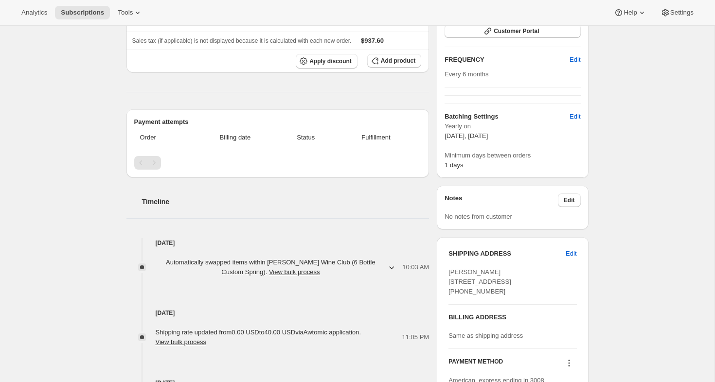
scroll to position [174, 0]
click at [698, 148] on div "Subscription #78524809584. This page is ready Subscription #78524809584 Success…" at bounding box center [357, 203] width 714 height 703
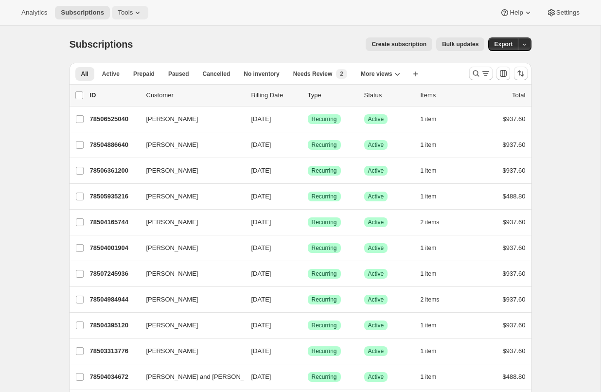
click at [131, 15] on span "Tools" at bounding box center [125, 13] width 15 height 8
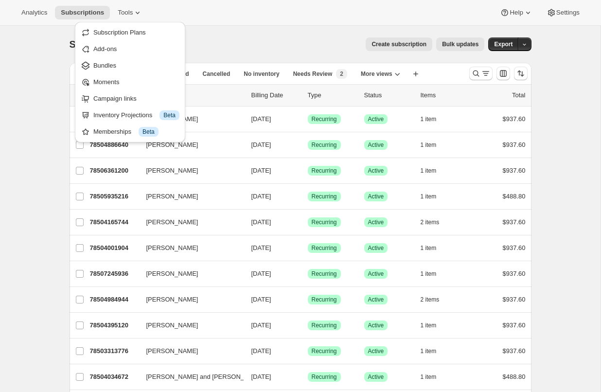
click at [310, 40] on div "Create subscription Bulk updates" at bounding box center [314, 44] width 340 height 14
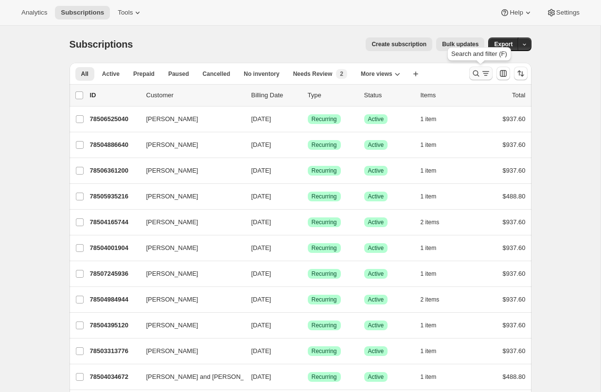
click at [477, 72] on icon "Search and filter results" at bounding box center [476, 74] width 10 height 10
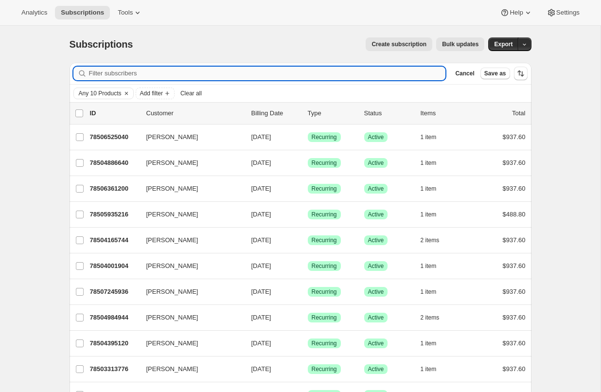
click at [102, 71] on input "Filter subscribers" at bounding box center [267, 74] width 357 height 14
click at [94, 92] on span "Any 10 Products" at bounding box center [100, 93] width 43 height 8
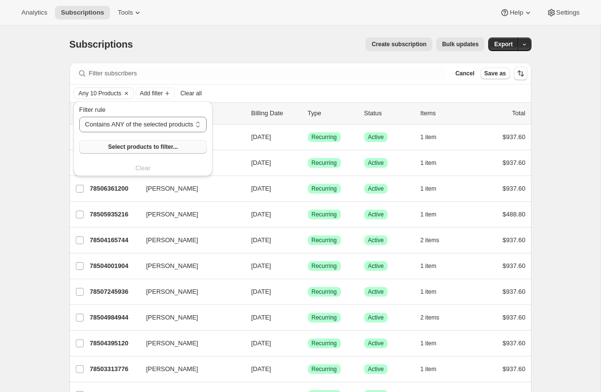
click at [138, 146] on span "Select products to filter..." at bounding box center [143, 147] width 70 height 8
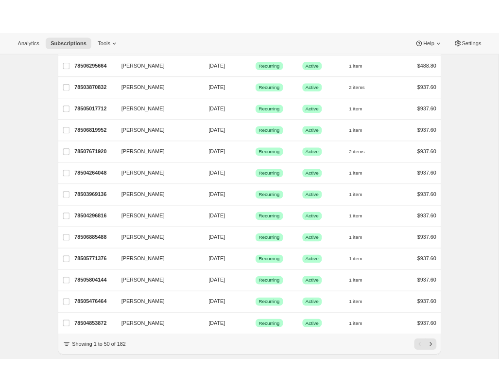
scroll to position [1064, 0]
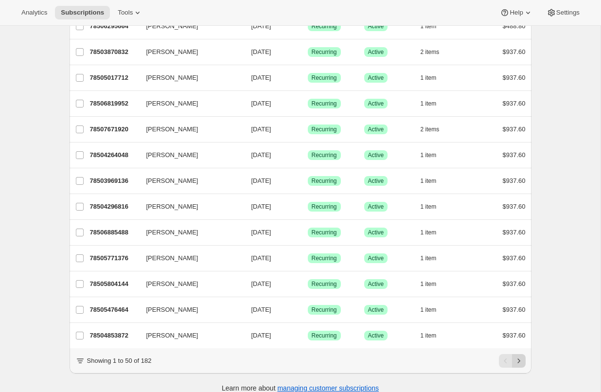
click at [518, 356] on icon "Next" at bounding box center [519, 361] width 10 height 10
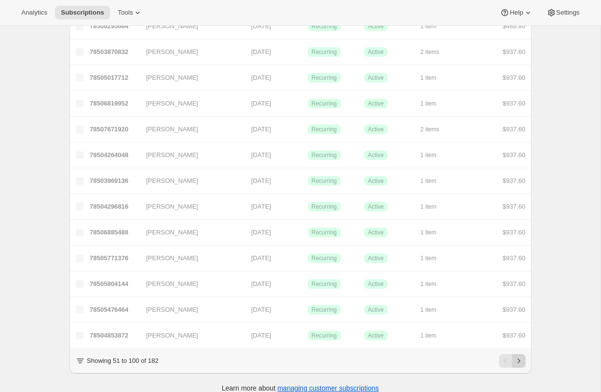
click at [521, 356] on icon "Next" at bounding box center [519, 361] width 10 height 10
